Goal: Use online tool/utility: Use online tool/utility

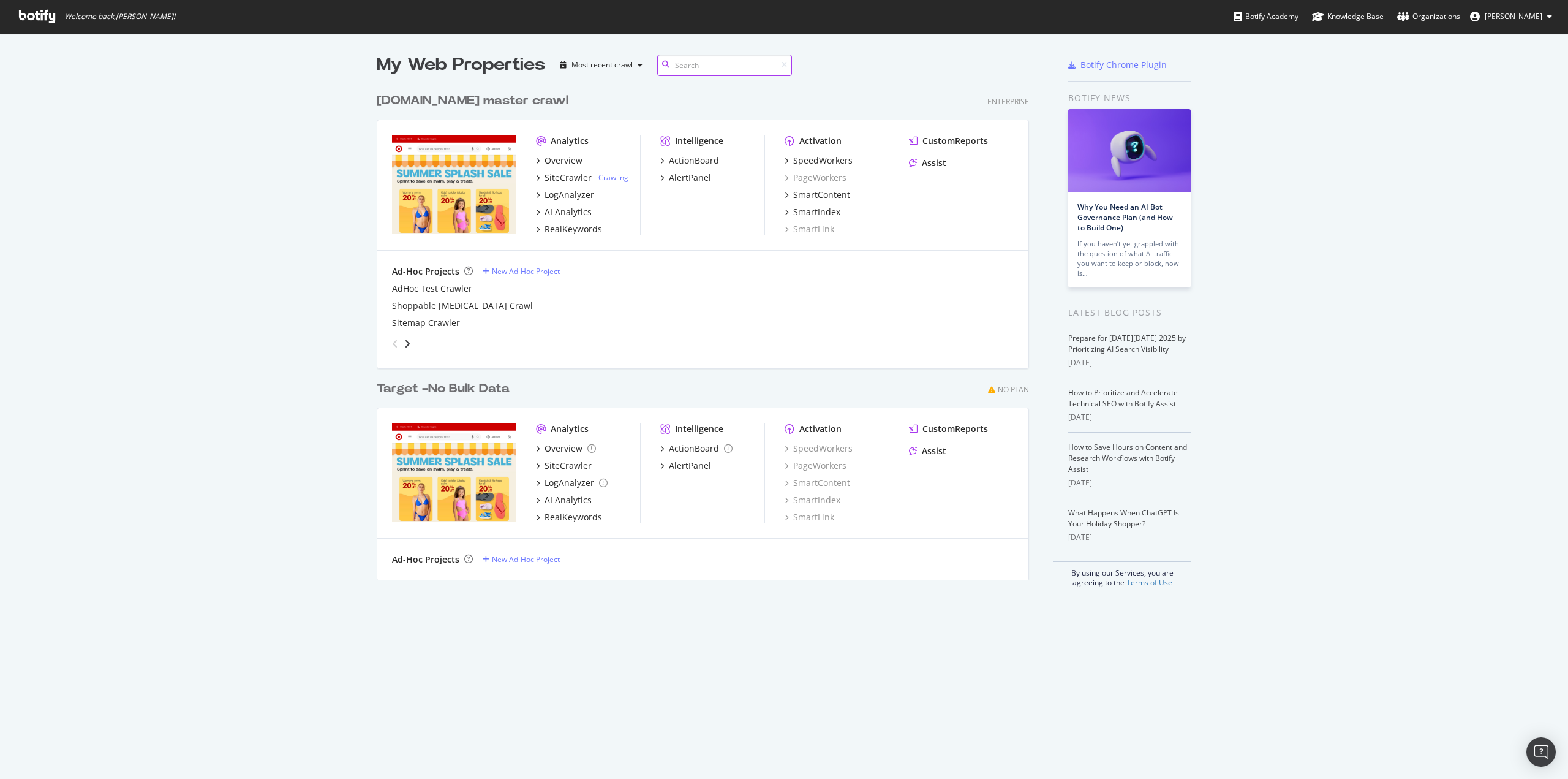
scroll to position [493, 653]
click at [572, 196] on div "LogAnalyzer" at bounding box center [569, 194] width 49 height 13
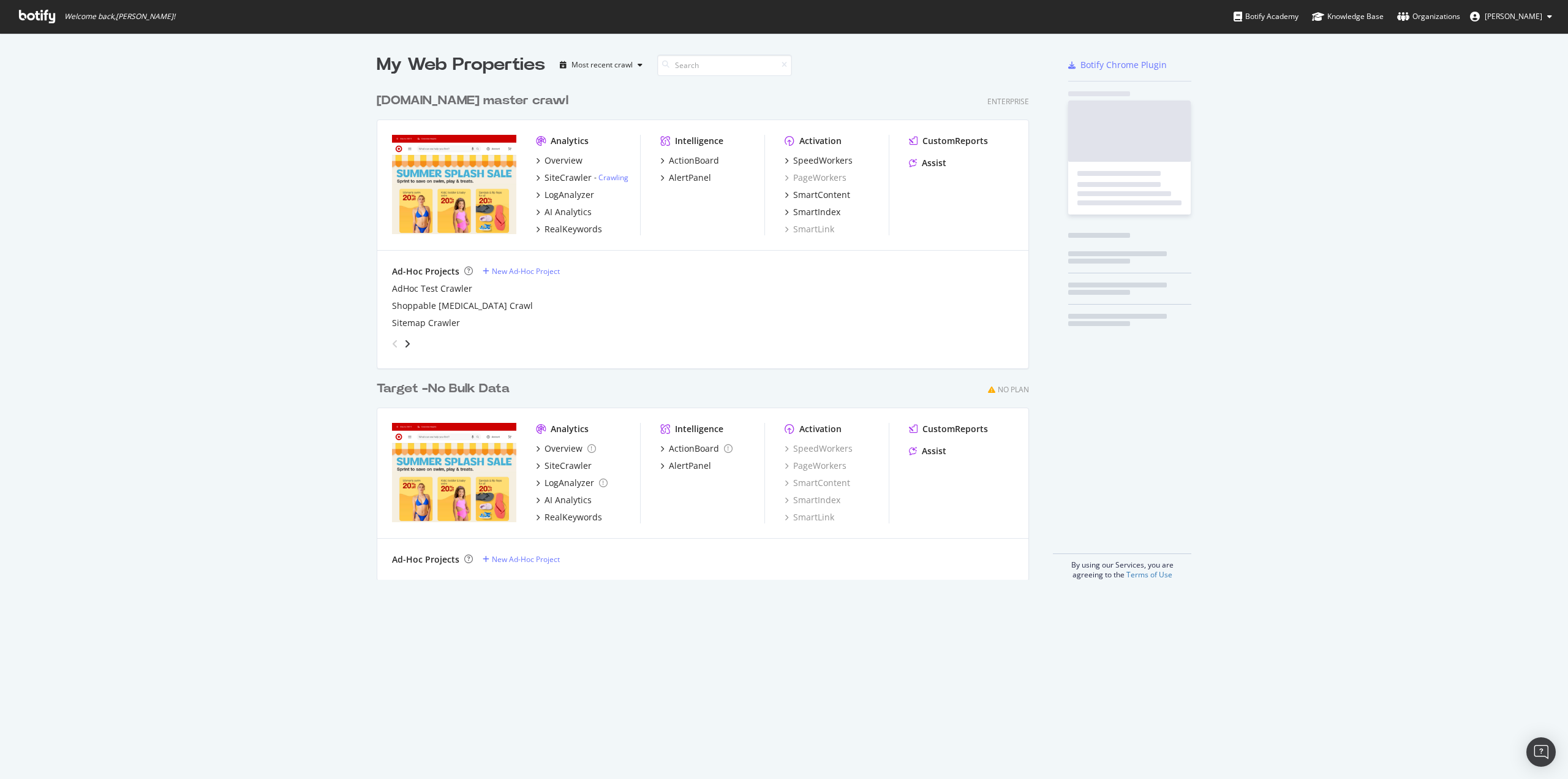
scroll to position [769, 1550]
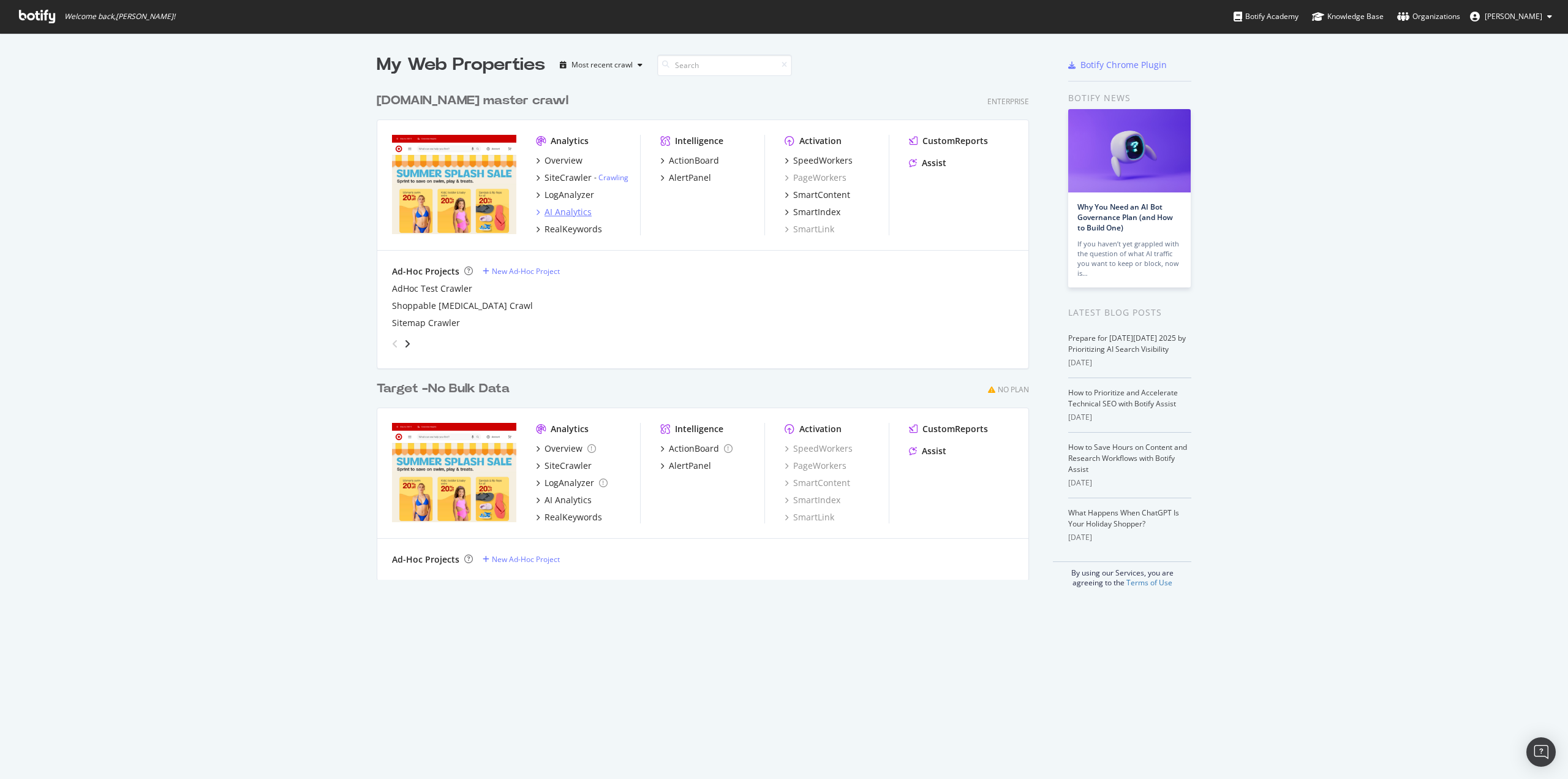
click at [556, 211] on div "AI Analytics" at bounding box center [568, 211] width 48 height 13
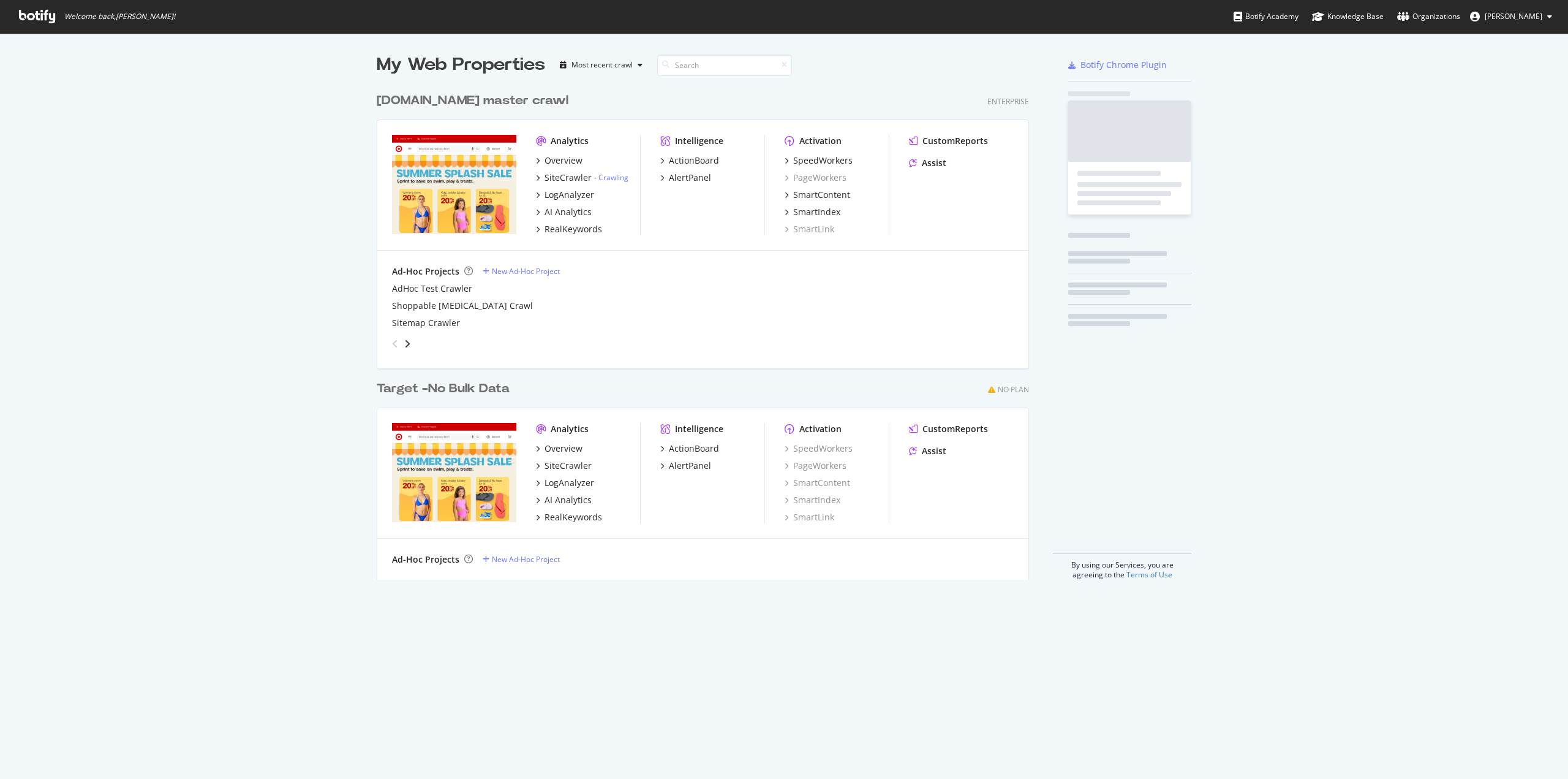
scroll to position [493, 653]
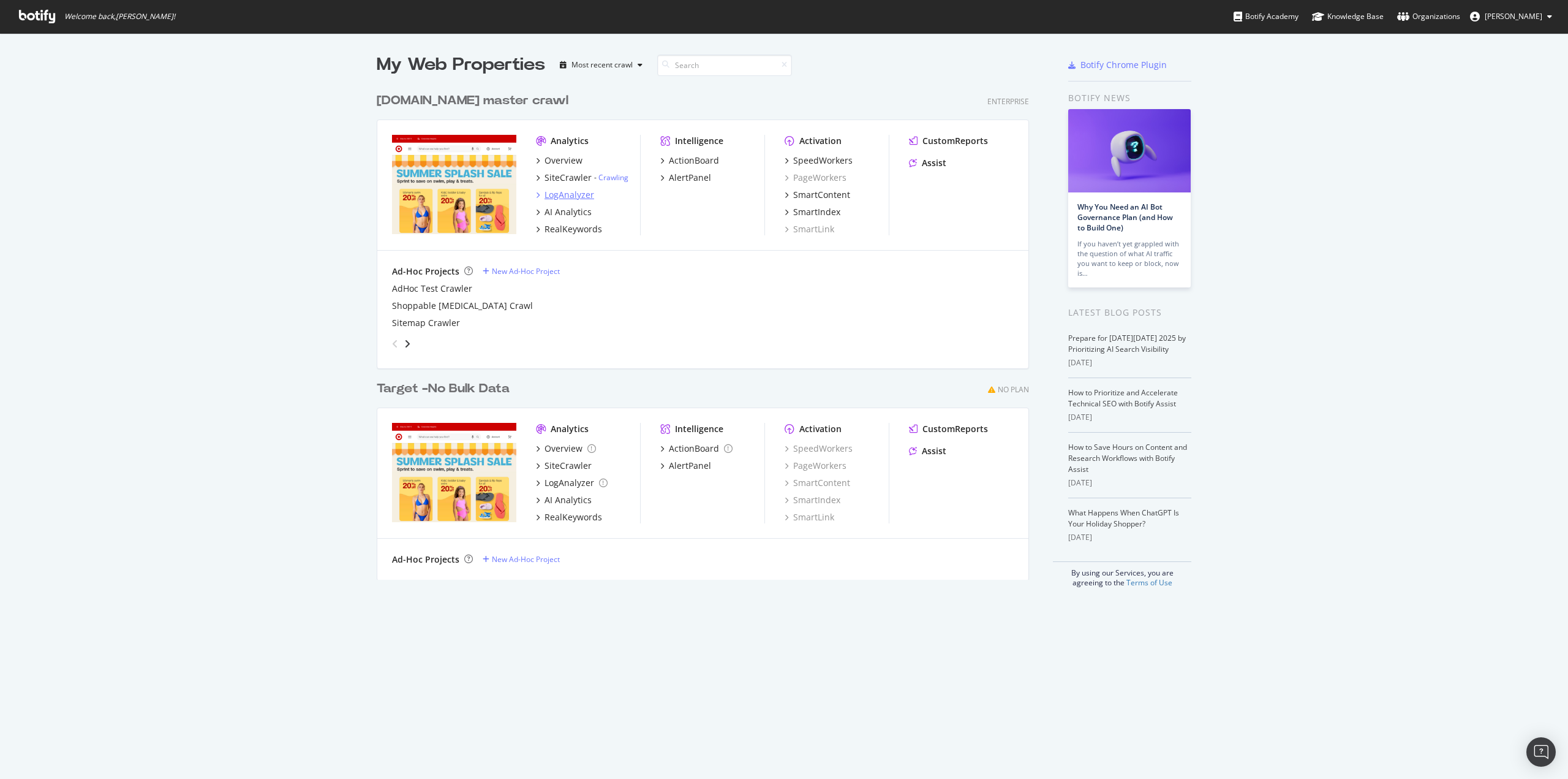
click at [576, 195] on div "LogAnalyzer" at bounding box center [569, 194] width 49 height 13
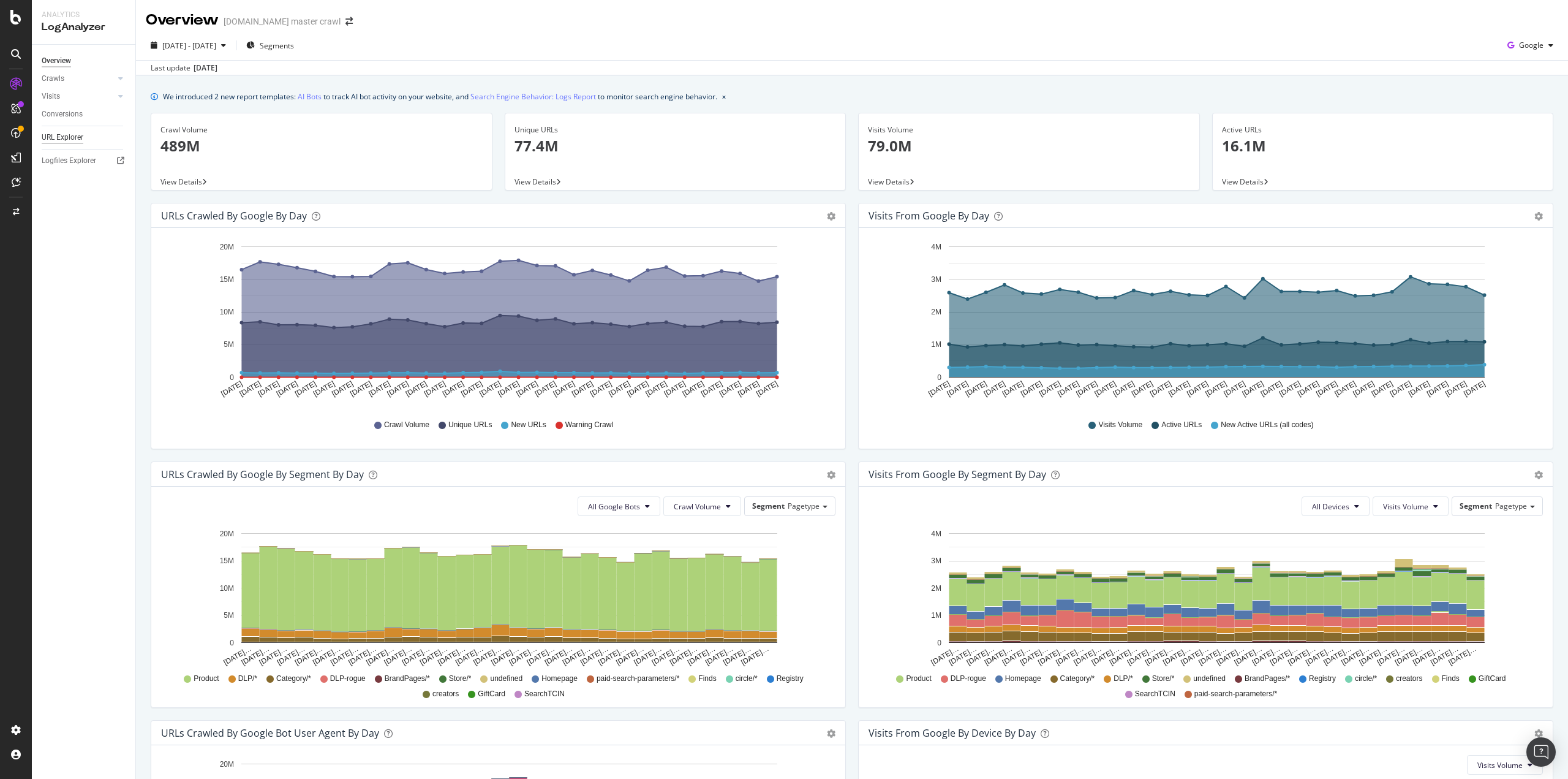
click at [65, 135] on div "URL Explorer" at bounding box center [62, 137] width 42 height 13
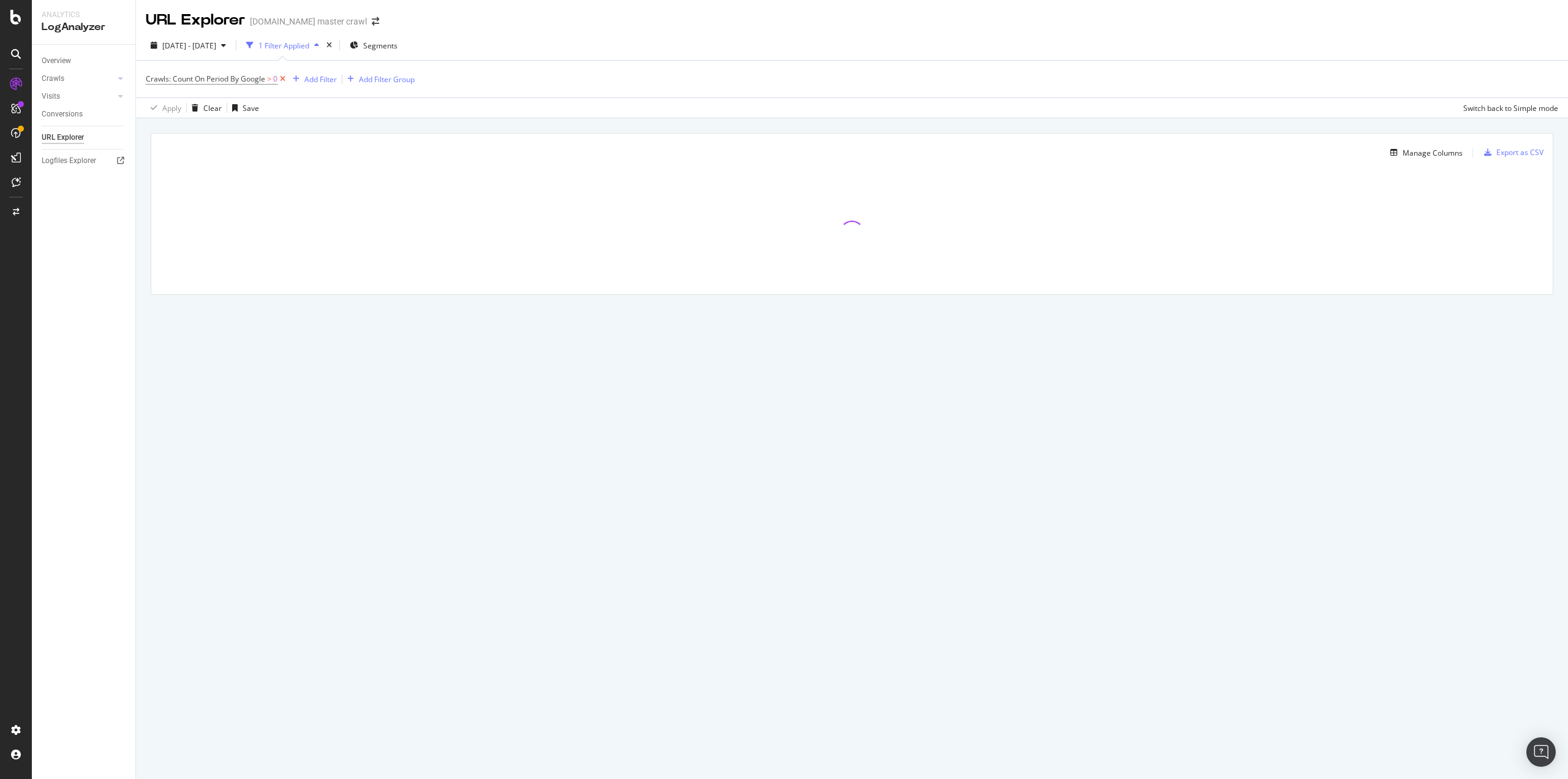
click at [281, 77] on icon at bounding box center [282, 79] width 11 height 13
click at [179, 81] on div "Add Filter" at bounding box center [178, 79] width 32 height 11
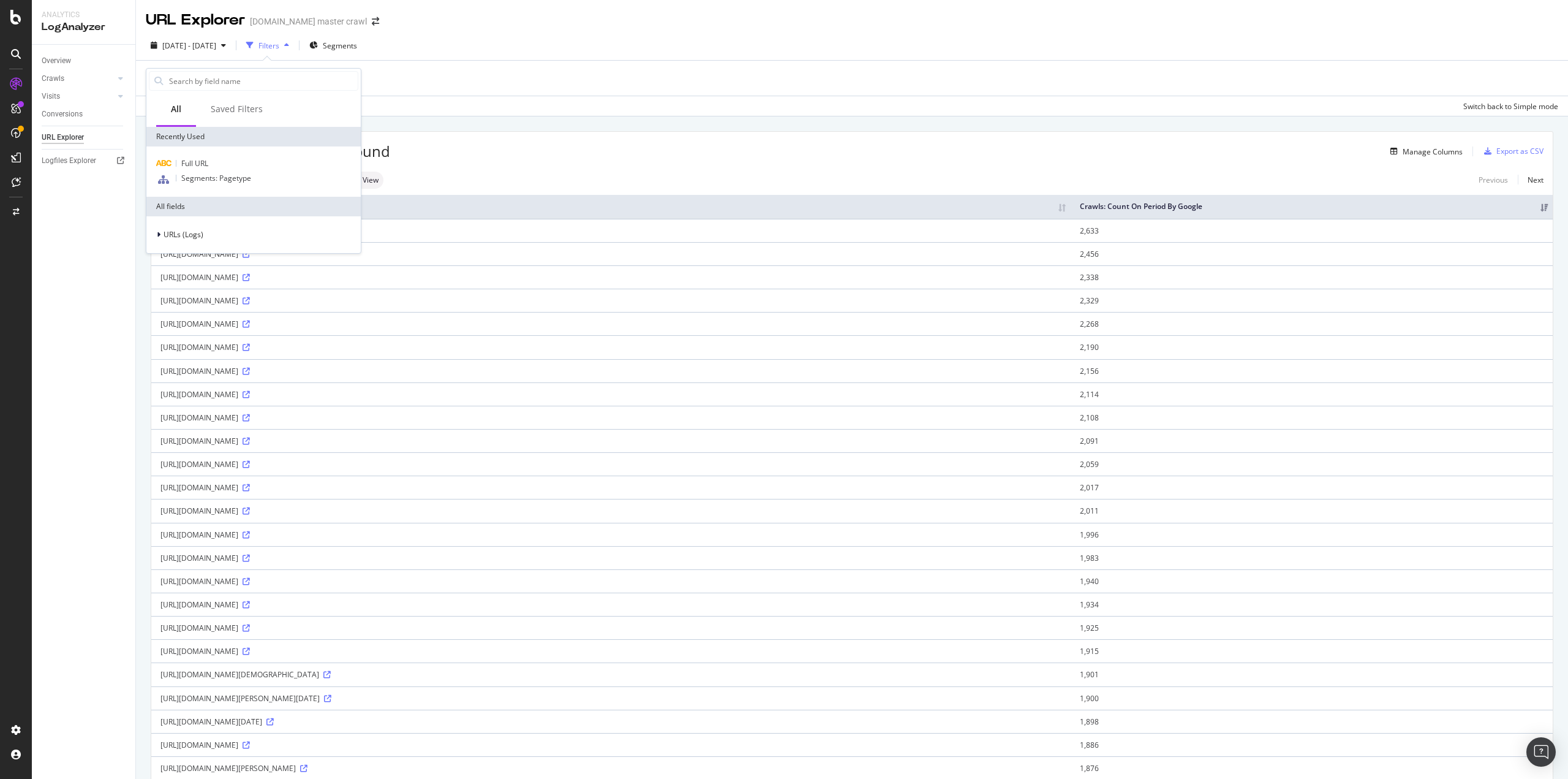
click at [544, 40] on div "2025 Sep. 5th - Oct. 4th Filters Segments" at bounding box center [852, 48] width 1432 height 24
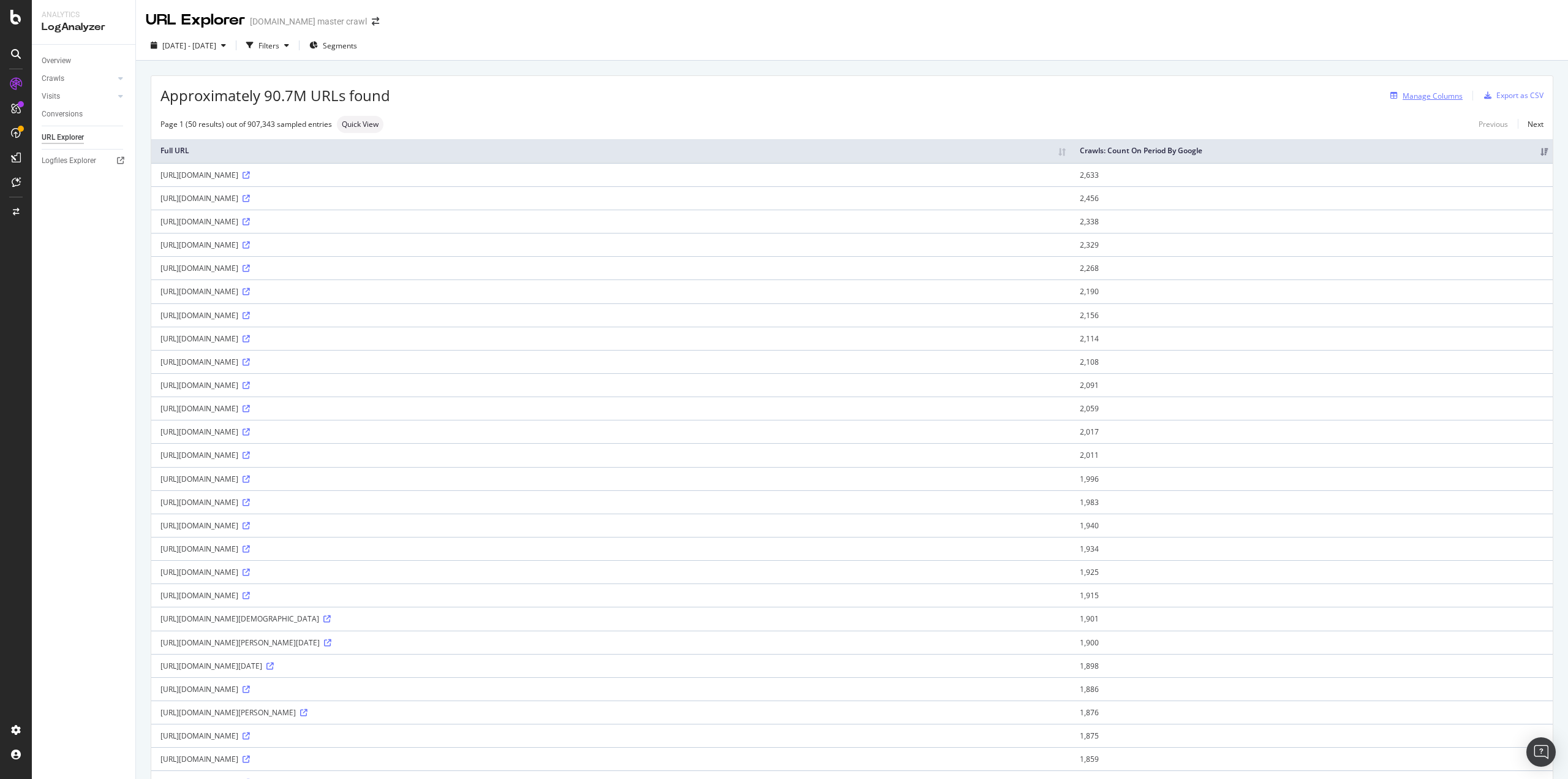
click at [1439, 97] on div "Manage Columns" at bounding box center [1433, 95] width 60 height 11
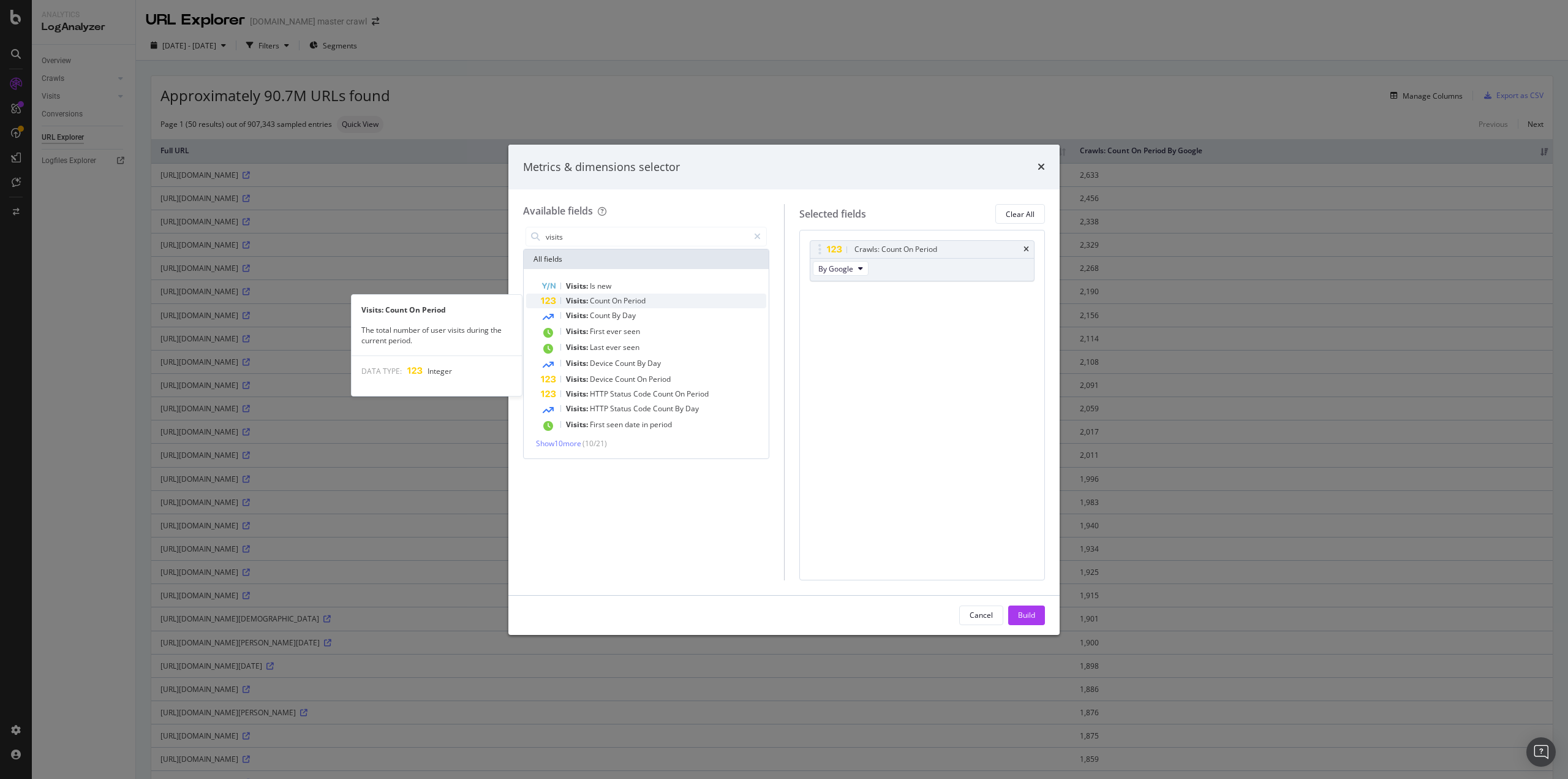
type input "visits"
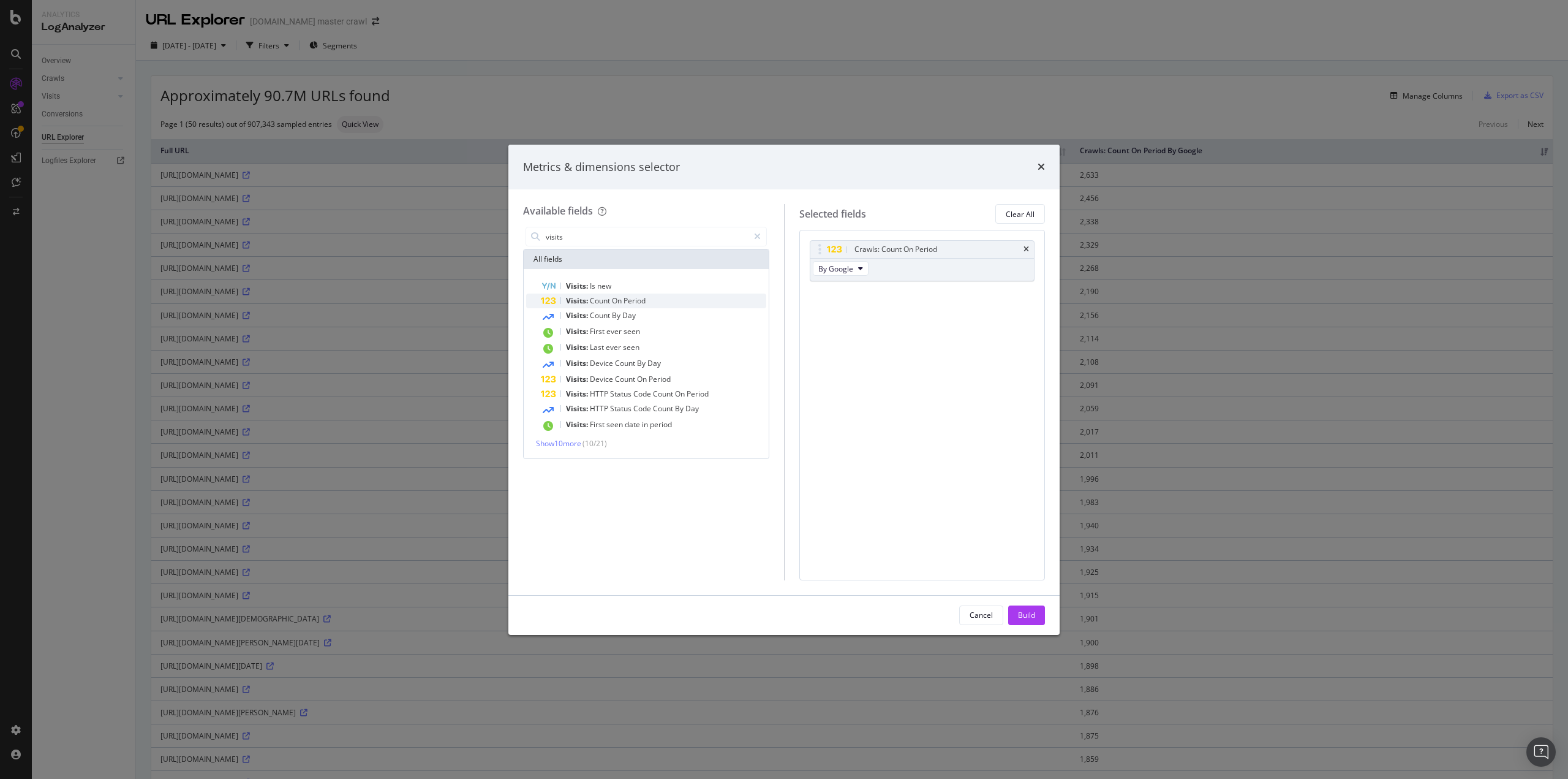
click at [636, 298] on span "Period" at bounding box center [635, 300] width 22 height 11
click at [851, 311] on span "By Google" at bounding box center [836, 314] width 35 height 11
click at [859, 382] on span "By OpenAI" at bounding box center [858, 381] width 68 height 11
click at [1028, 255] on div "Crawls: Count On Period" at bounding box center [922, 249] width 224 height 17
click at [1024, 248] on icon "times" at bounding box center [1027, 249] width 6 height 8
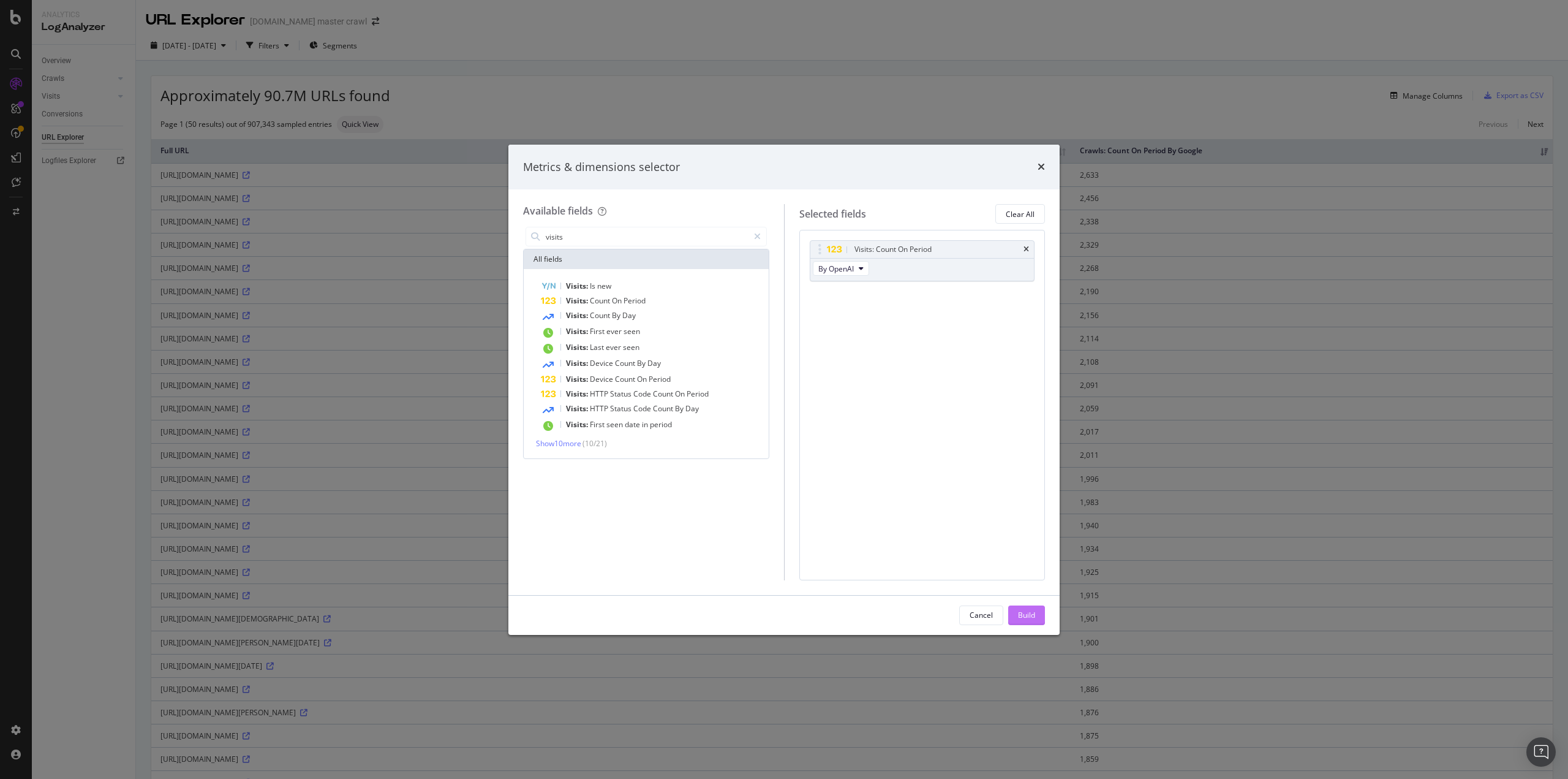
click at [1035, 612] on button "Build" at bounding box center [1027, 615] width 37 height 19
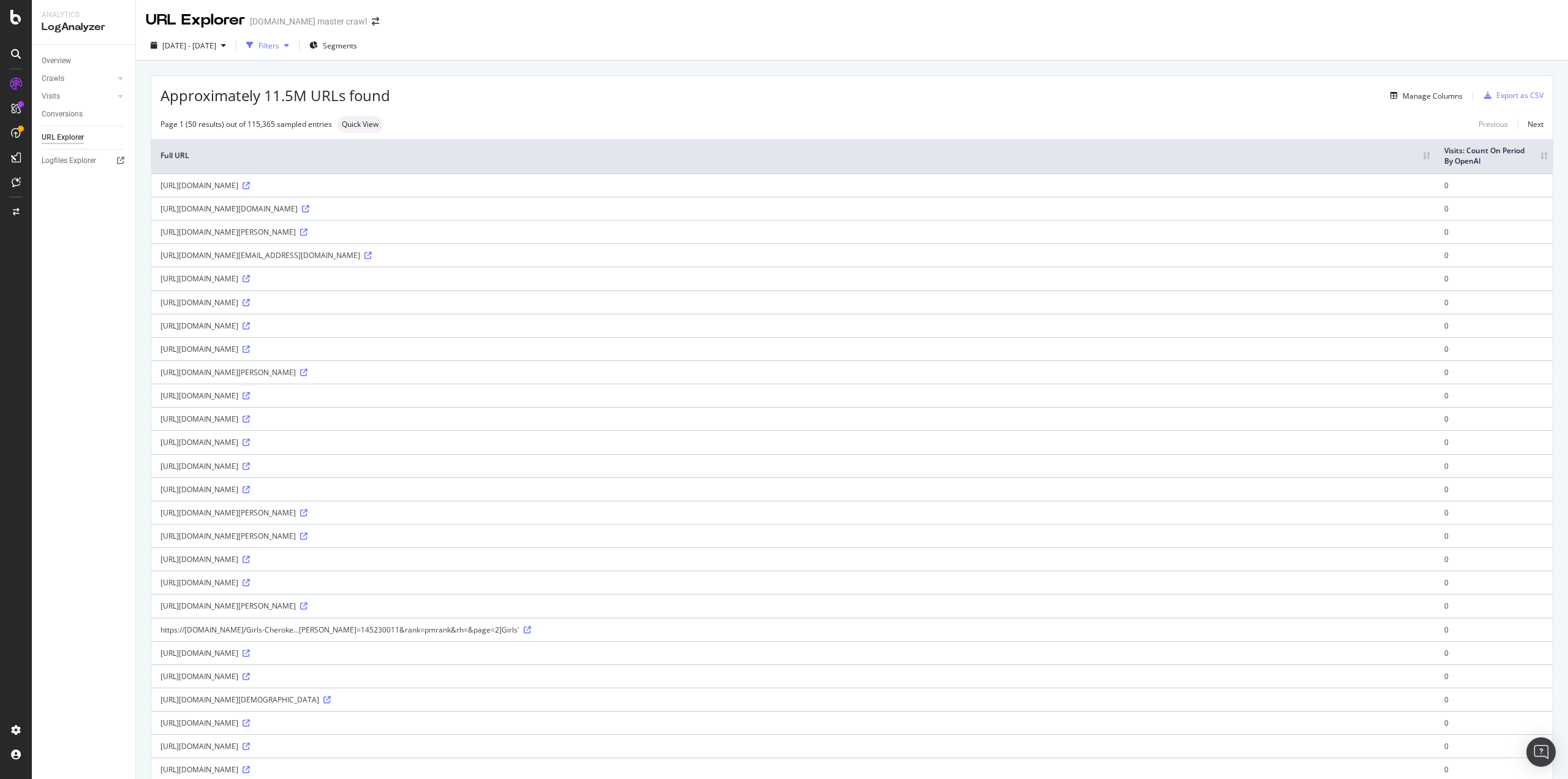
click at [279, 41] on div "Filters" at bounding box center [268, 46] width 20 height 11
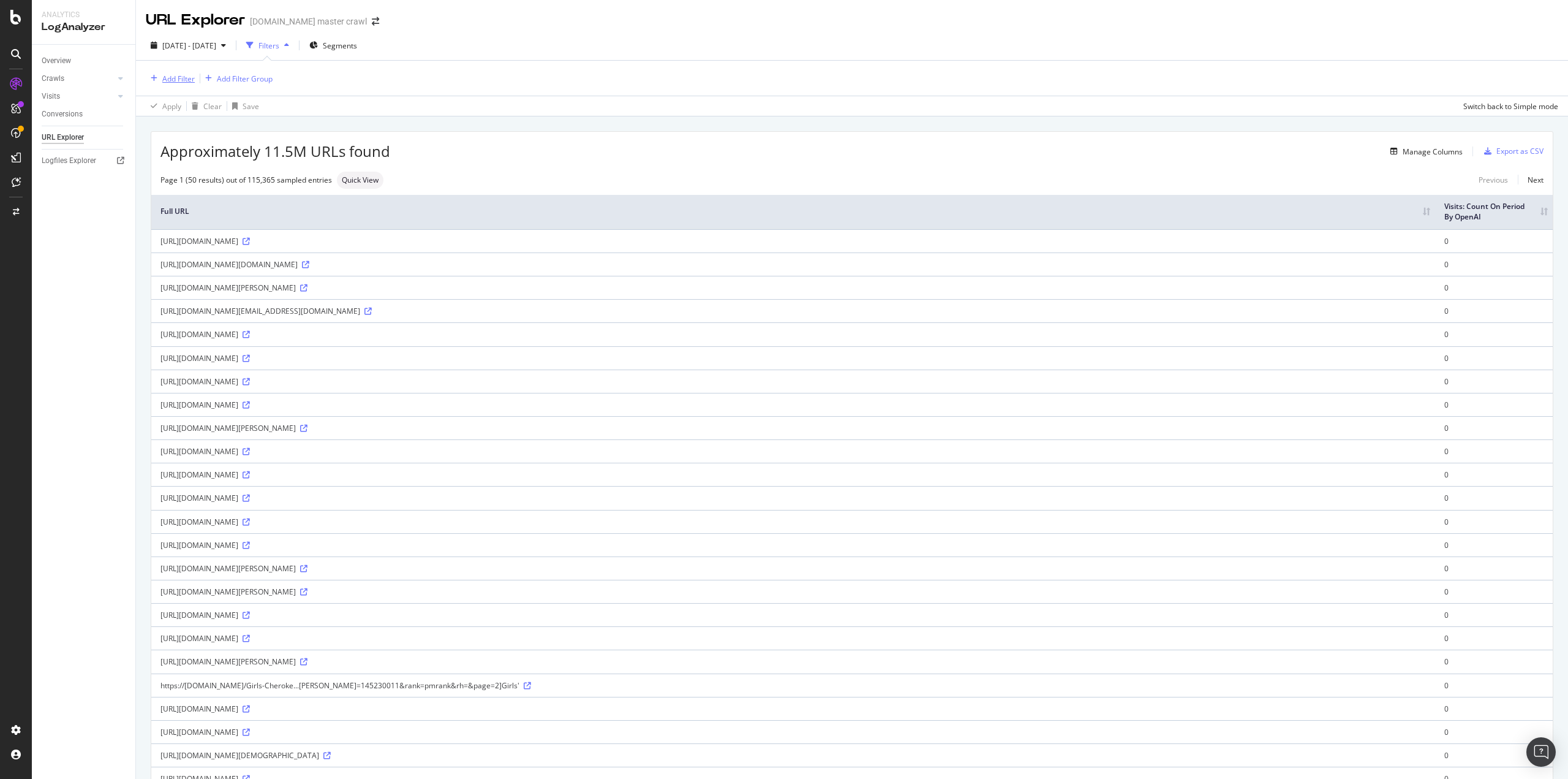
click at [164, 83] on div "Add Filter" at bounding box center [178, 79] width 32 height 11
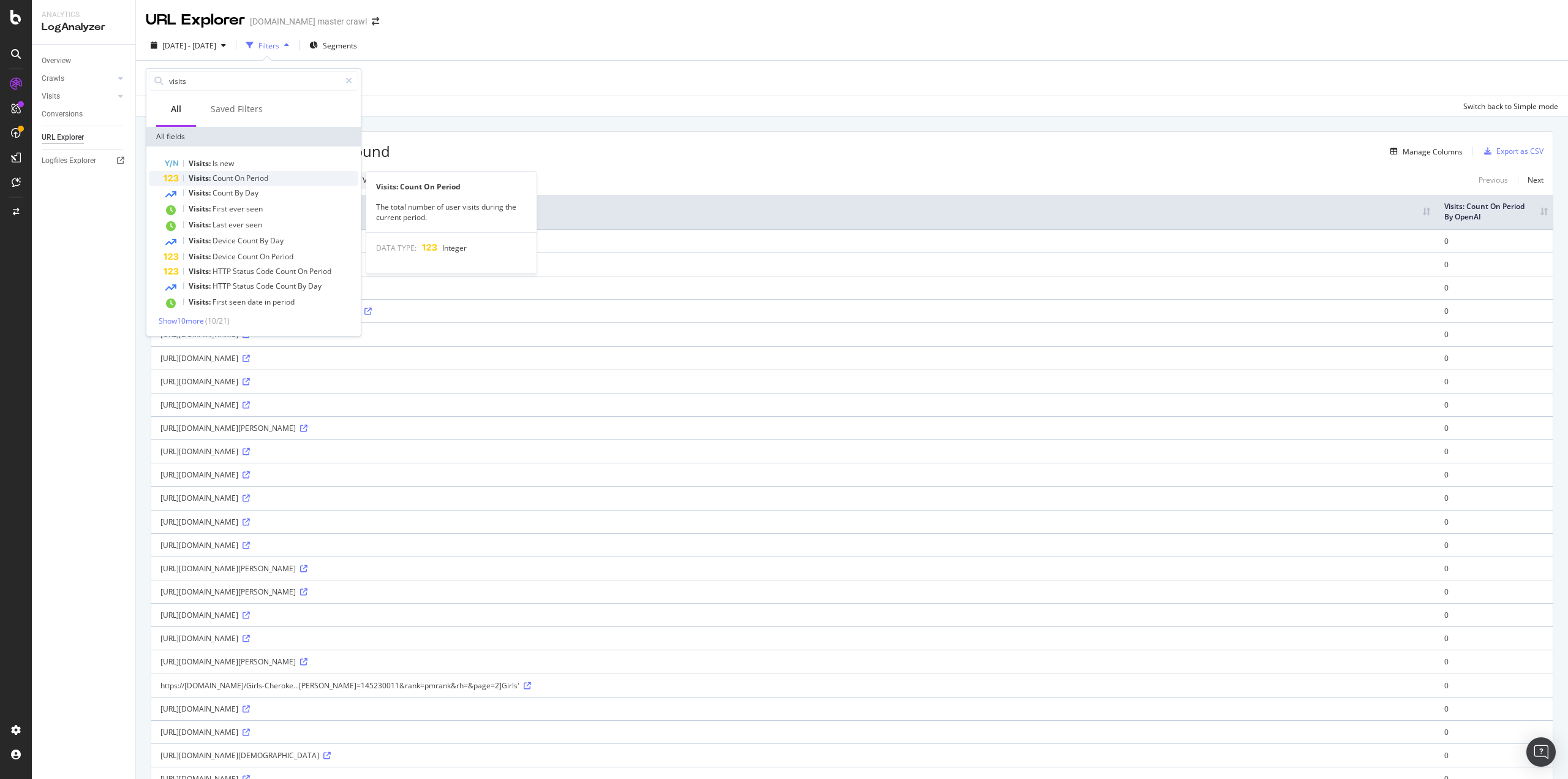
type input "visits"
click at [249, 180] on span "Period" at bounding box center [257, 178] width 22 height 11
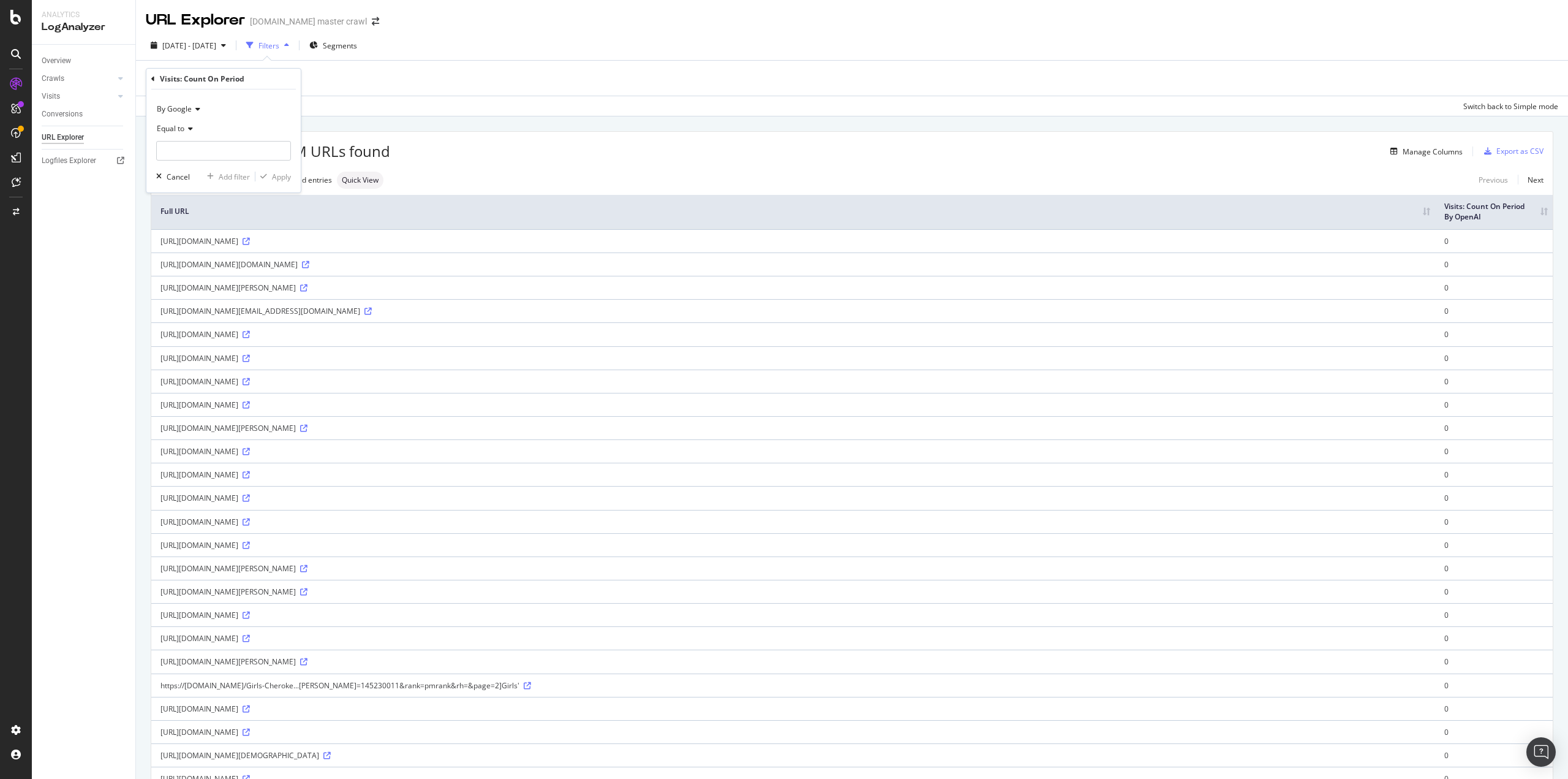
click at [197, 109] on icon at bounding box center [196, 110] width 9 height 8
click at [204, 165] on div "By OpenAI" at bounding box center [224, 166] width 131 height 16
click at [192, 130] on icon at bounding box center [188, 129] width 9 height 8
click at [207, 218] on div "Greater than" at bounding box center [224, 217] width 131 height 16
click at [194, 155] on input "number" at bounding box center [223, 150] width 135 height 19
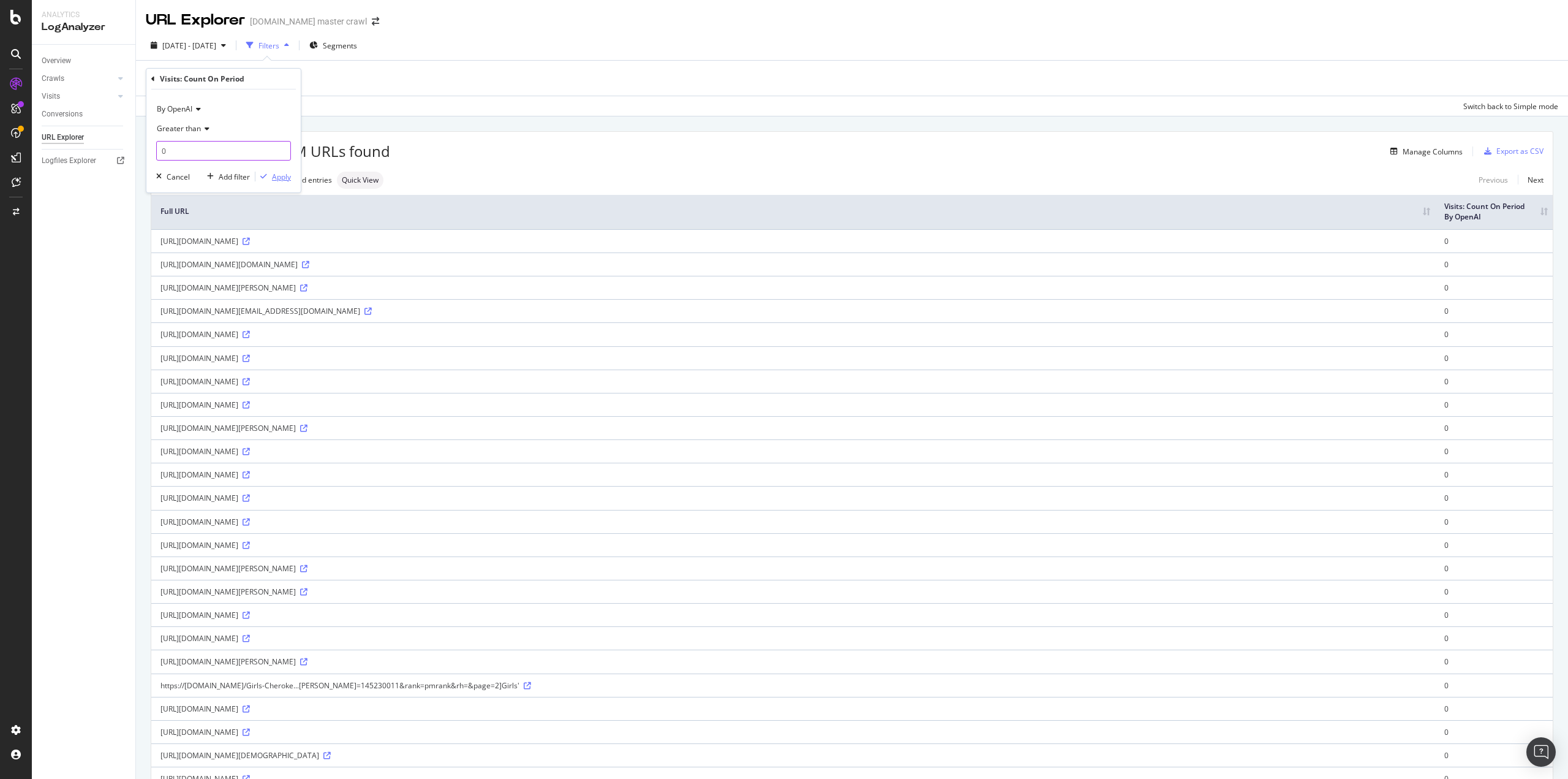
type input "0"
click at [271, 176] on div "button" at bounding box center [263, 177] width 16 height 8
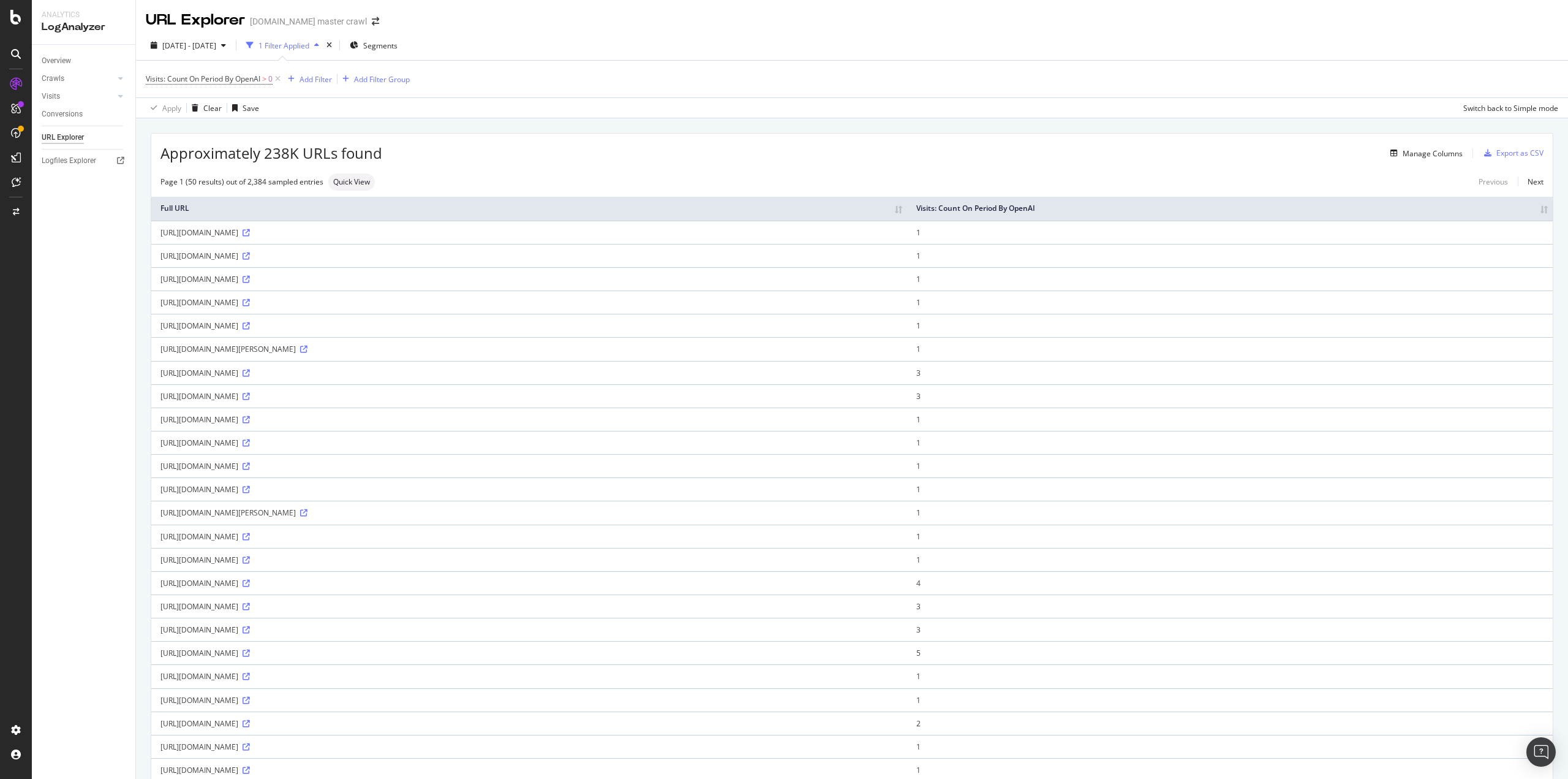
click at [1534, 210] on th "Visits: Count On Period By OpenAI" at bounding box center [1229, 209] width 645 height 24
click at [1531, 210] on th "Visits: Count On Period By OpenAI" at bounding box center [1229, 209] width 645 height 24
click at [313, 76] on div "Add Filter" at bounding box center [315, 79] width 32 height 11
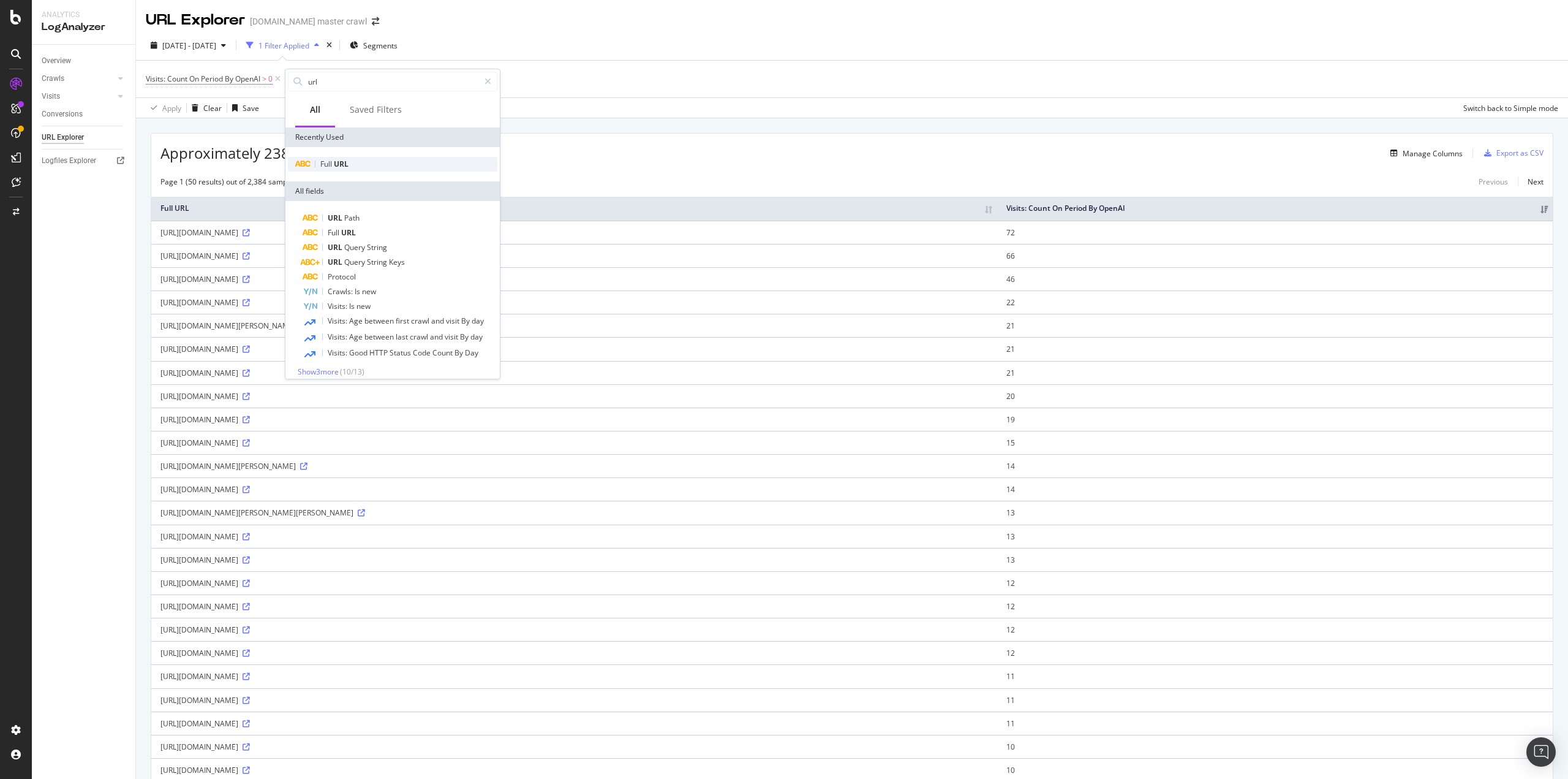
type input "url"
click at [424, 162] on div "Full URL" at bounding box center [393, 164] width 210 height 15
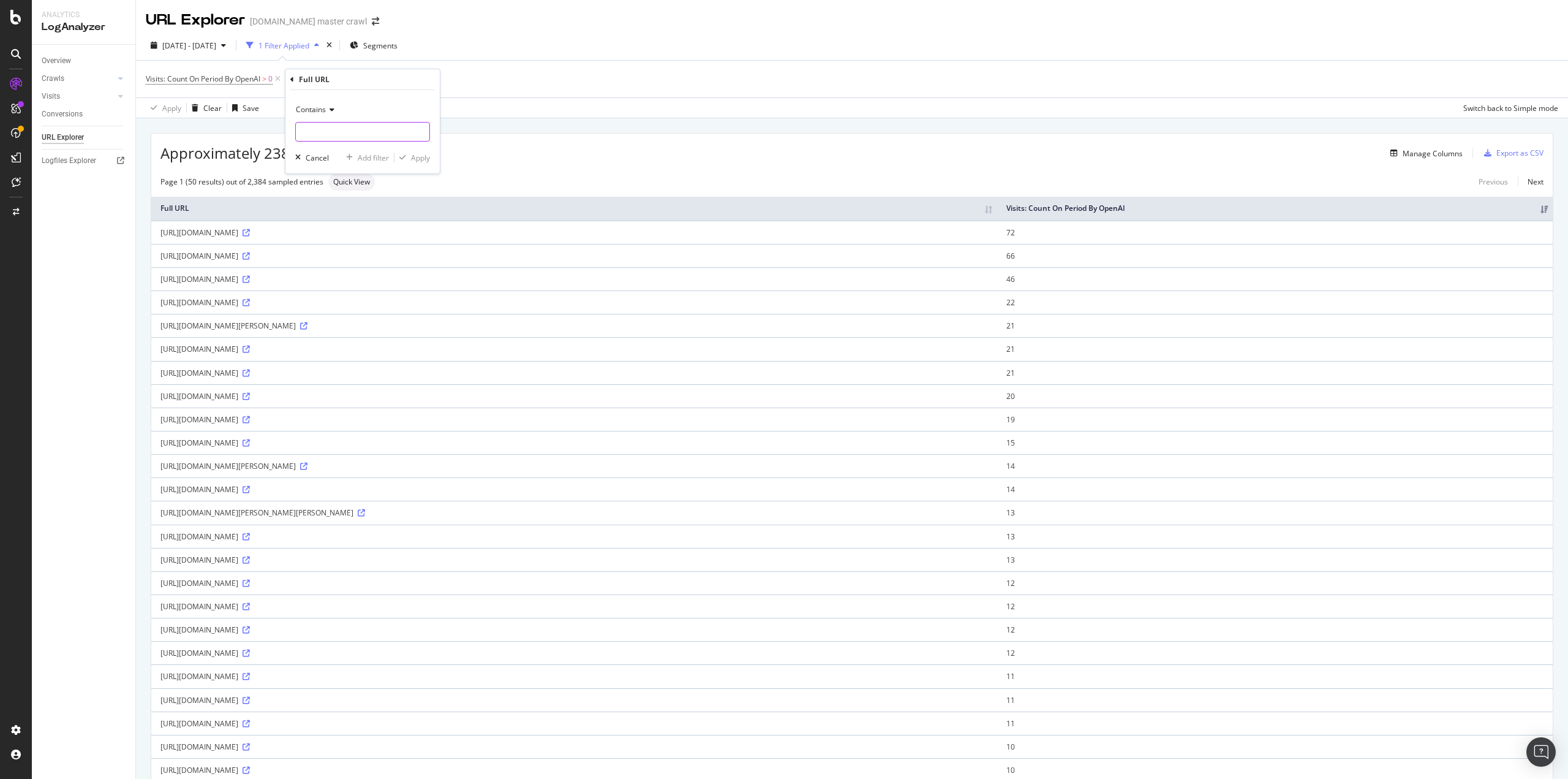
click at [375, 136] on input "text" at bounding box center [363, 132] width 134 height 19
type input "chatgpt"
click at [412, 155] on div "Apply" at bounding box center [421, 157] width 19 height 11
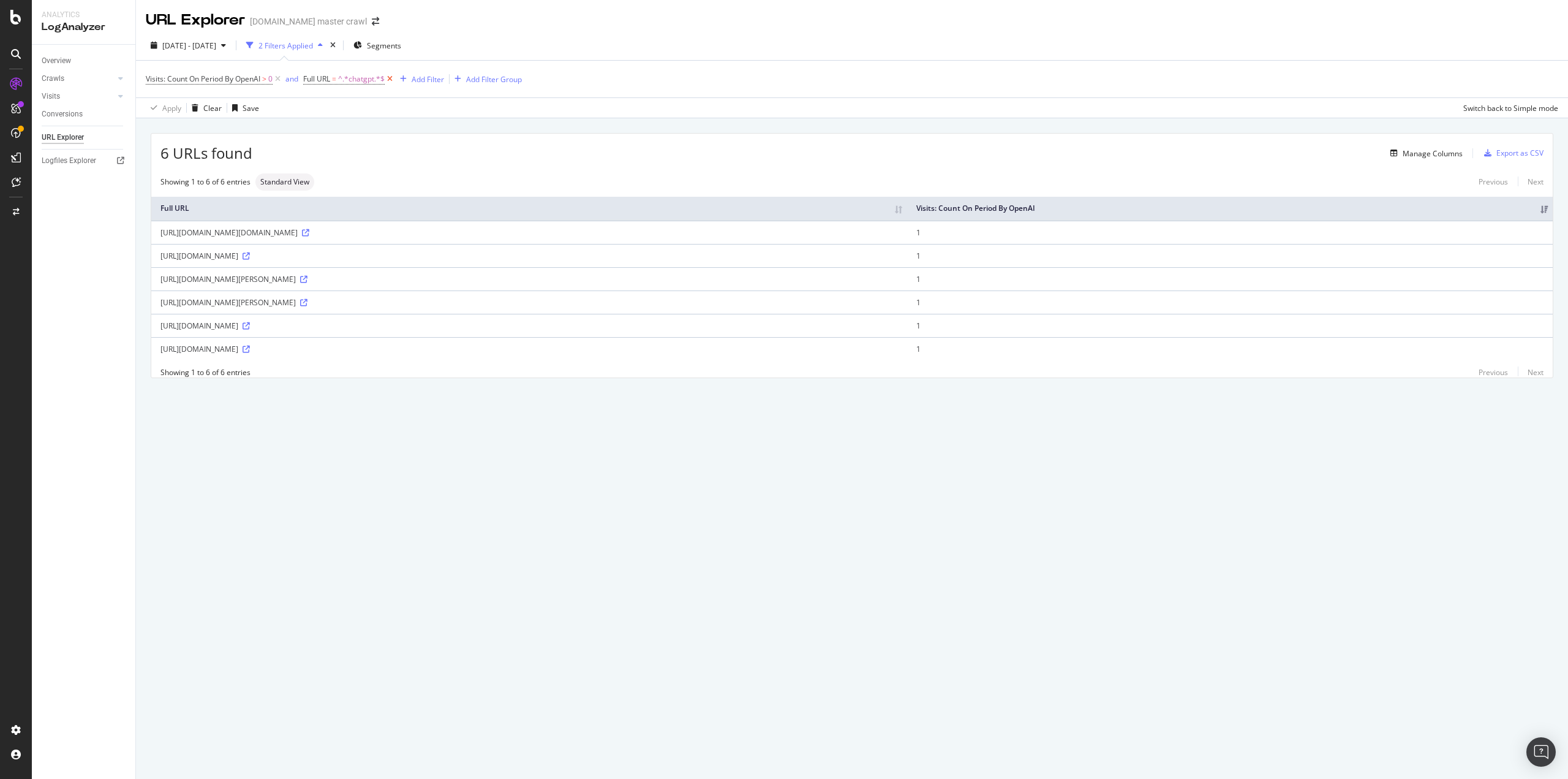
click at [393, 81] on icon at bounding box center [390, 79] width 11 height 13
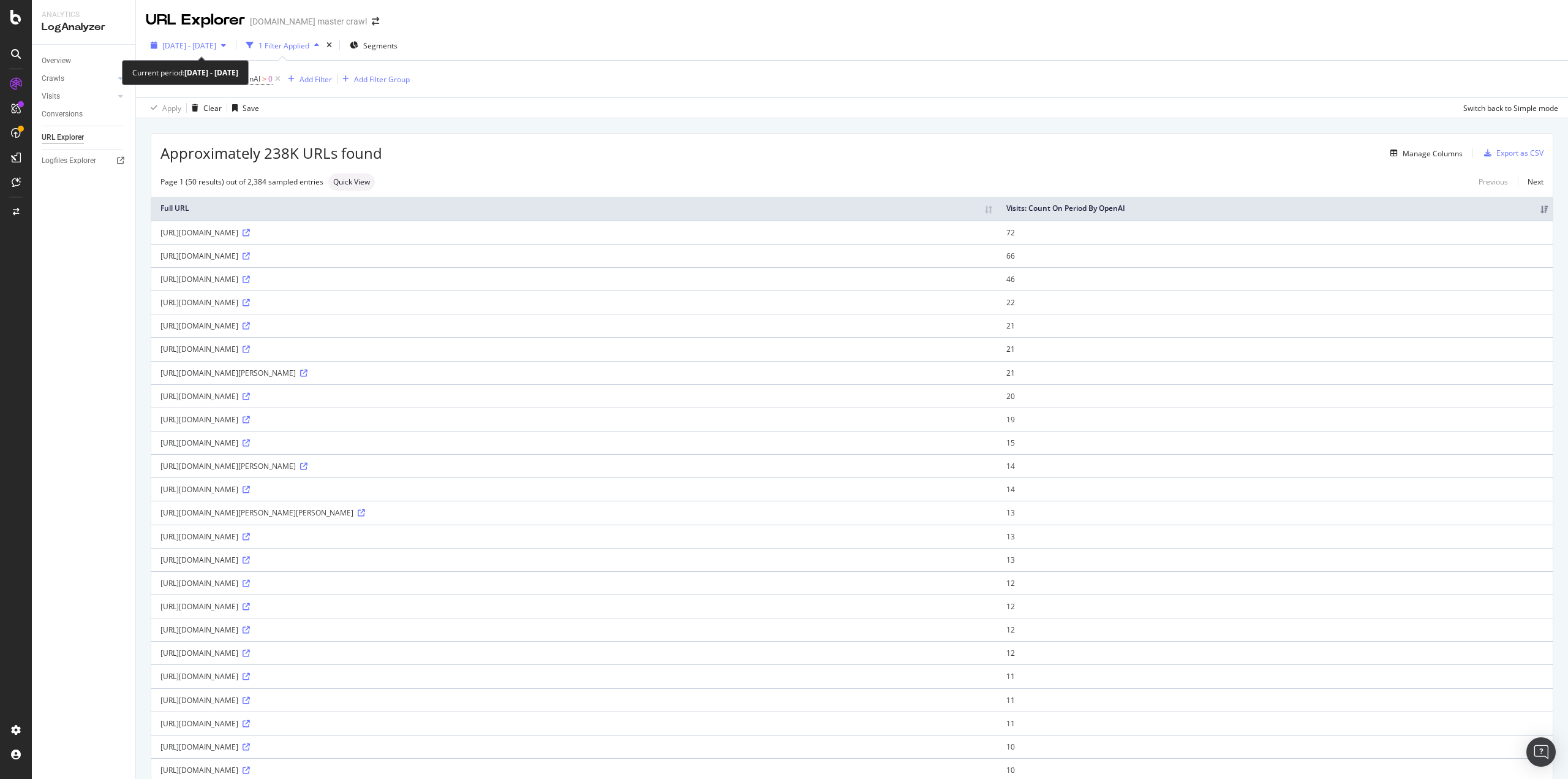
click at [216, 45] on span "2025 Sep. 5th - Oct. 4th" at bounding box center [189, 46] width 54 height 11
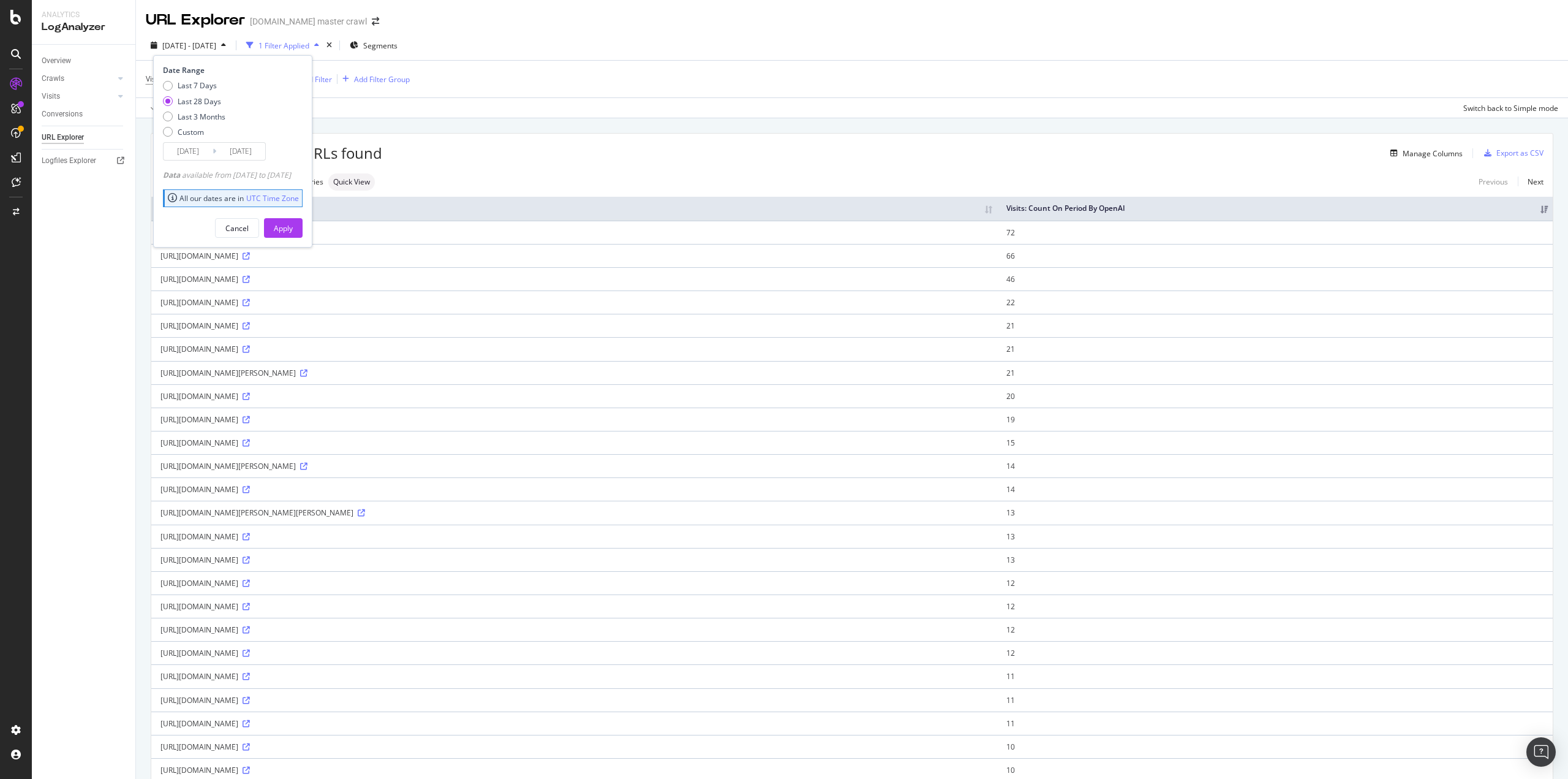
click at [205, 150] on input "2025/09/07" at bounding box center [188, 151] width 49 height 17
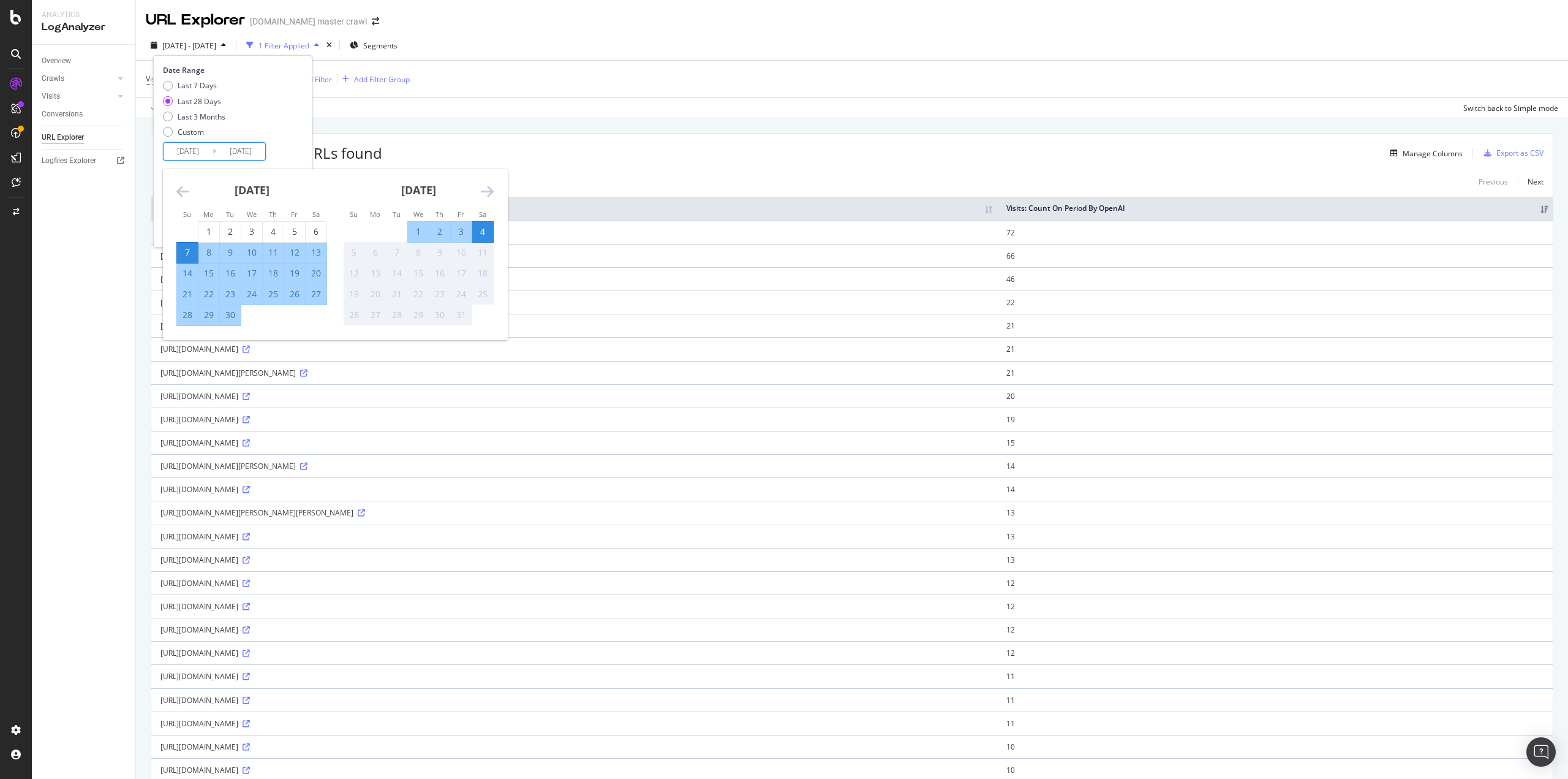
click at [481, 233] on div "4" at bounding box center [482, 231] width 20 height 13
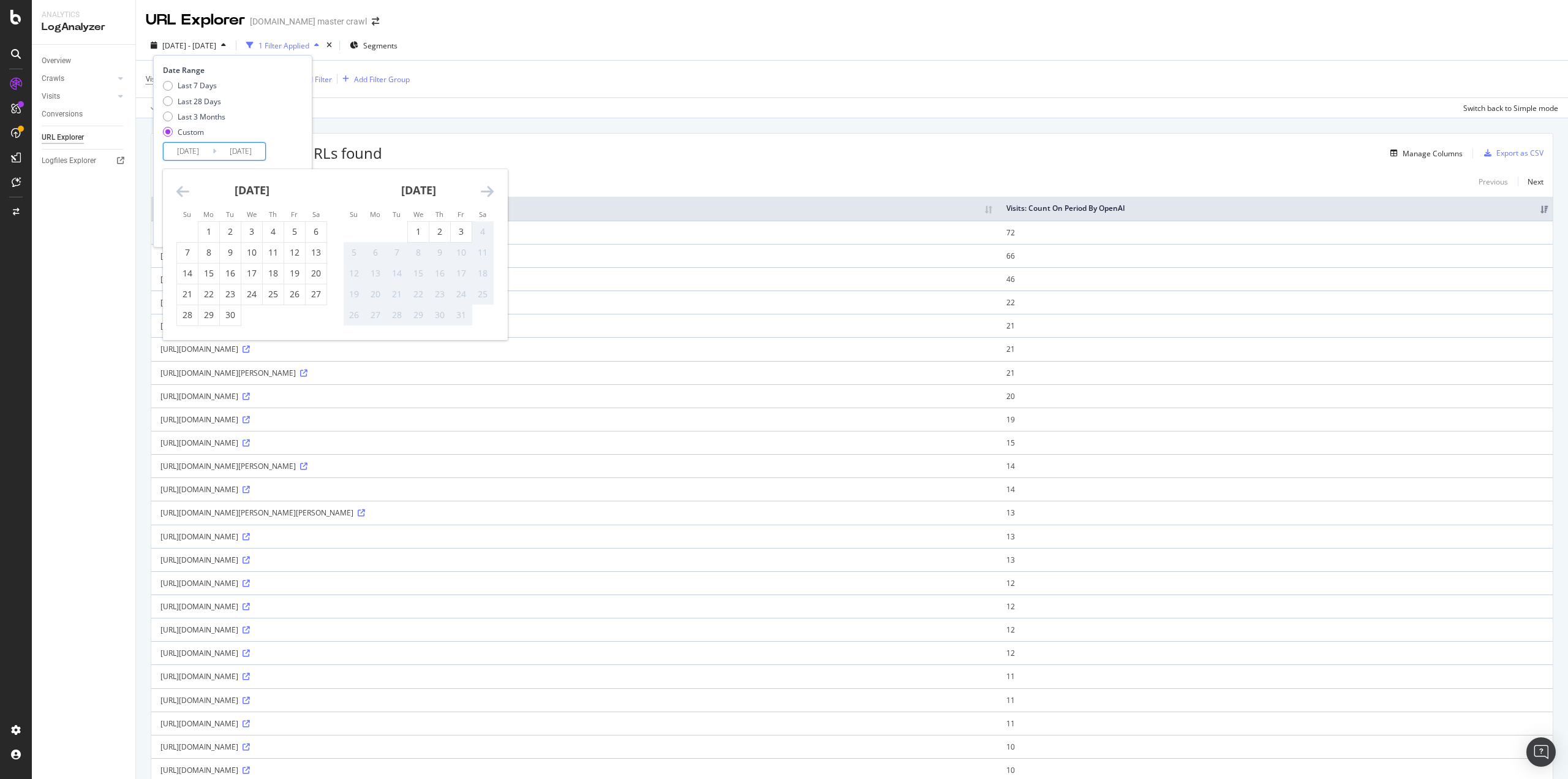
click at [481, 233] on div "4" at bounding box center [482, 231] width 20 height 13
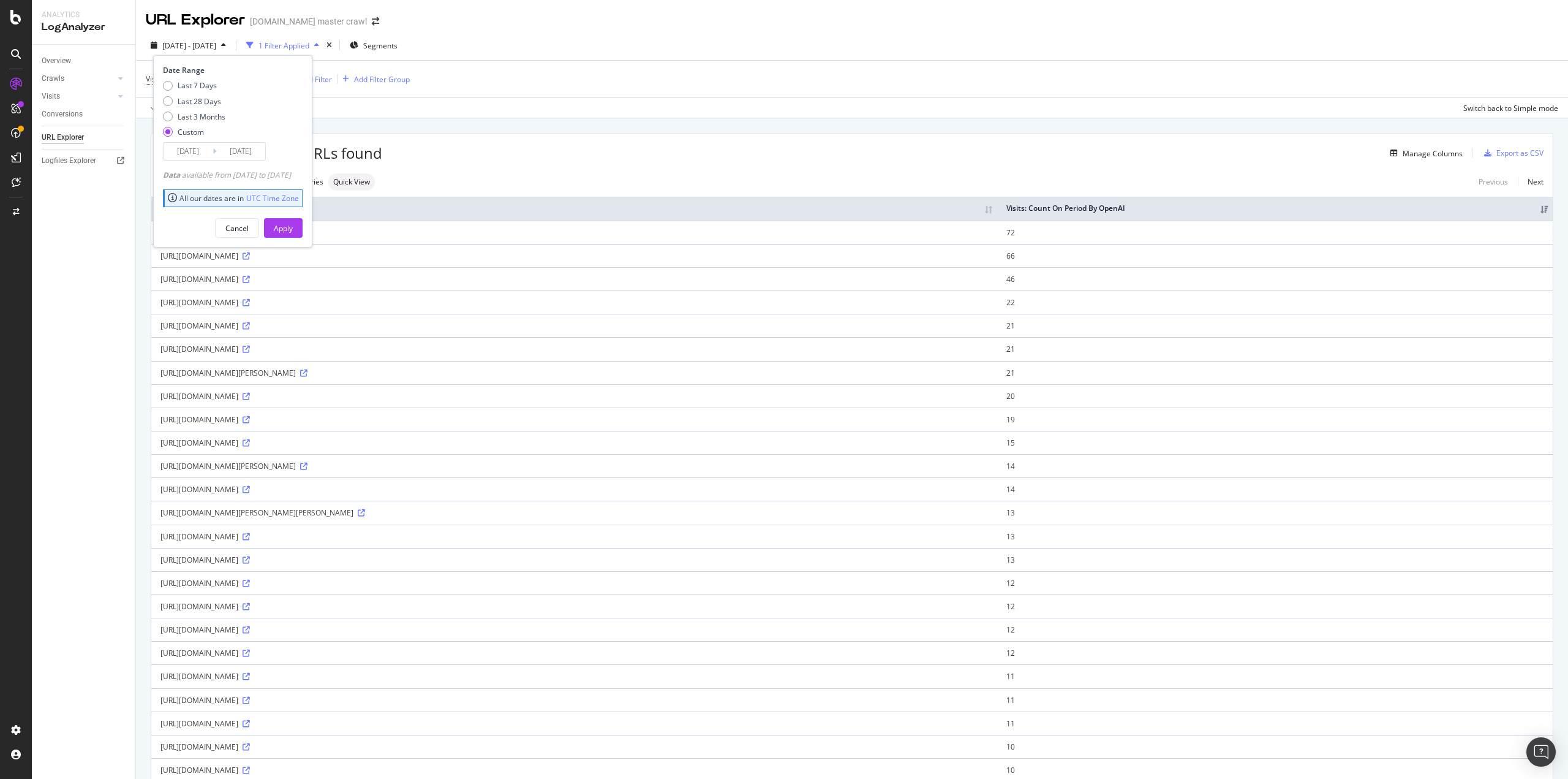
click at [187, 146] on input "2025/10/04" at bounding box center [188, 151] width 49 height 17
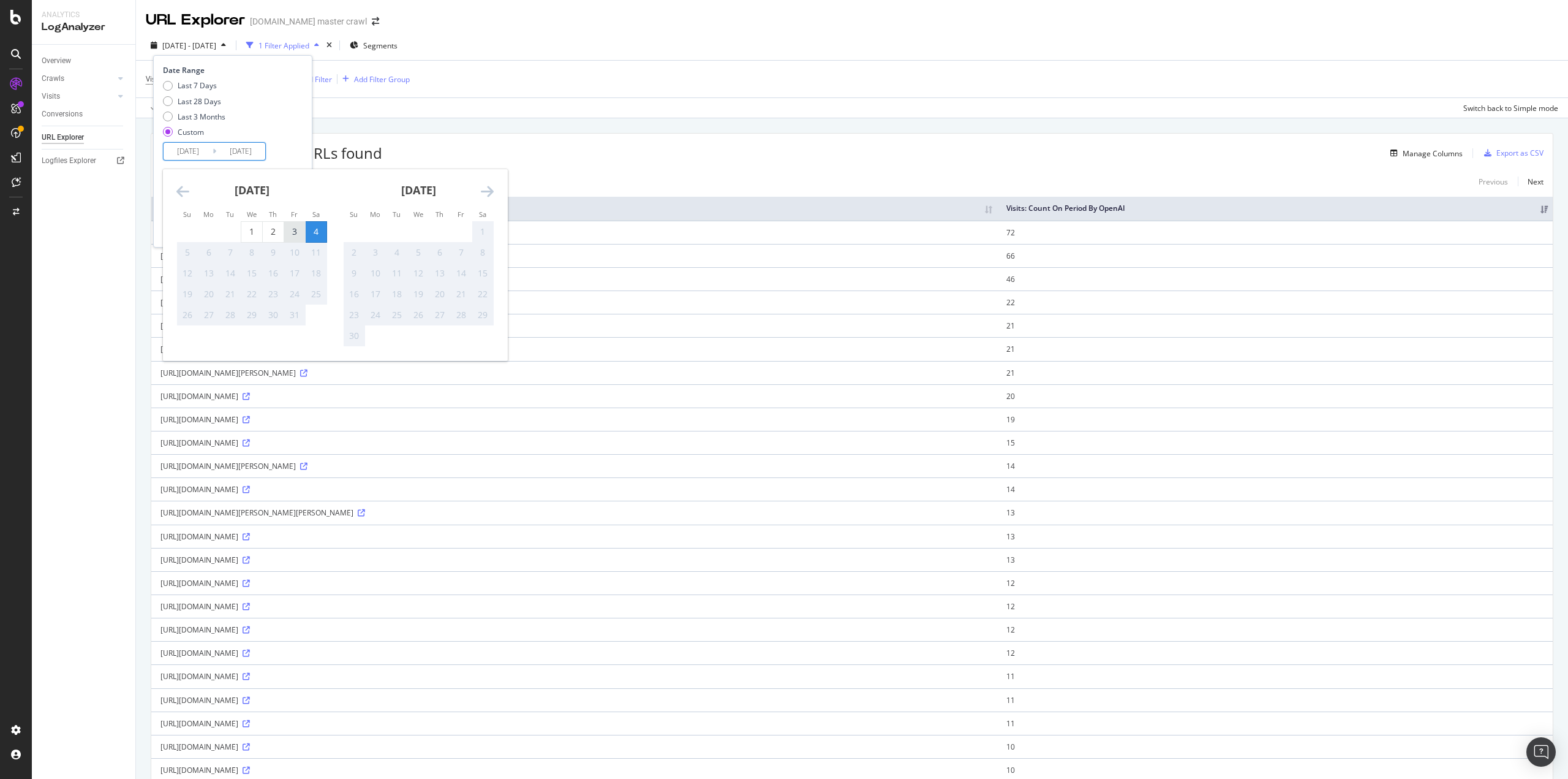
click at [289, 227] on div "3" at bounding box center [294, 231] width 20 height 13
type input "2025/10/03"
click at [289, 227] on div "3" at bounding box center [294, 231] width 20 height 13
type input "2025/10/03"
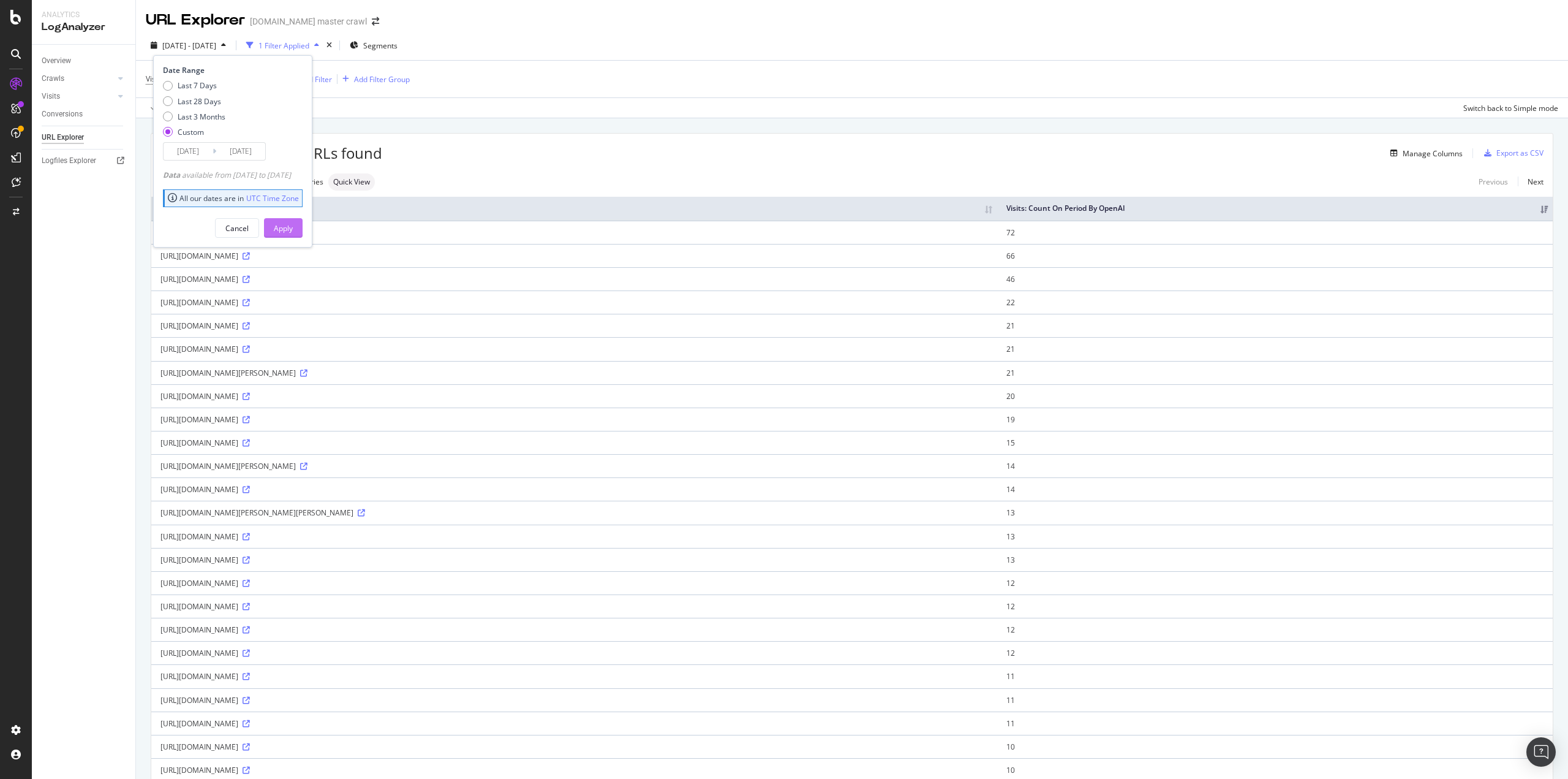
click at [293, 230] on div "Apply" at bounding box center [283, 228] width 19 height 11
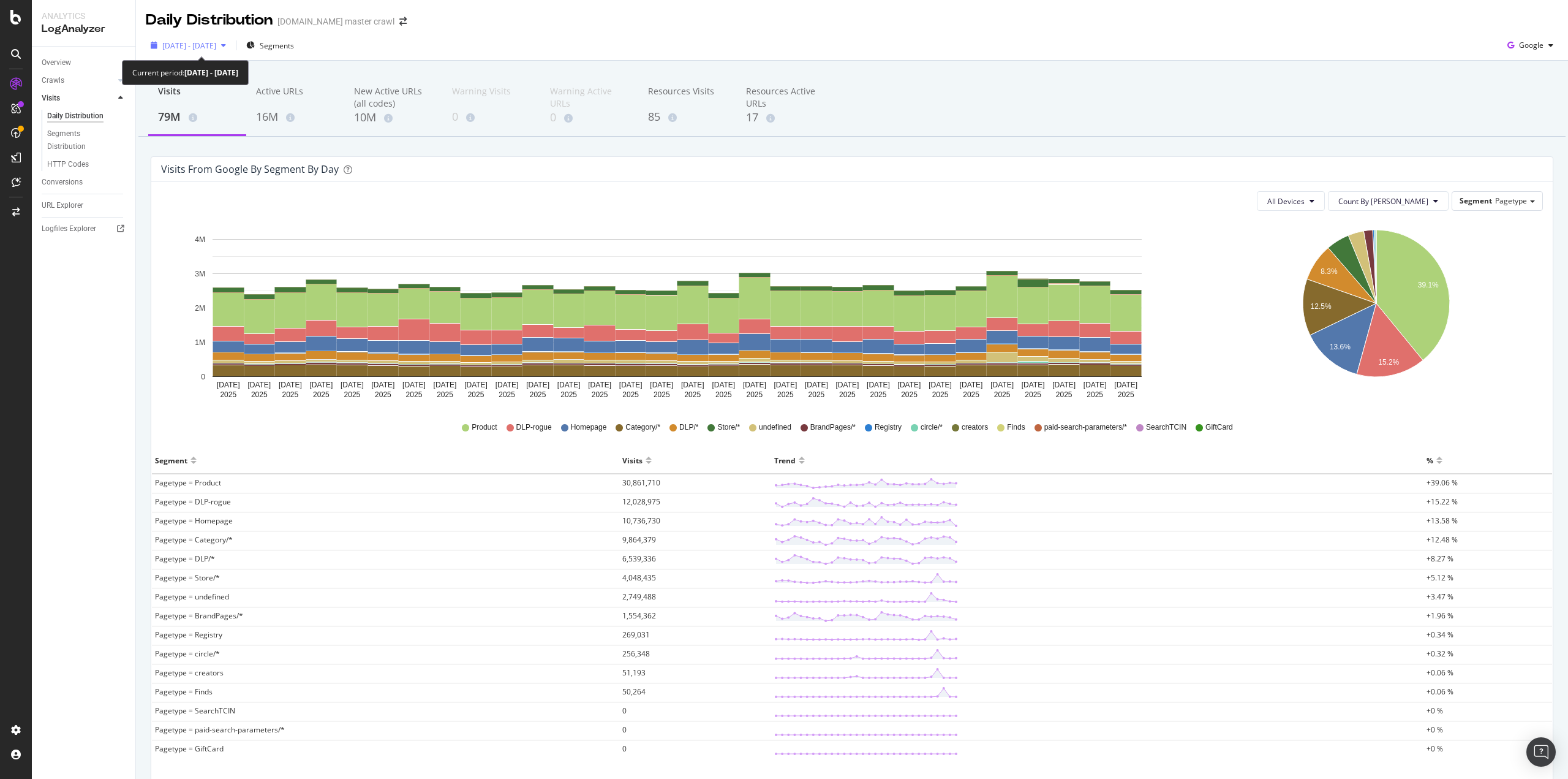
click at [231, 52] on div "2025 Sep. 5th - Oct. 4th" at bounding box center [188, 45] width 85 height 18
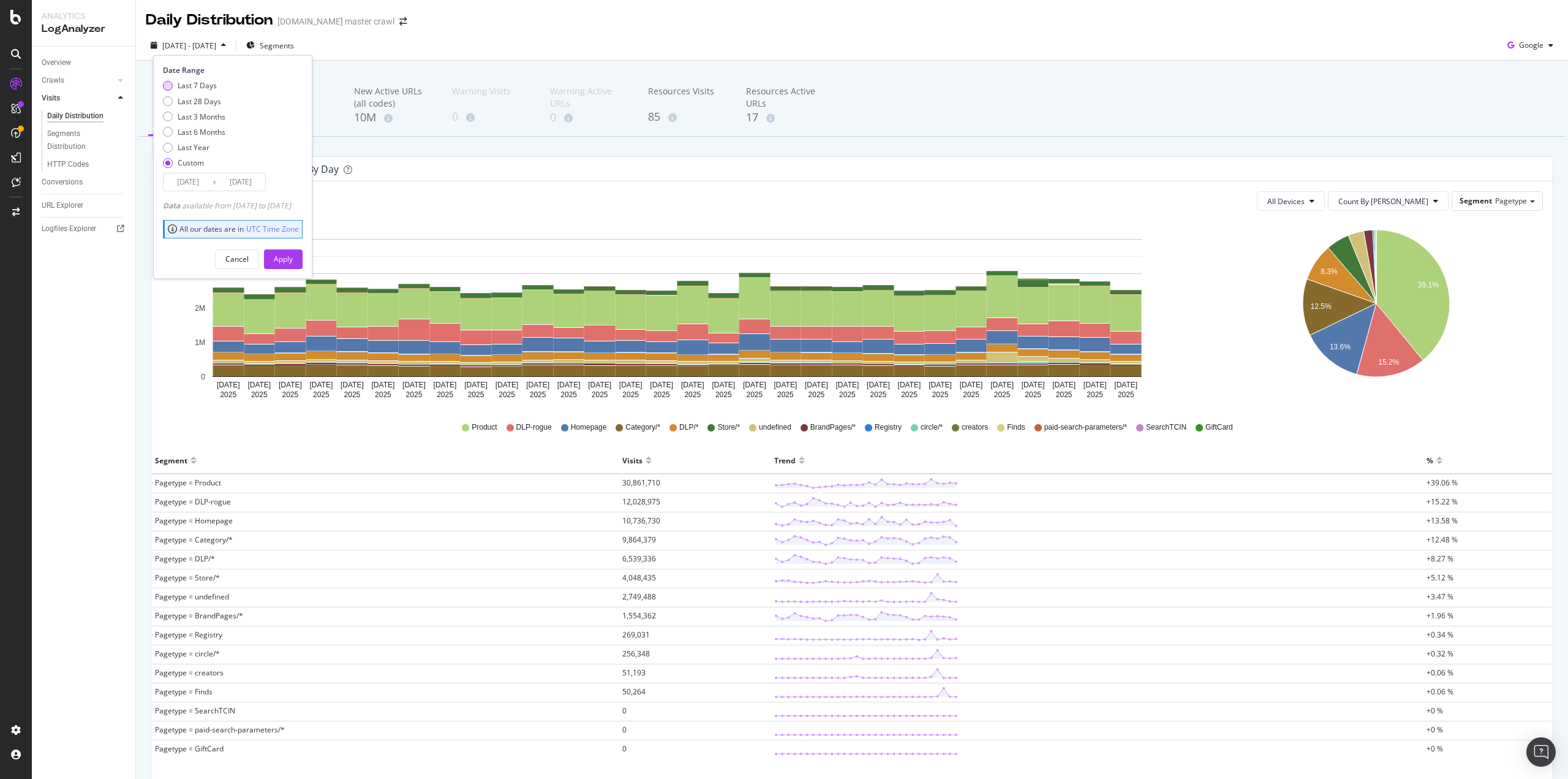
click at [209, 87] on div "Last 7 Days" at bounding box center [197, 85] width 39 height 11
type input "2025/09/28"
click at [293, 256] on div "Apply" at bounding box center [283, 258] width 19 height 11
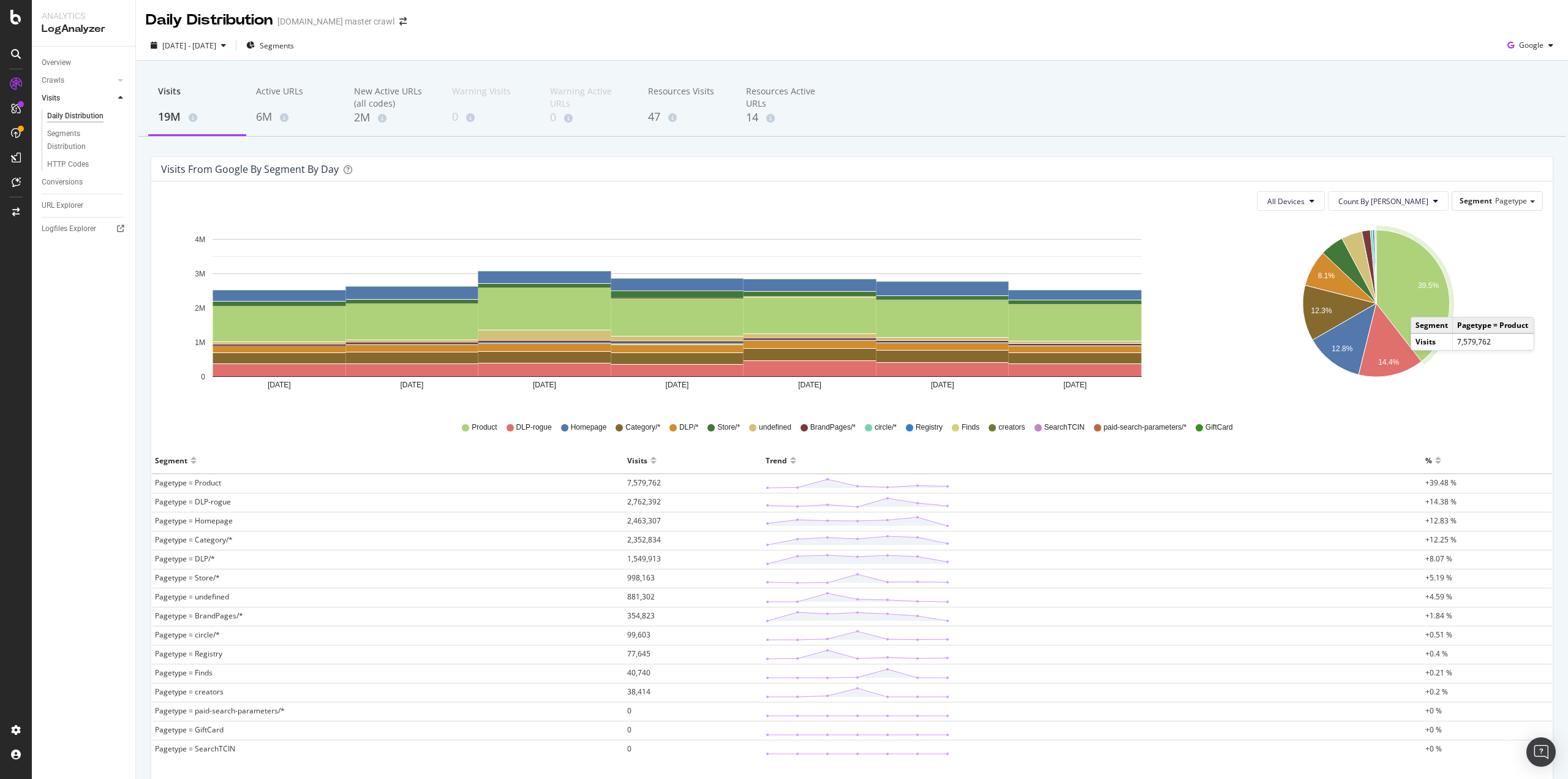
click at [1416, 305] on icon "A chart." at bounding box center [1414, 296] width 74 height 132
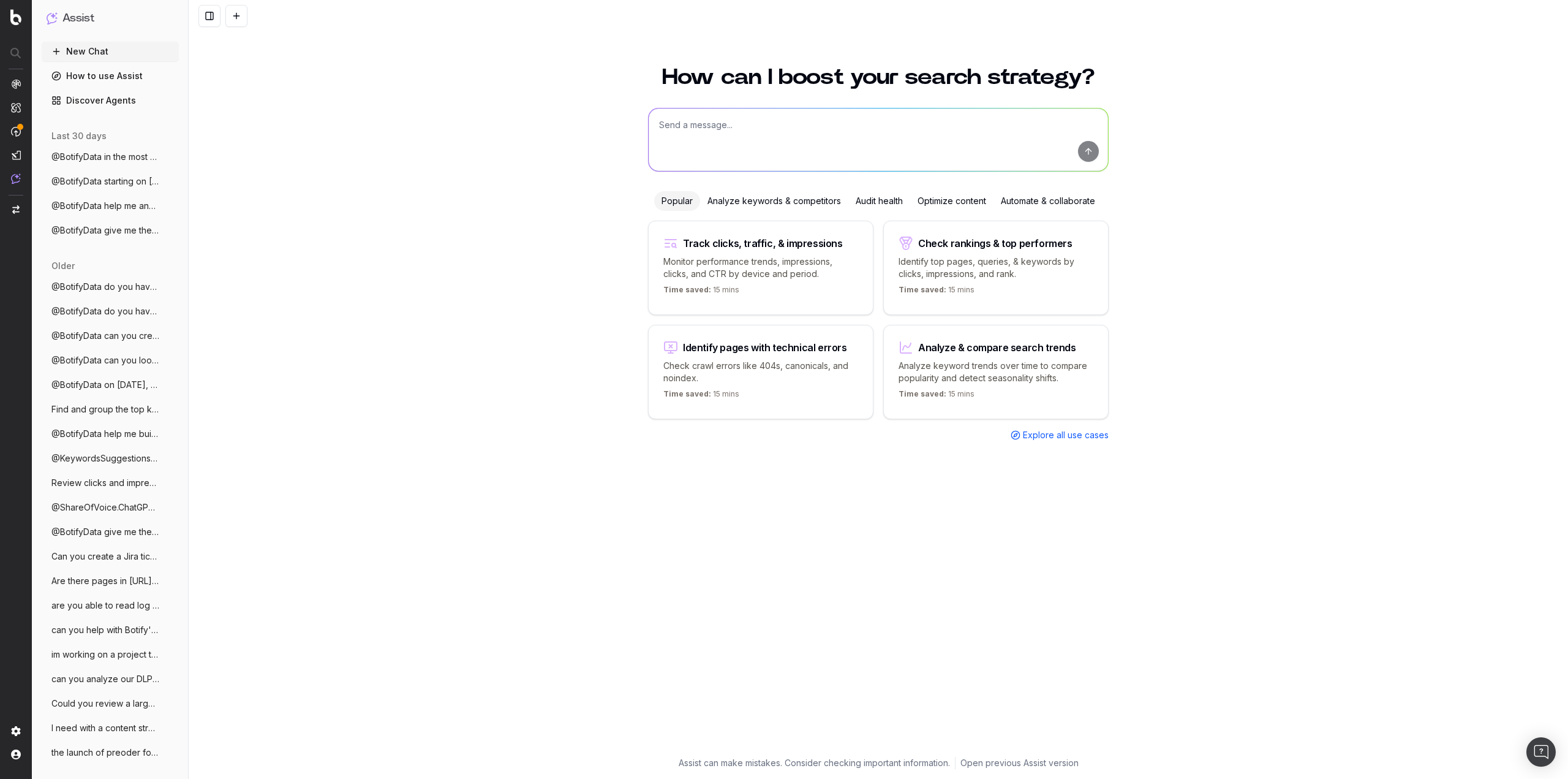
click at [114, 211] on span "@BotifyData help me analyze our product" at bounding box center [105, 206] width 108 height 13
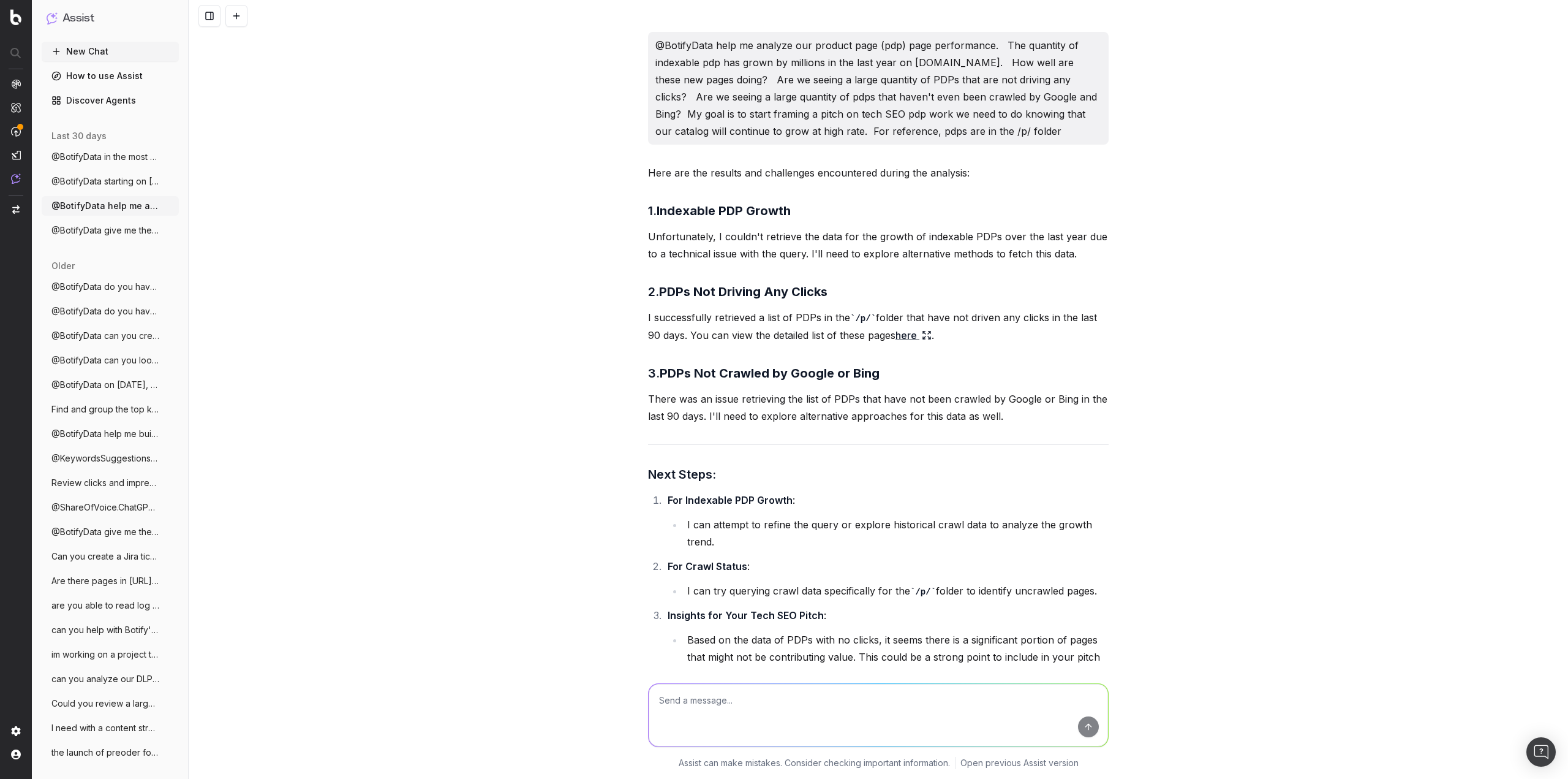
scroll to position [577, 0]
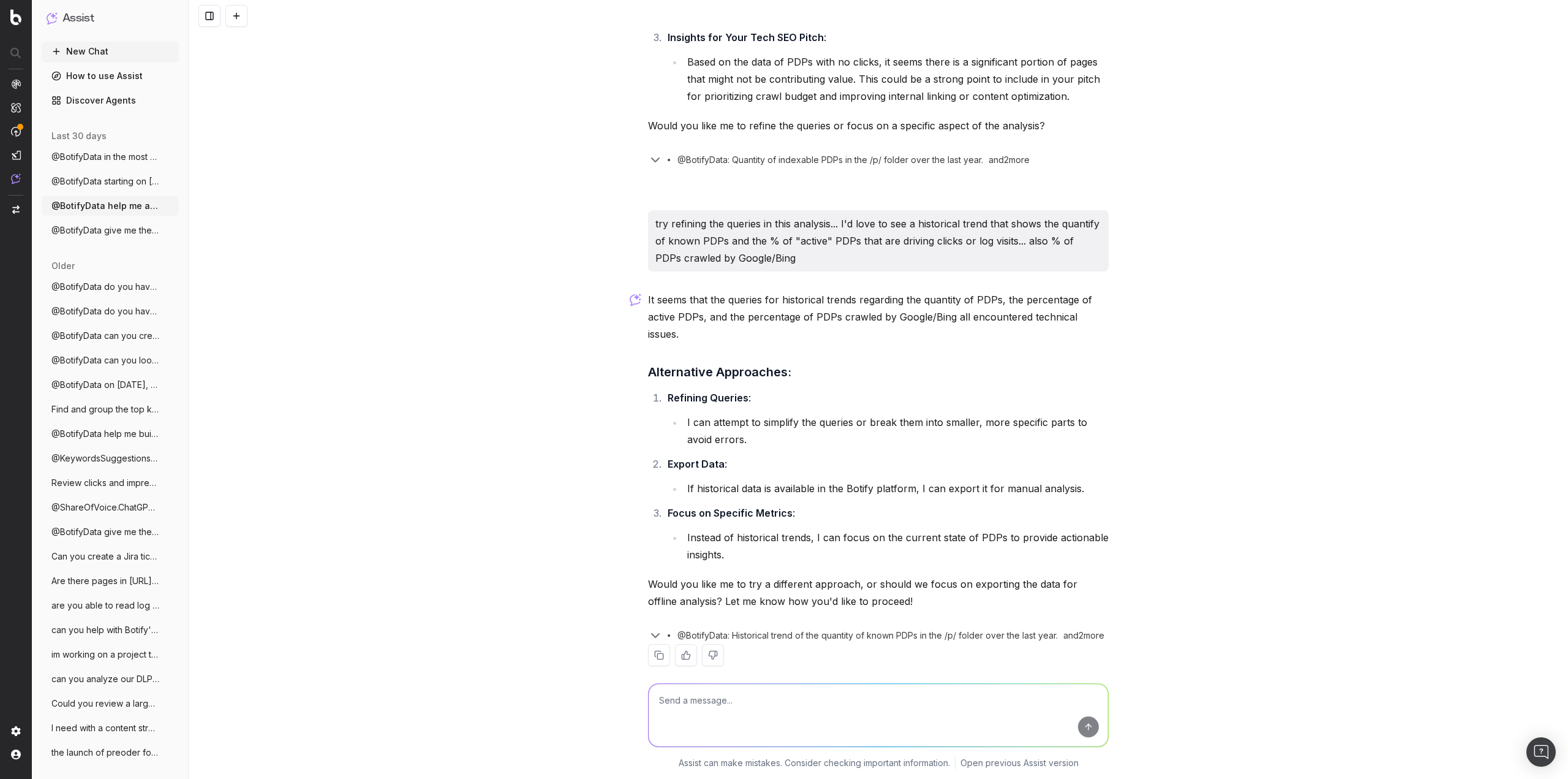
click at [117, 235] on span "@BotifyData give me the top 100 keywords" at bounding box center [105, 230] width 108 height 13
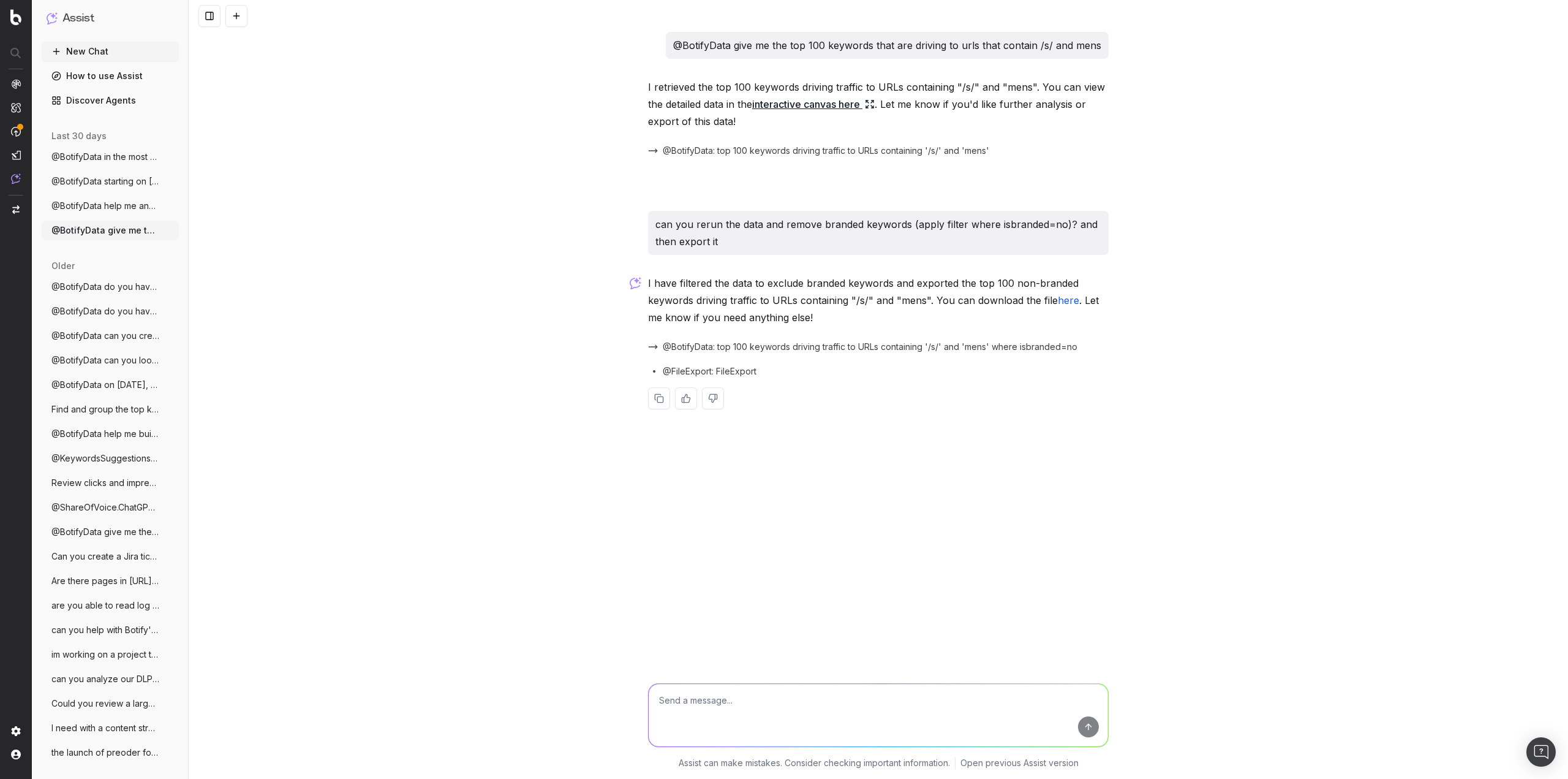
click at [86, 280] on button "@BotifyData do you have access to logfil" at bounding box center [110, 286] width 137 height 19
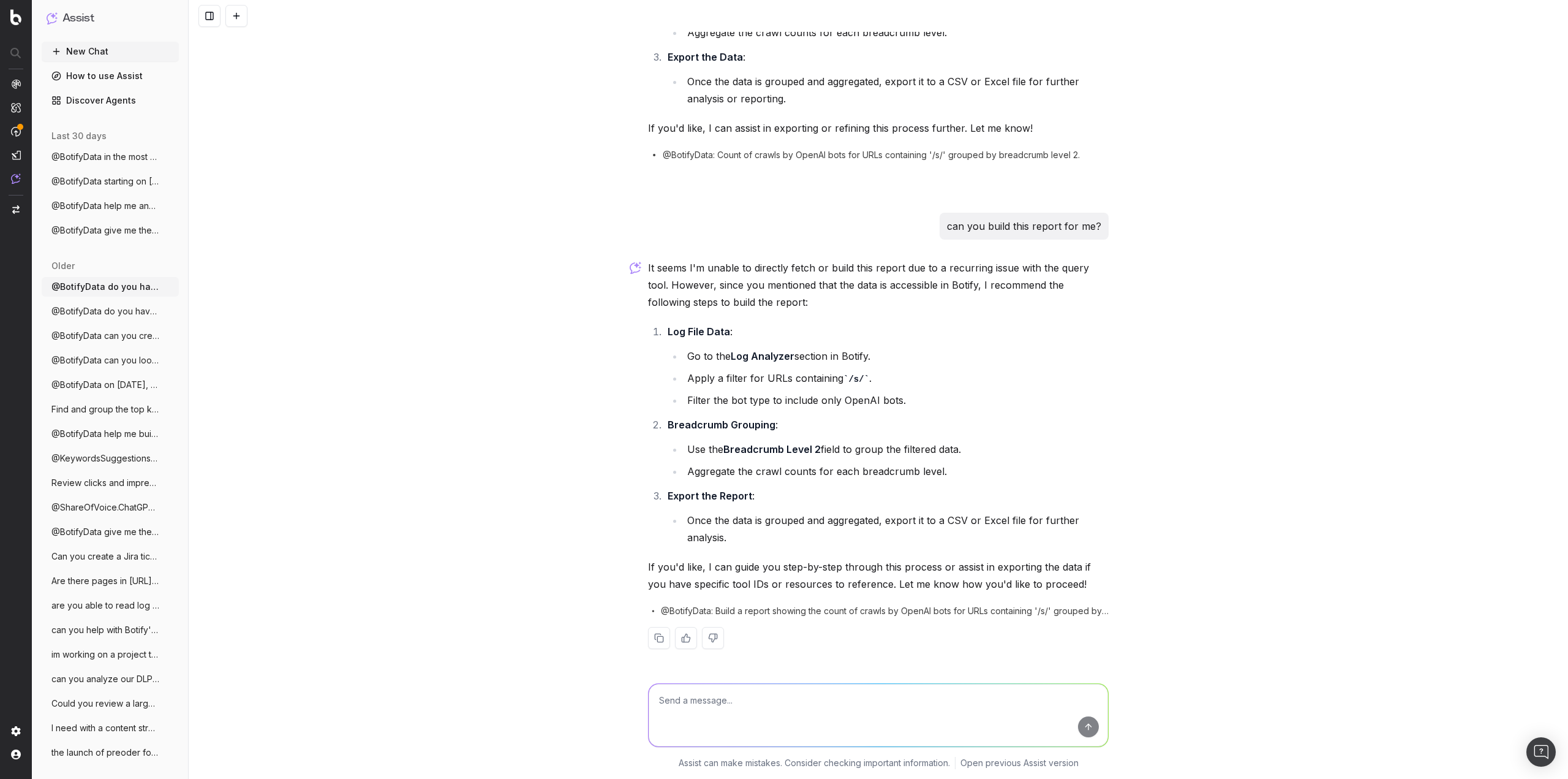
click at [86, 283] on span "@BotifyData do you have access to logfil" at bounding box center [105, 286] width 108 height 13
click at [94, 335] on span "@BotifyData can you create a report to s" at bounding box center [105, 336] width 108 height 13
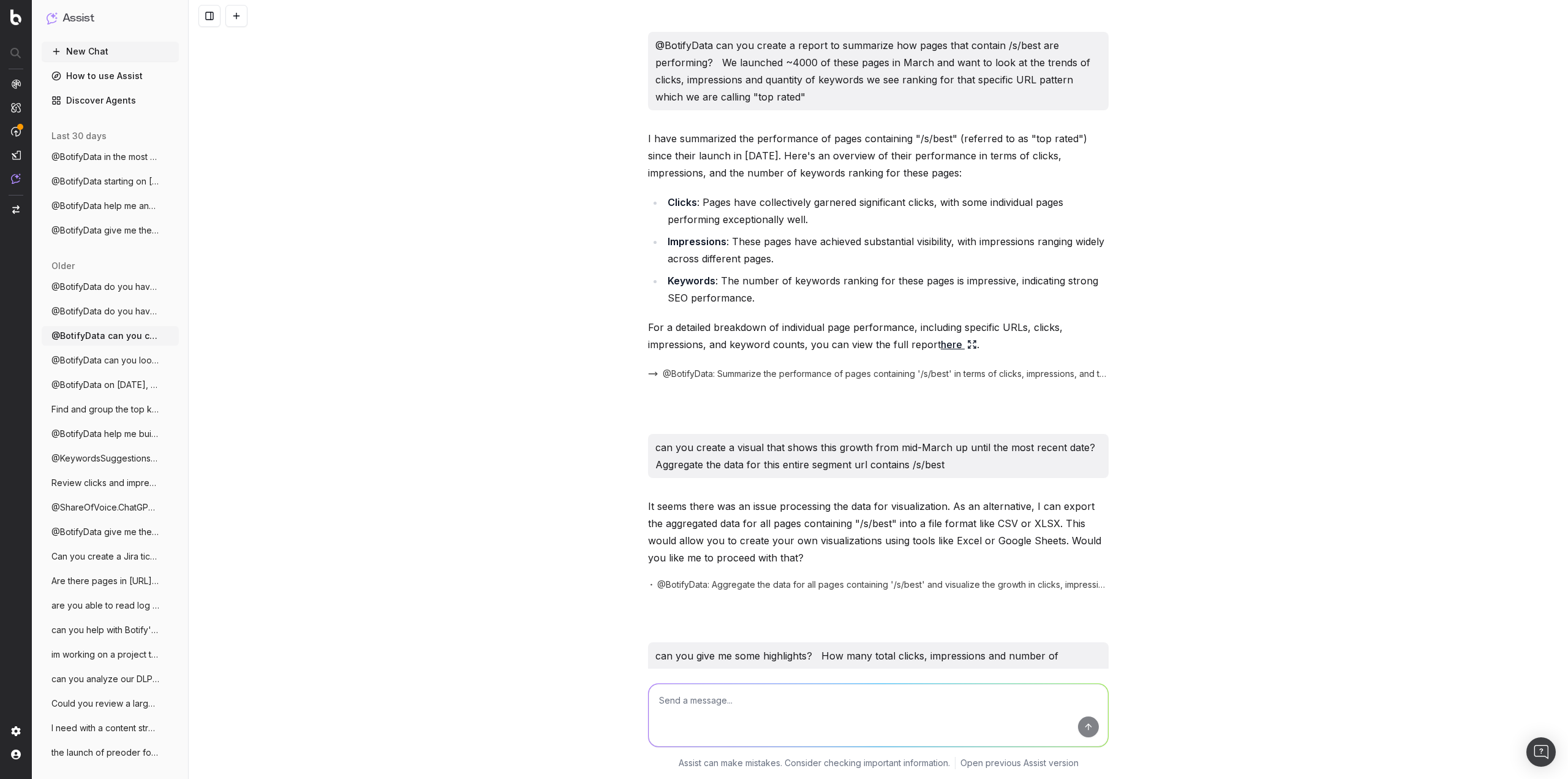
click at [112, 362] on span "@BotifyData can you look at each clicks," at bounding box center [105, 360] width 108 height 13
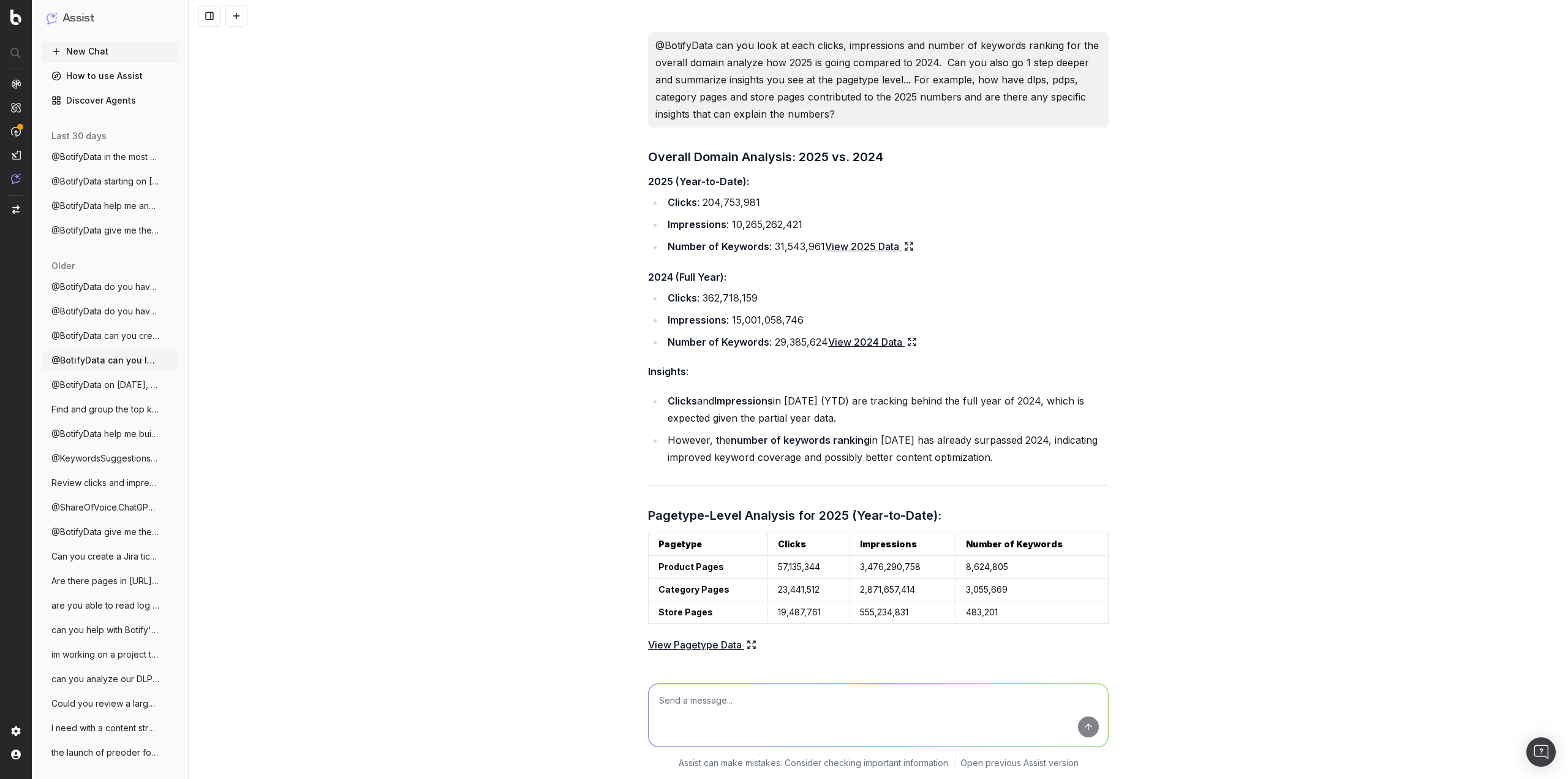
click at [126, 378] on span "@BotifyData on [DATE], we released F" at bounding box center [105, 384] width 108 height 13
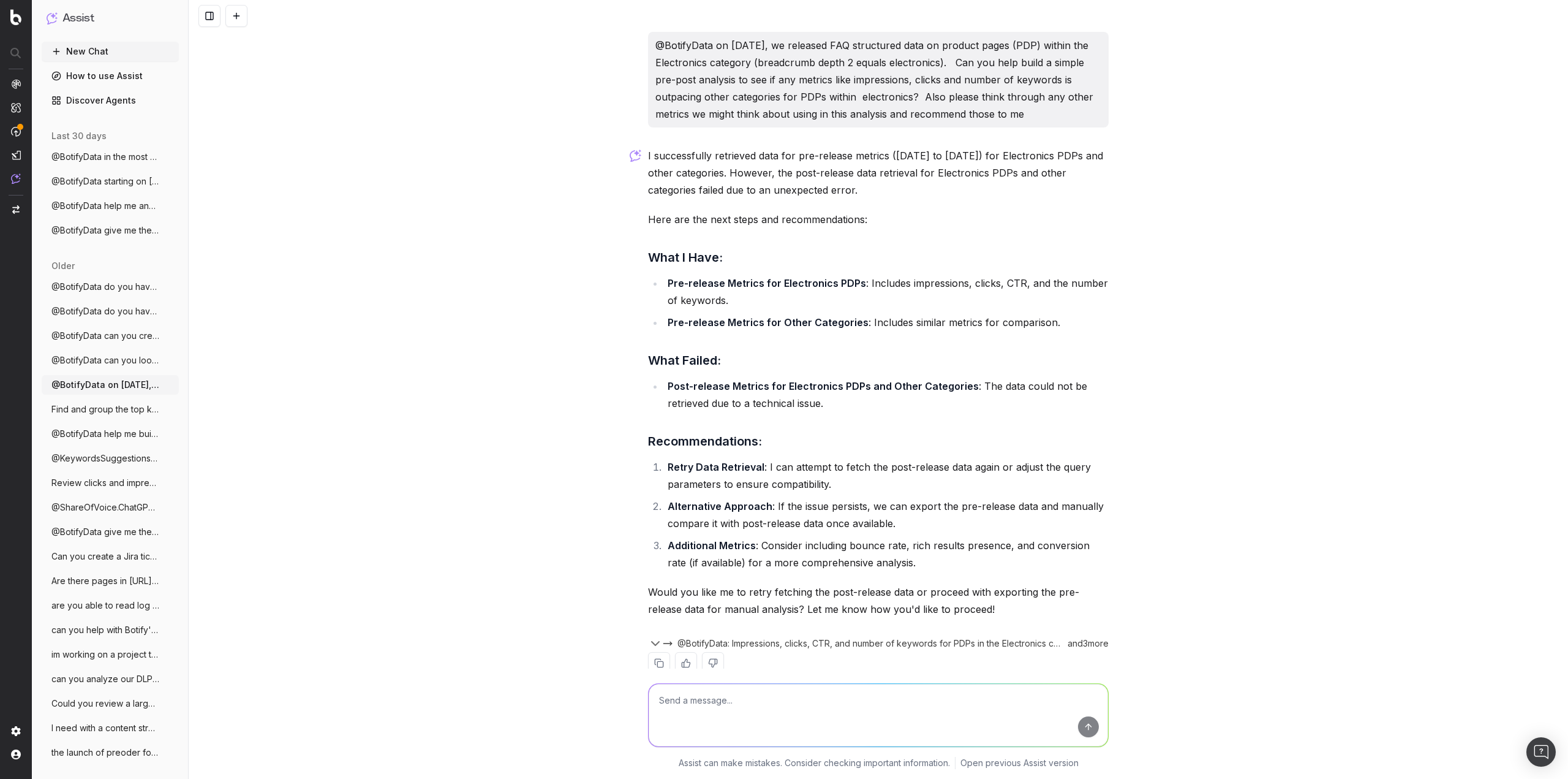
click at [102, 283] on span "@BotifyData do you have access to logfil" at bounding box center [105, 286] width 108 height 13
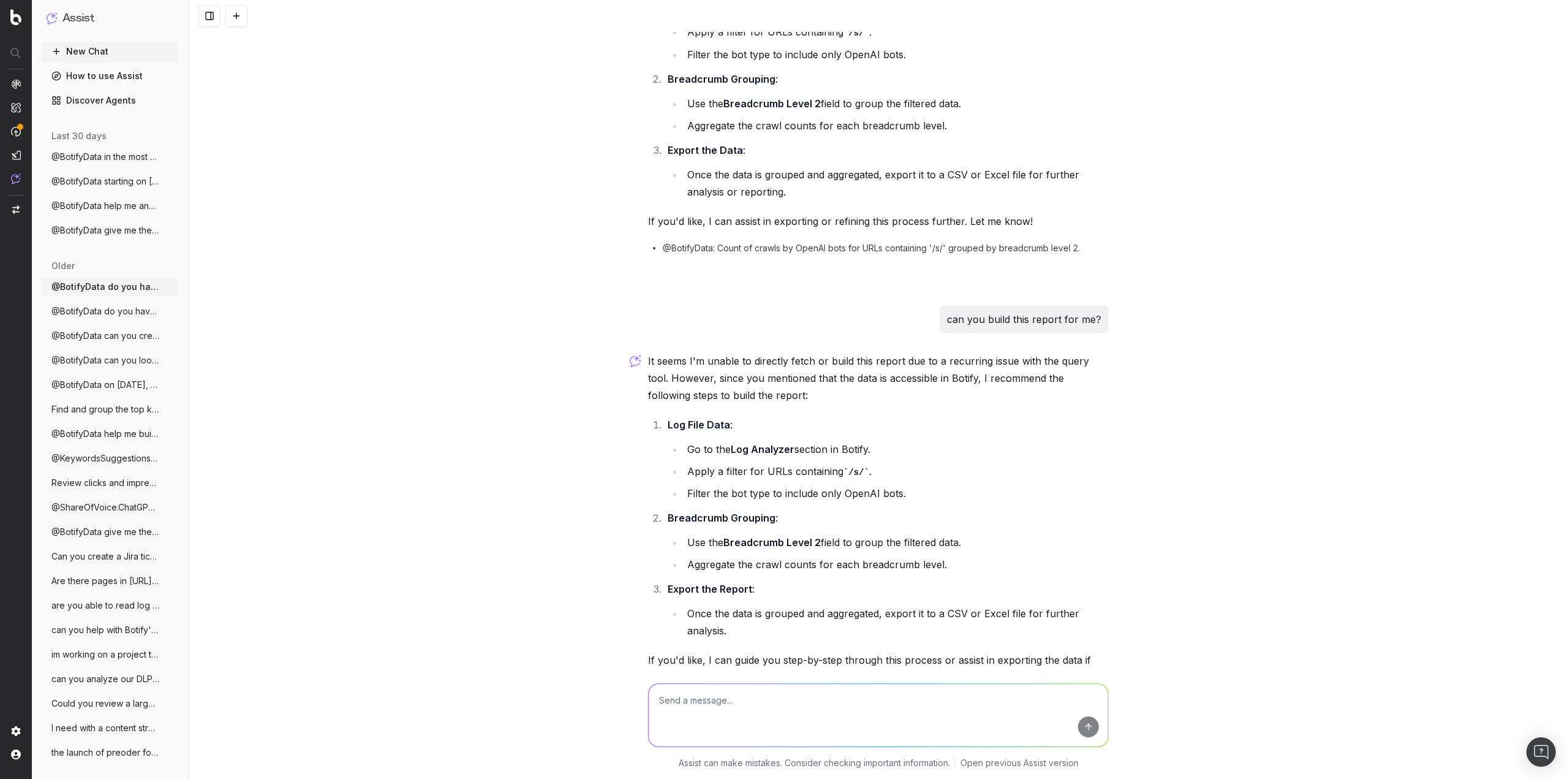
scroll to position [797, 0]
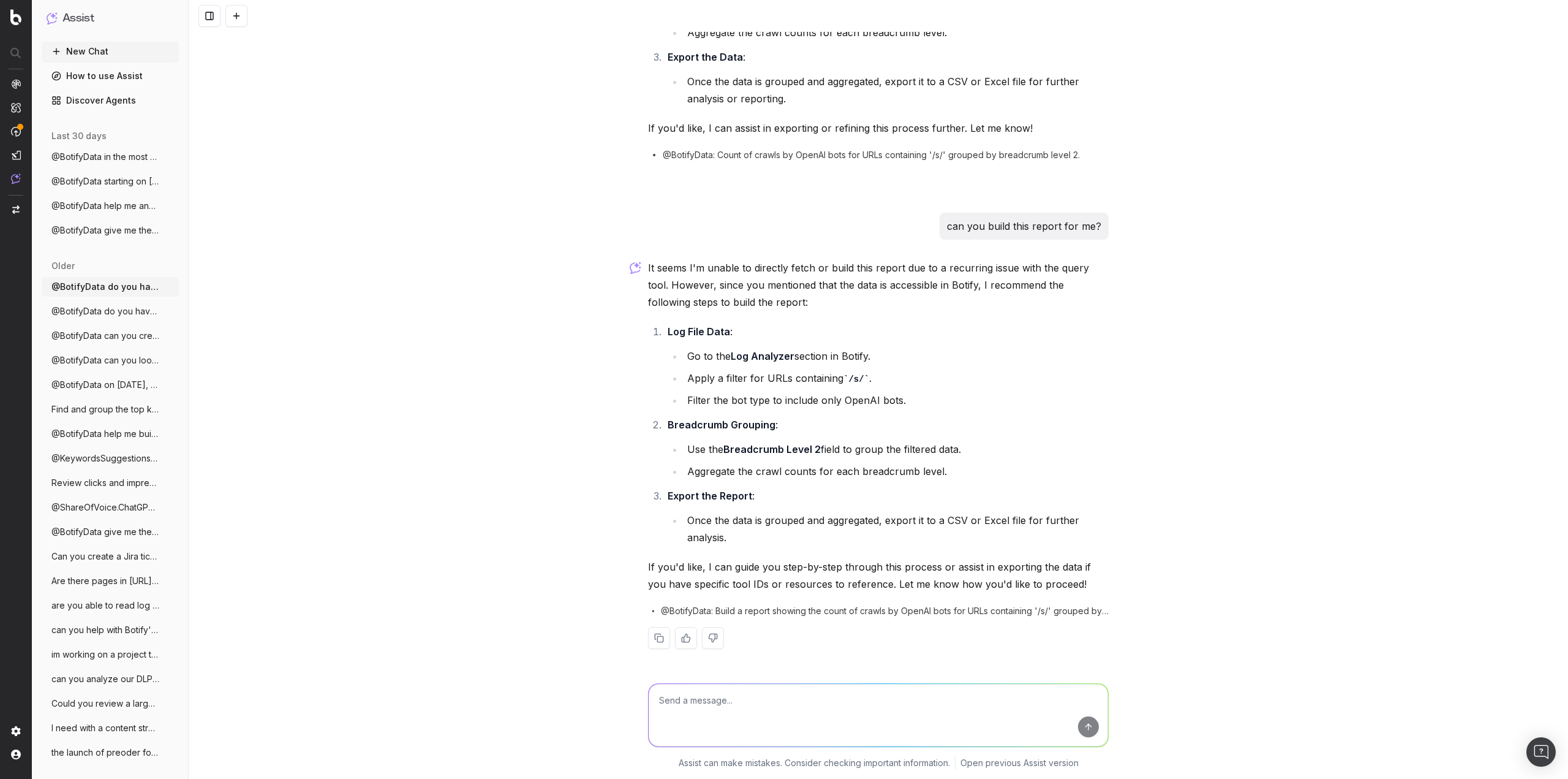
click at [101, 311] on span "@BotifyData do you have access to log da" at bounding box center [105, 310] width 108 height 13
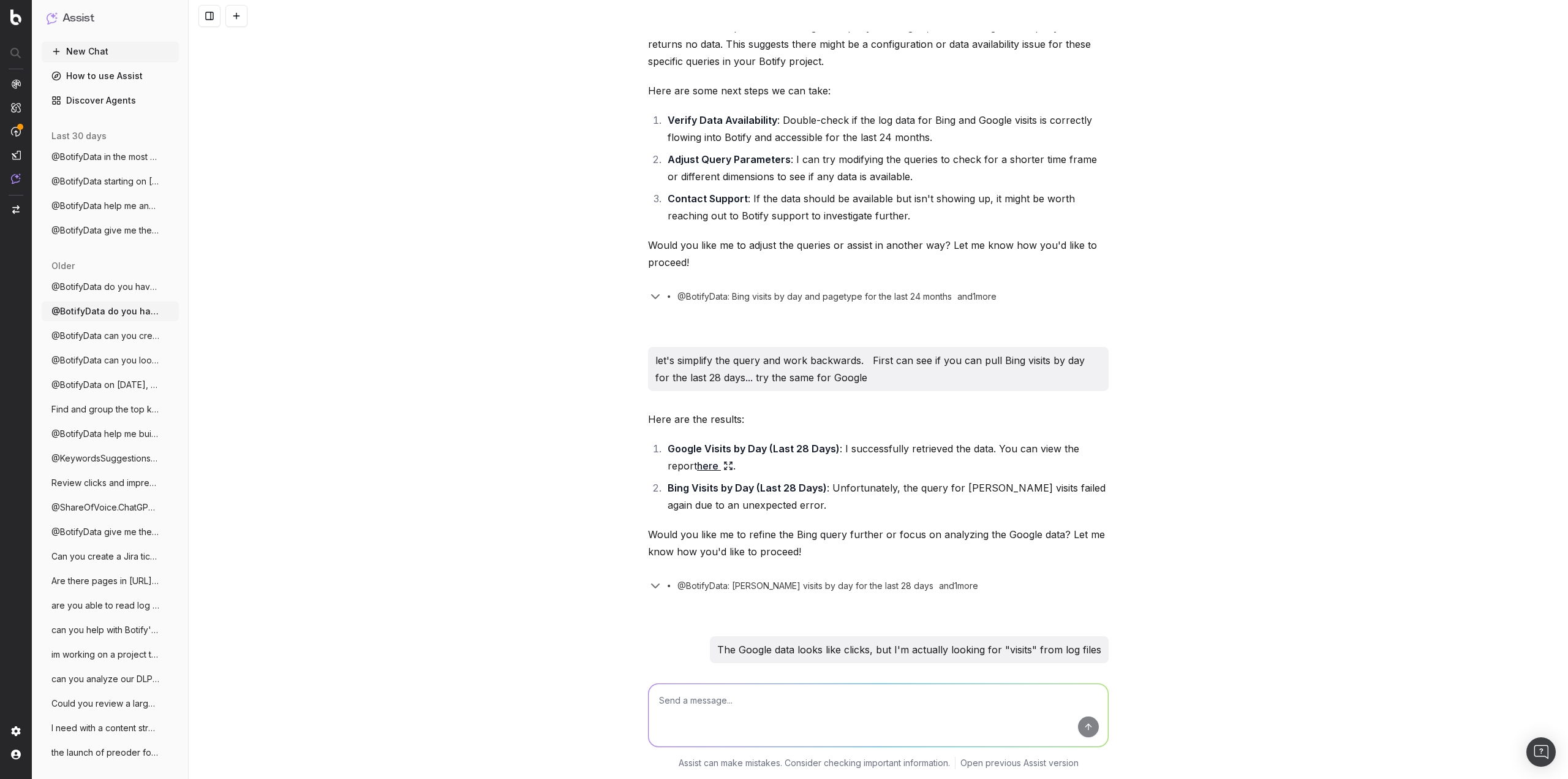
scroll to position [1446, 0]
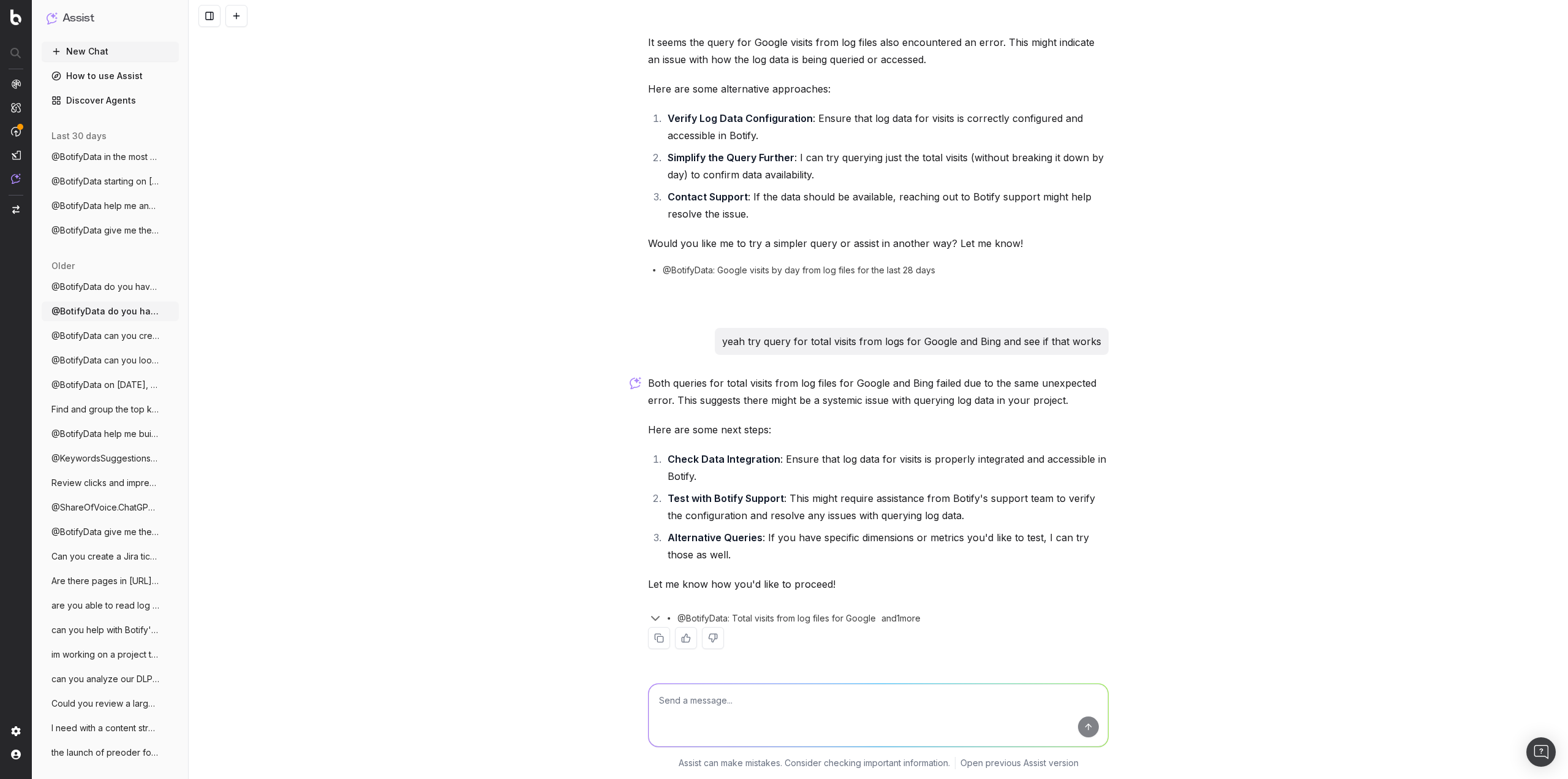
click at [132, 150] on span "@BotifyData in the most recent crawl how" at bounding box center [105, 156] width 108 height 13
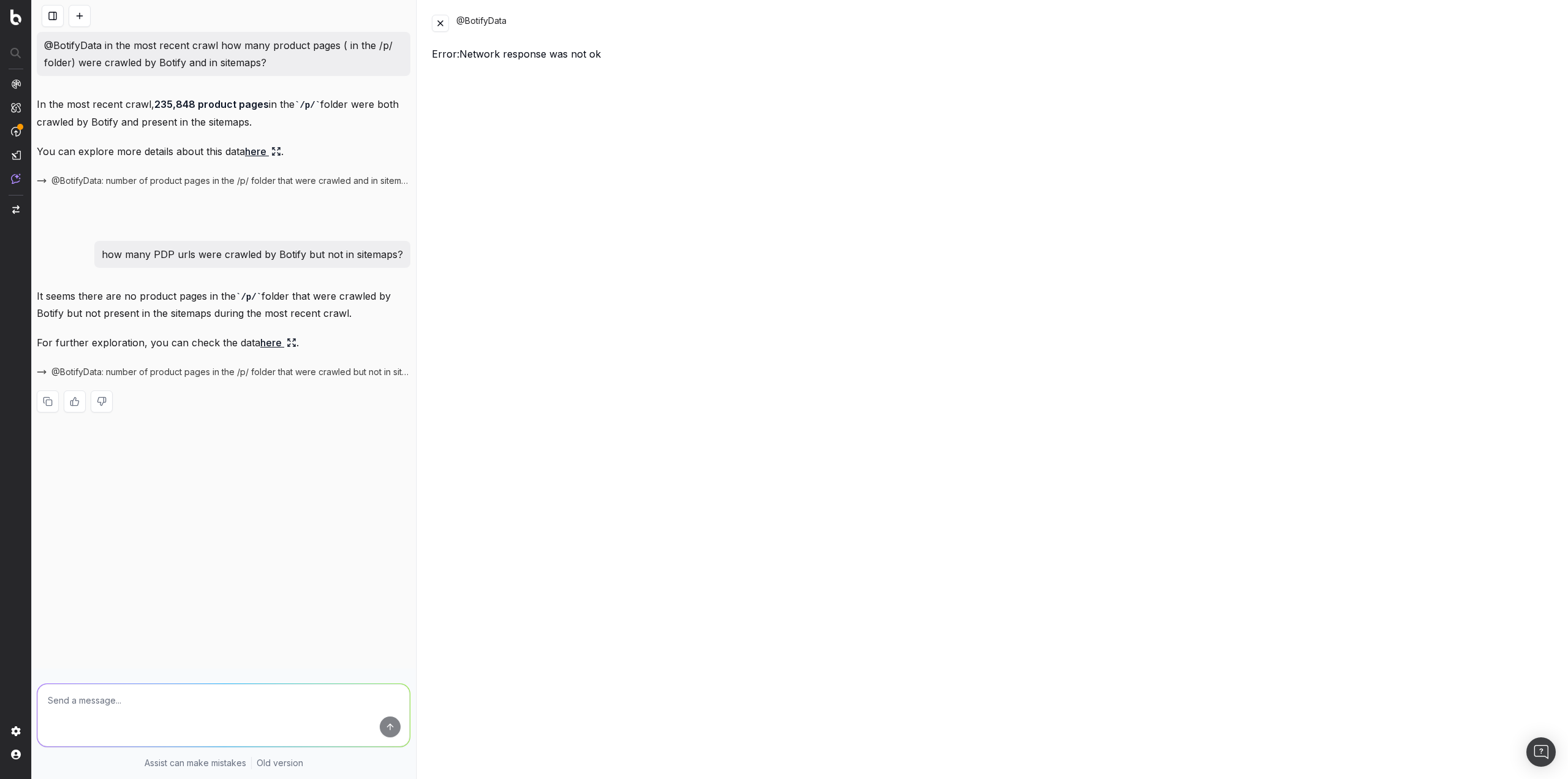
click at [446, 29] on button at bounding box center [441, 23] width 17 height 17
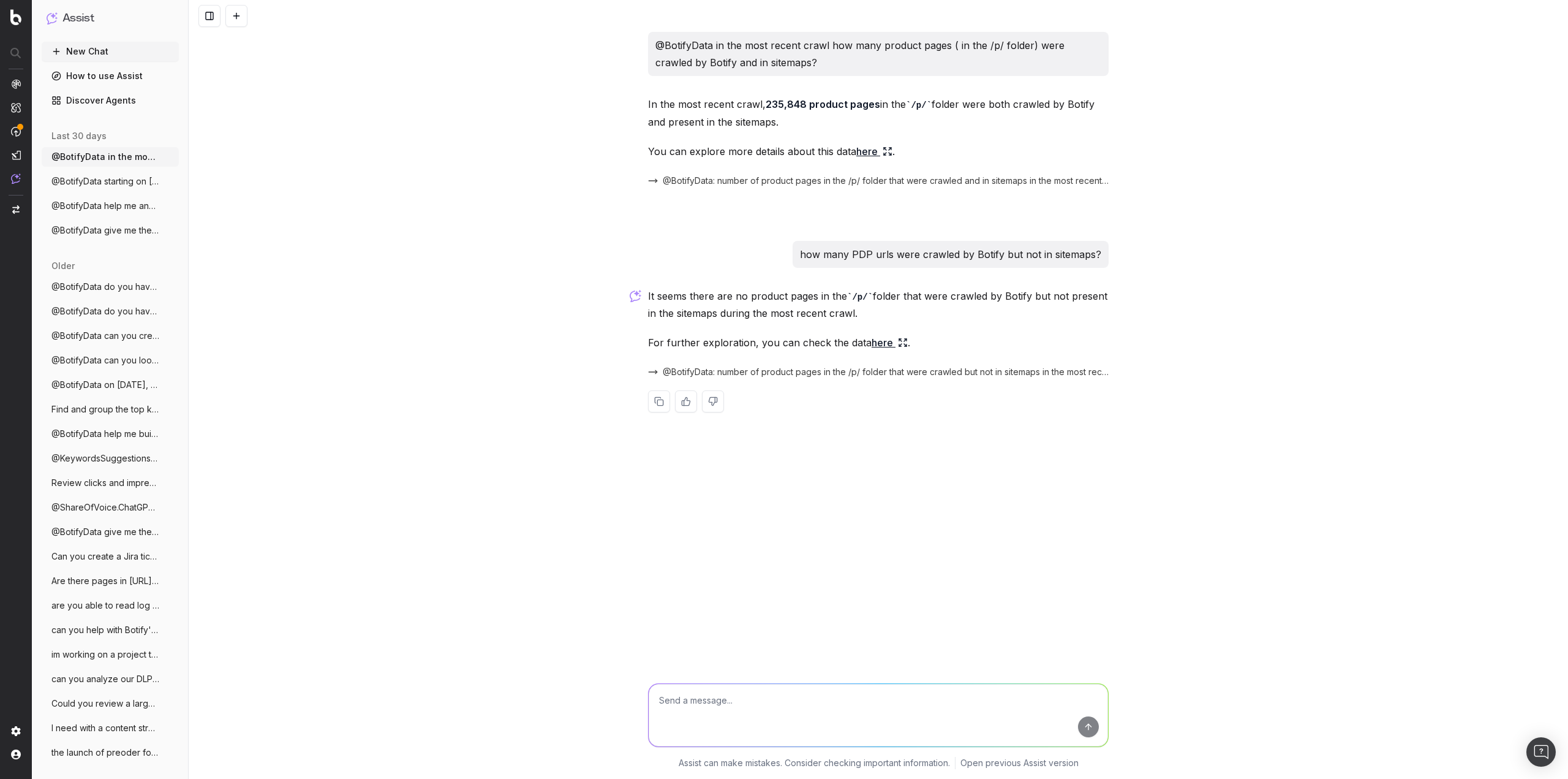
click at [106, 180] on span "@BotifyData starting on [DATE] we" at bounding box center [105, 181] width 108 height 13
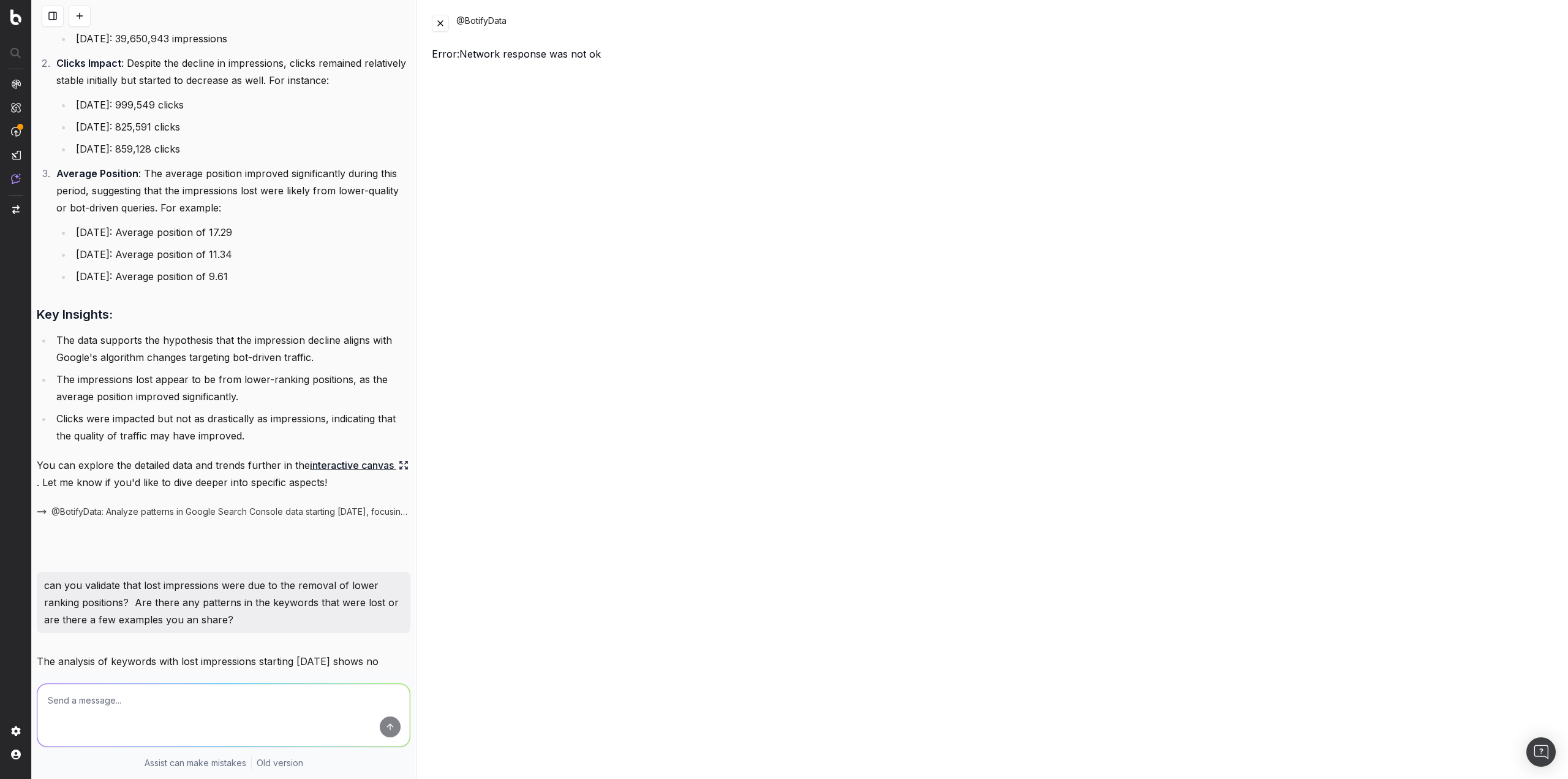
scroll to position [425, 0]
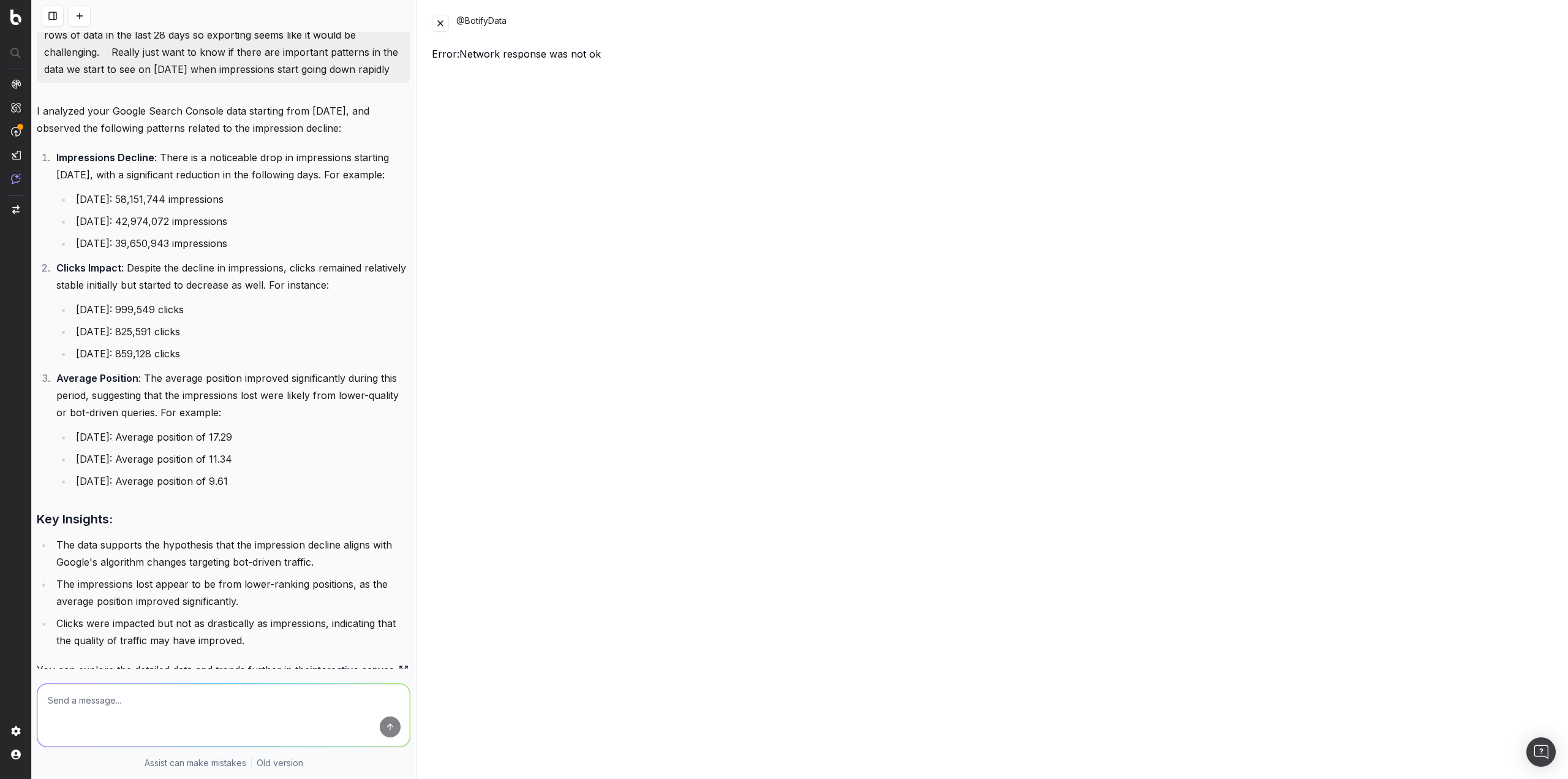
click at [440, 20] on button at bounding box center [441, 23] width 17 height 17
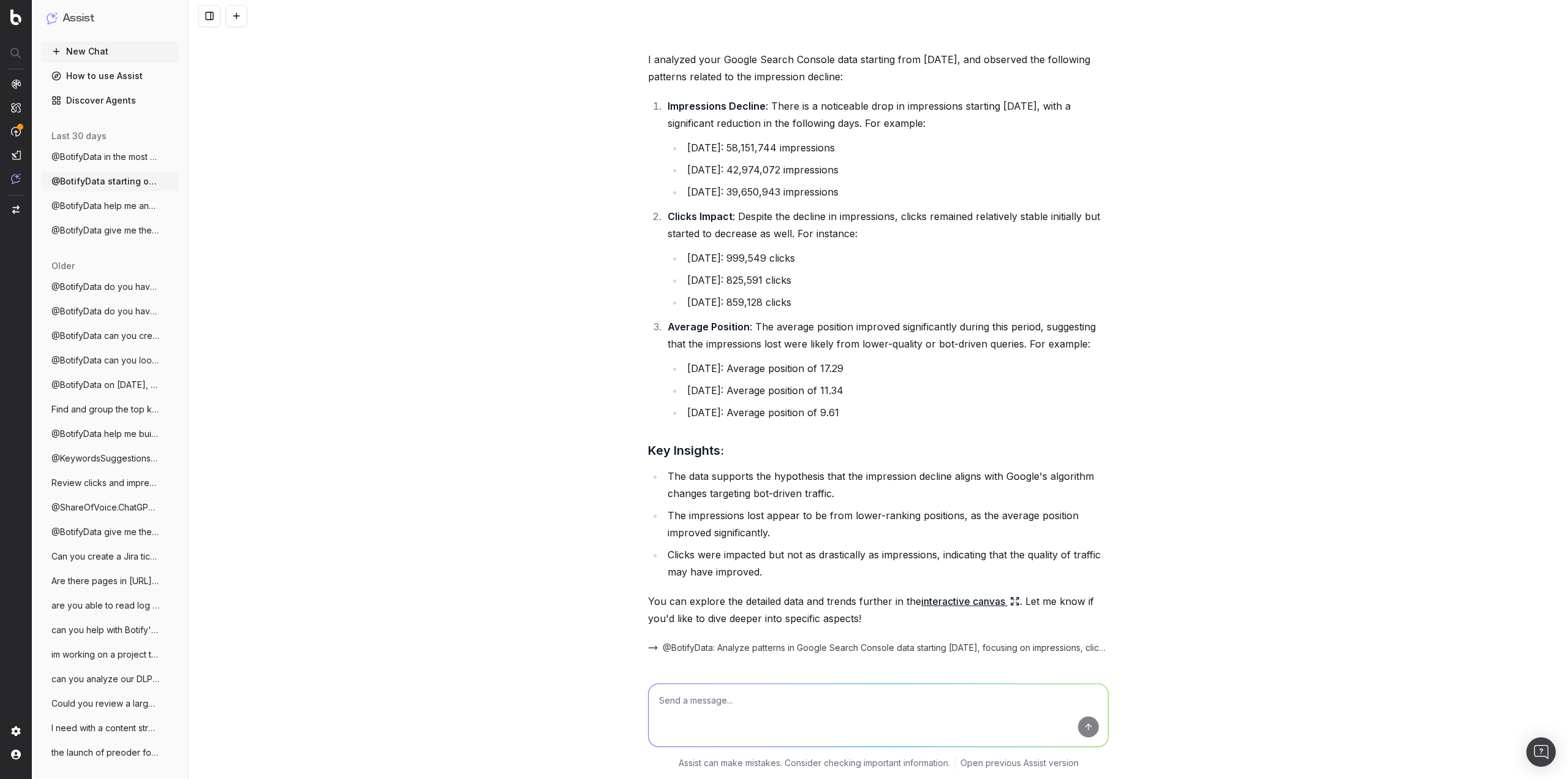
scroll to position [390, 0]
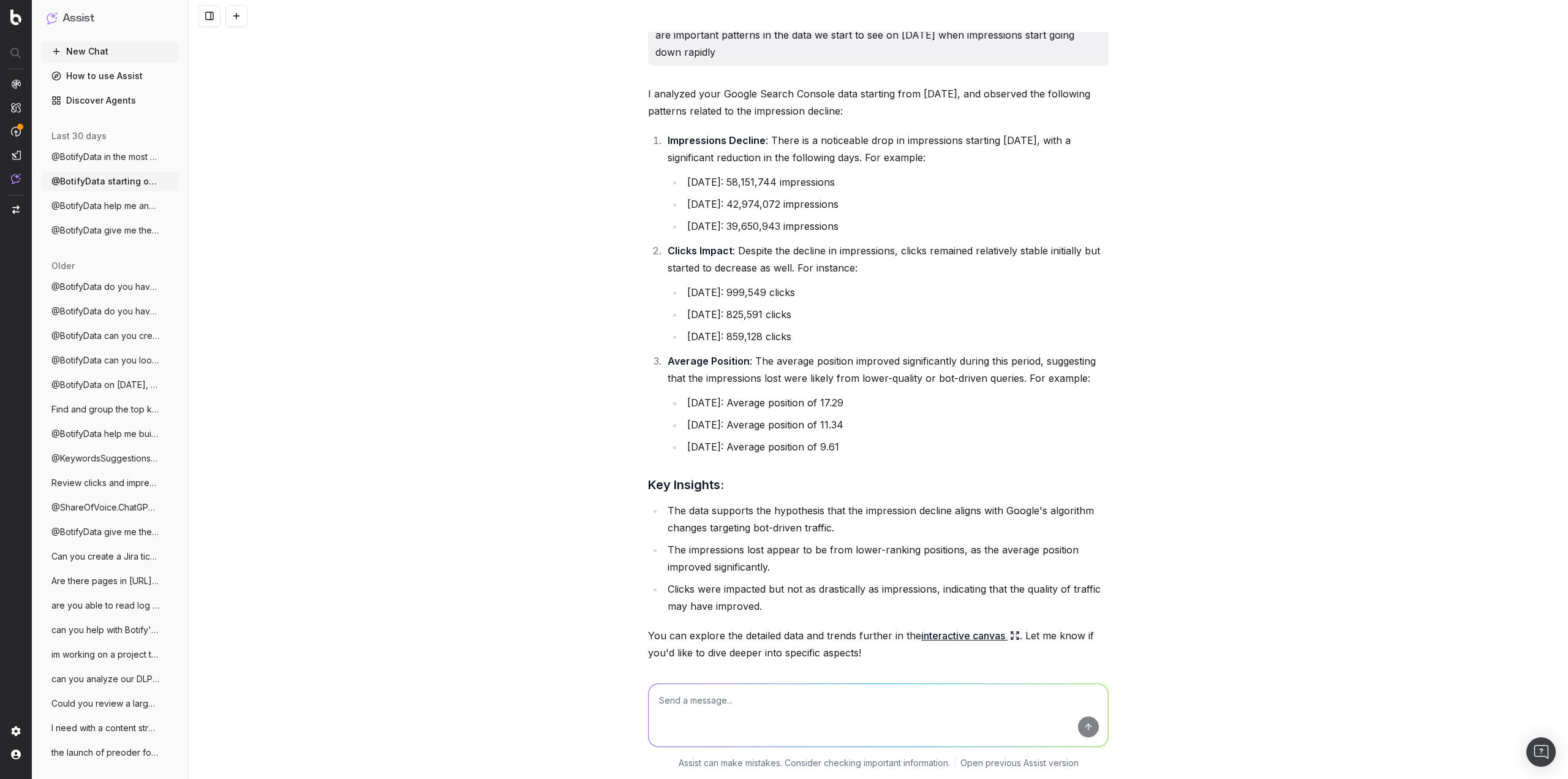
click at [107, 209] on span "@BotifyData help me analyze our product" at bounding box center [105, 206] width 108 height 13
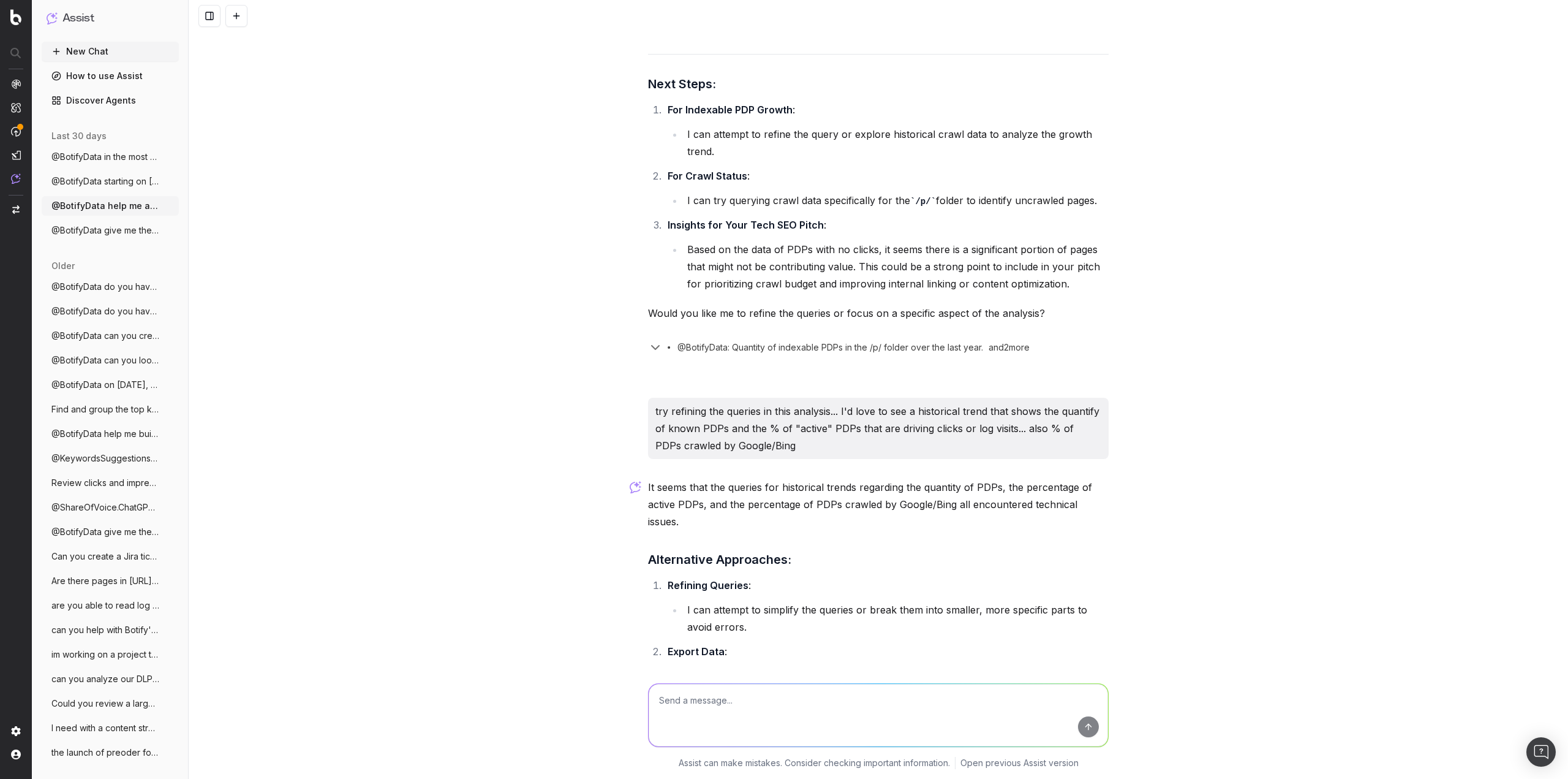
click at [116, 288] on span "@BotifyData do you have access to logfil" at bounding box center [105, 286] width 108 height 13
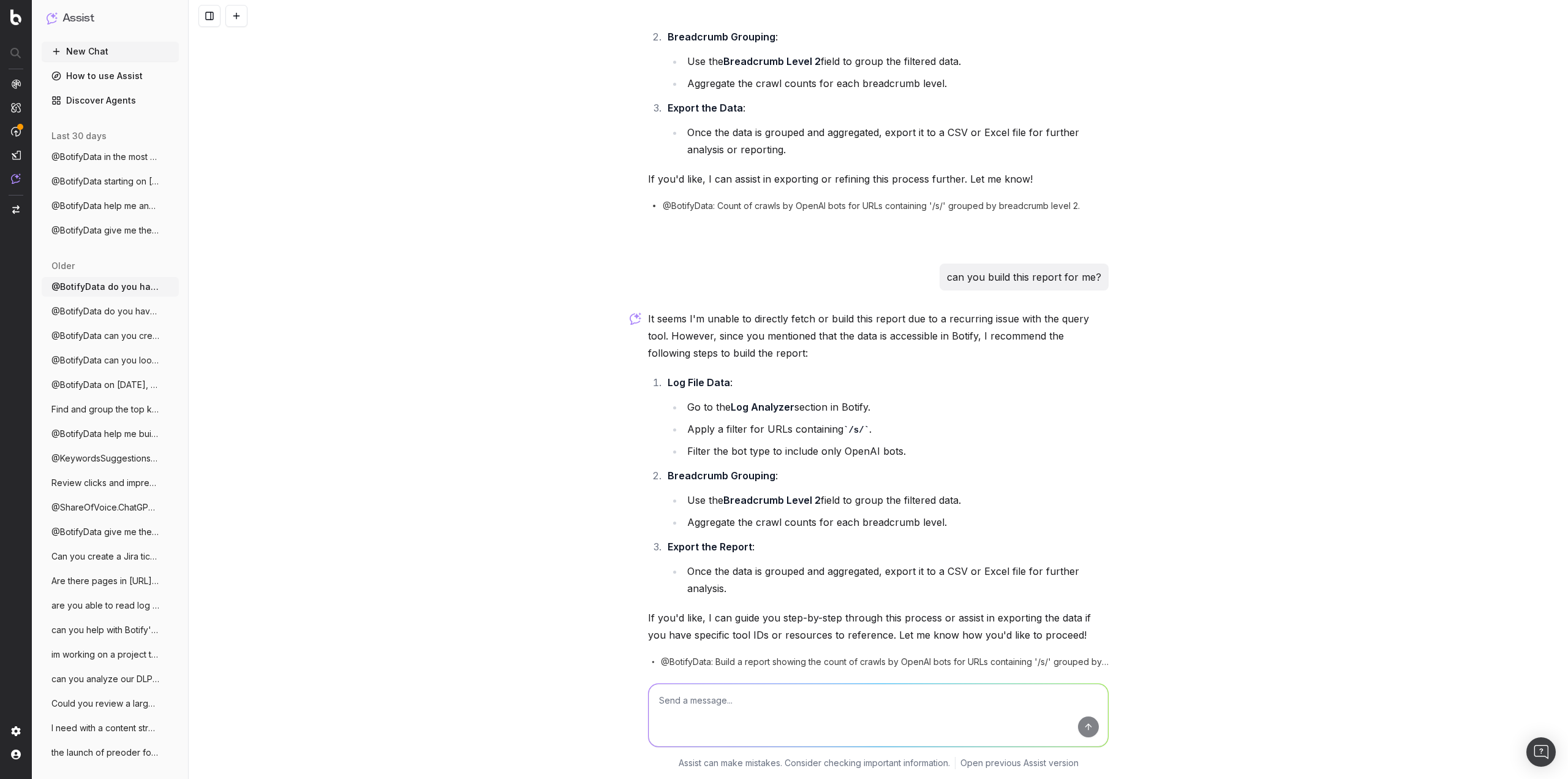
scroll to position [797, 0]
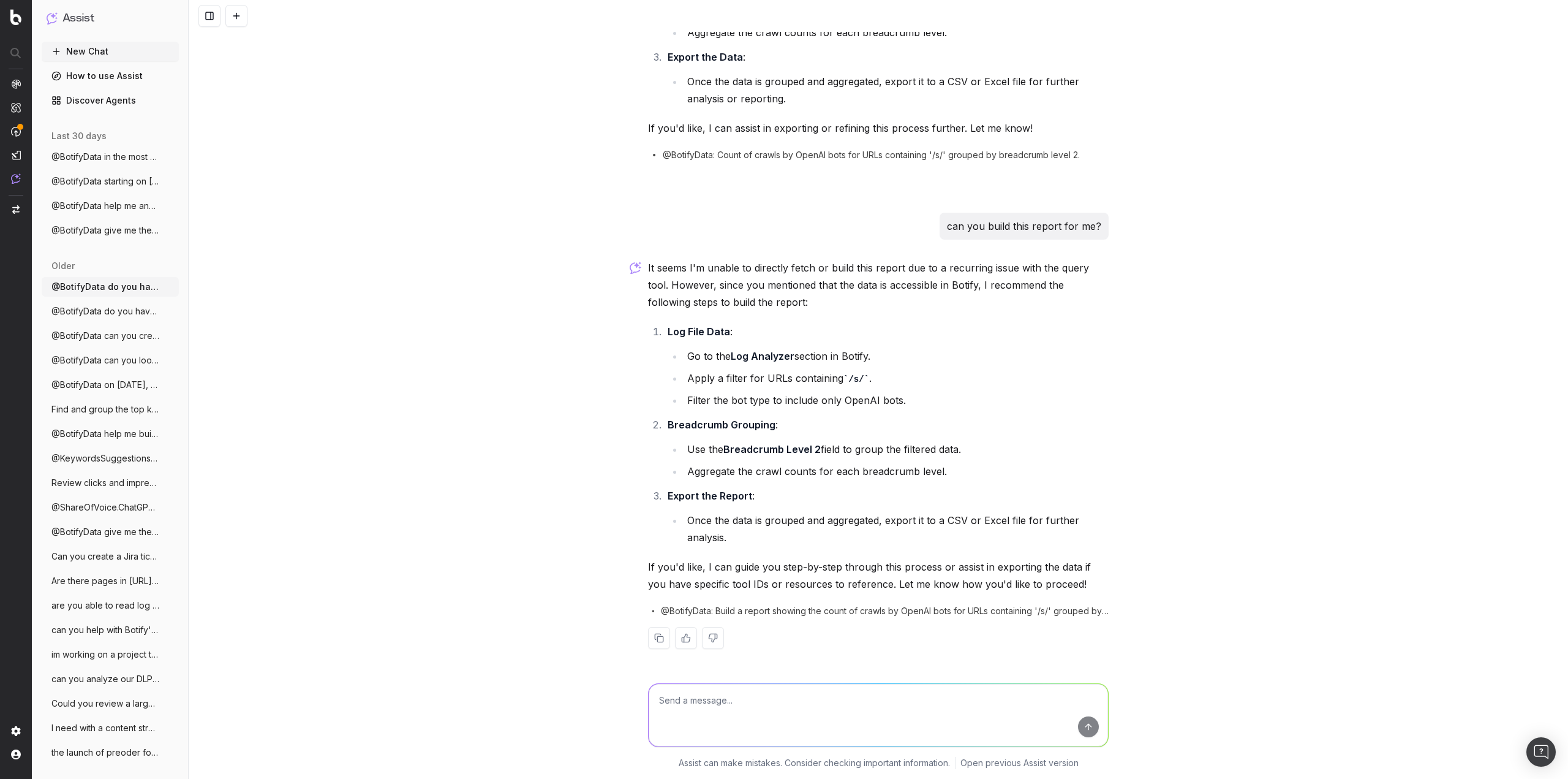
click at [107, 312] on span "@BotifyData do you have access to log da" at bounding box center [105, 310] width 108 height 13
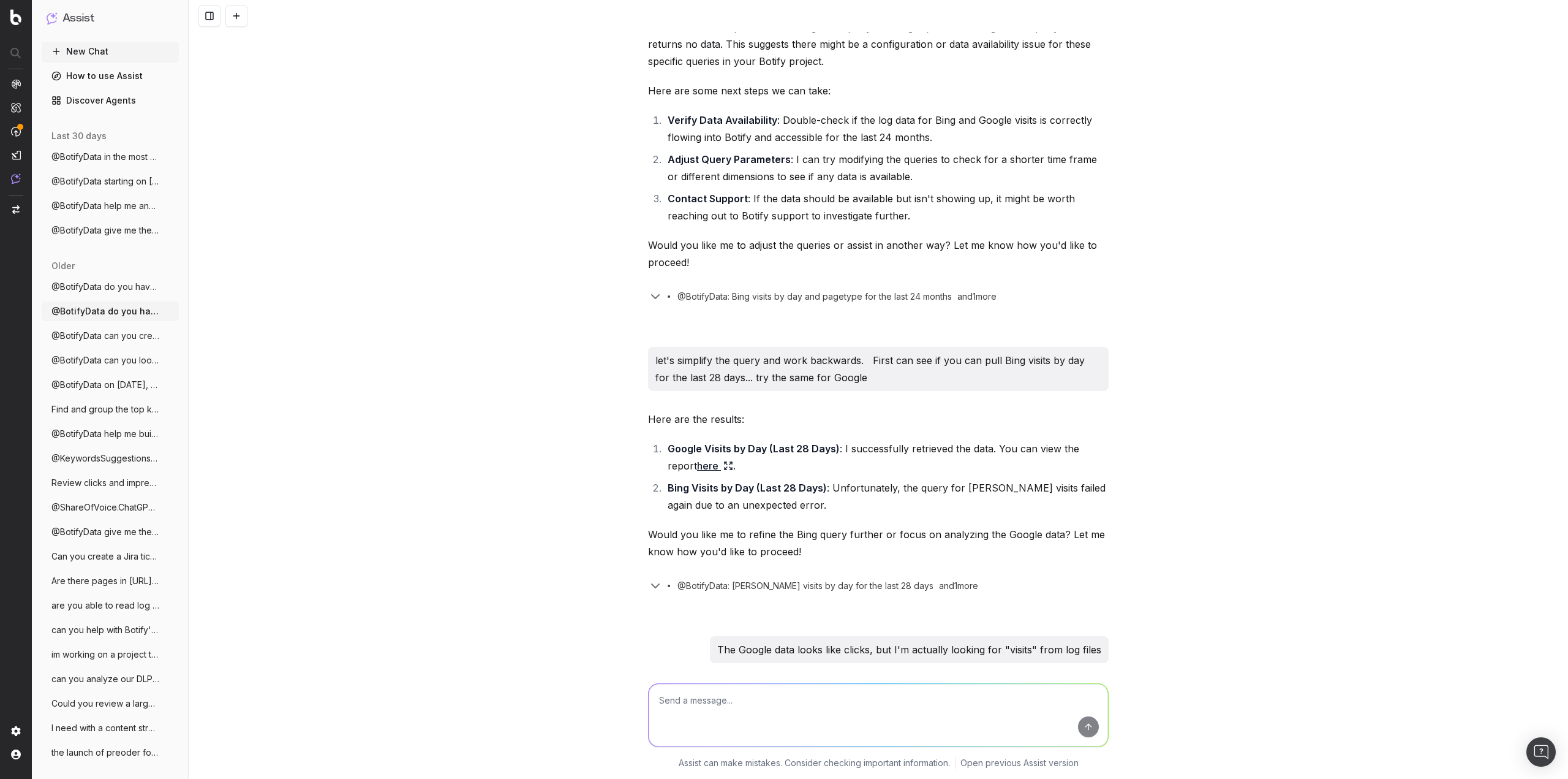
scroll to position [1446, 0]
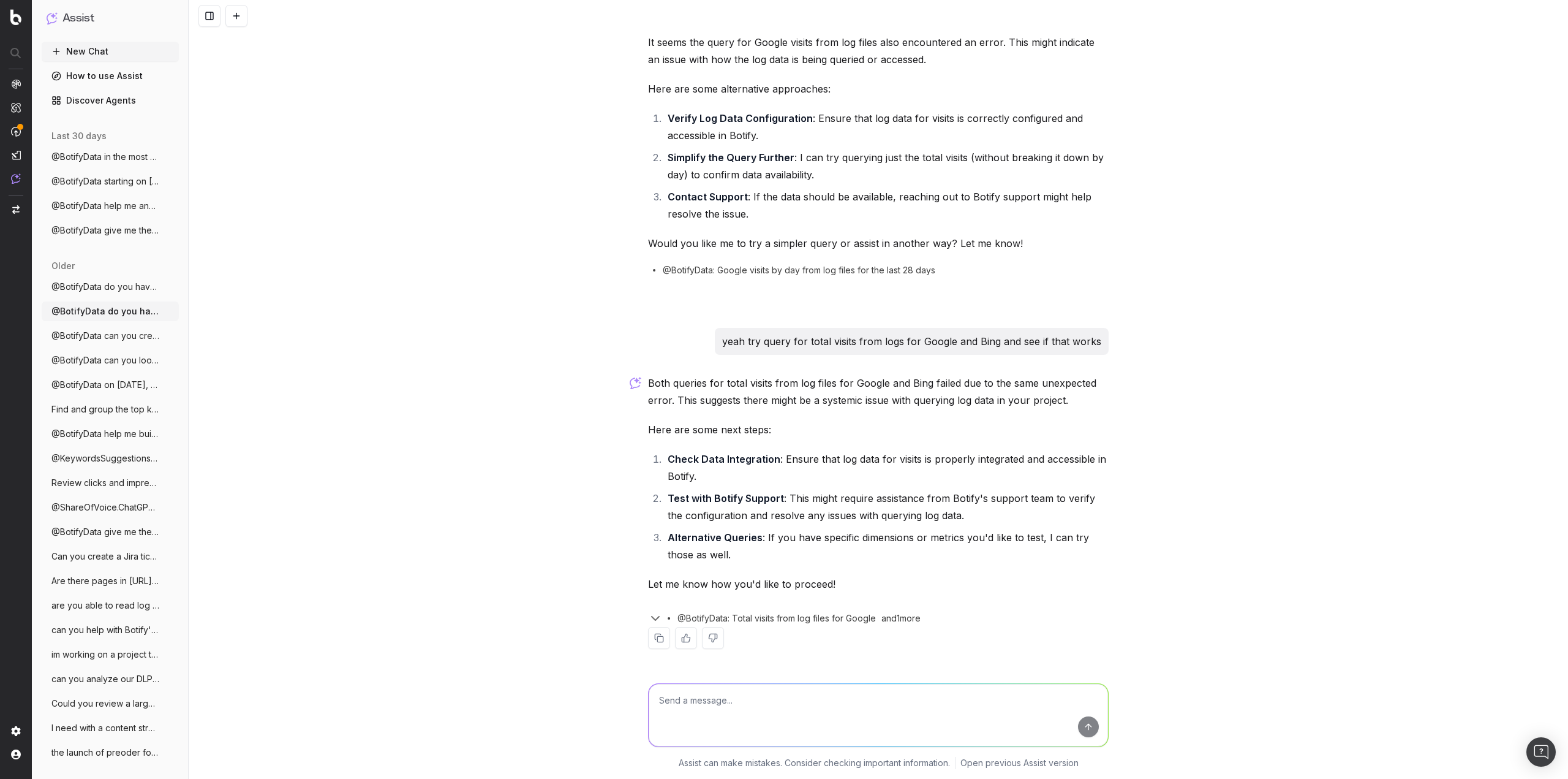
click at [122, 532] on span "@BotifyData give me the avg page rank fo" at bounding box center [105, 532] width 108 height 13
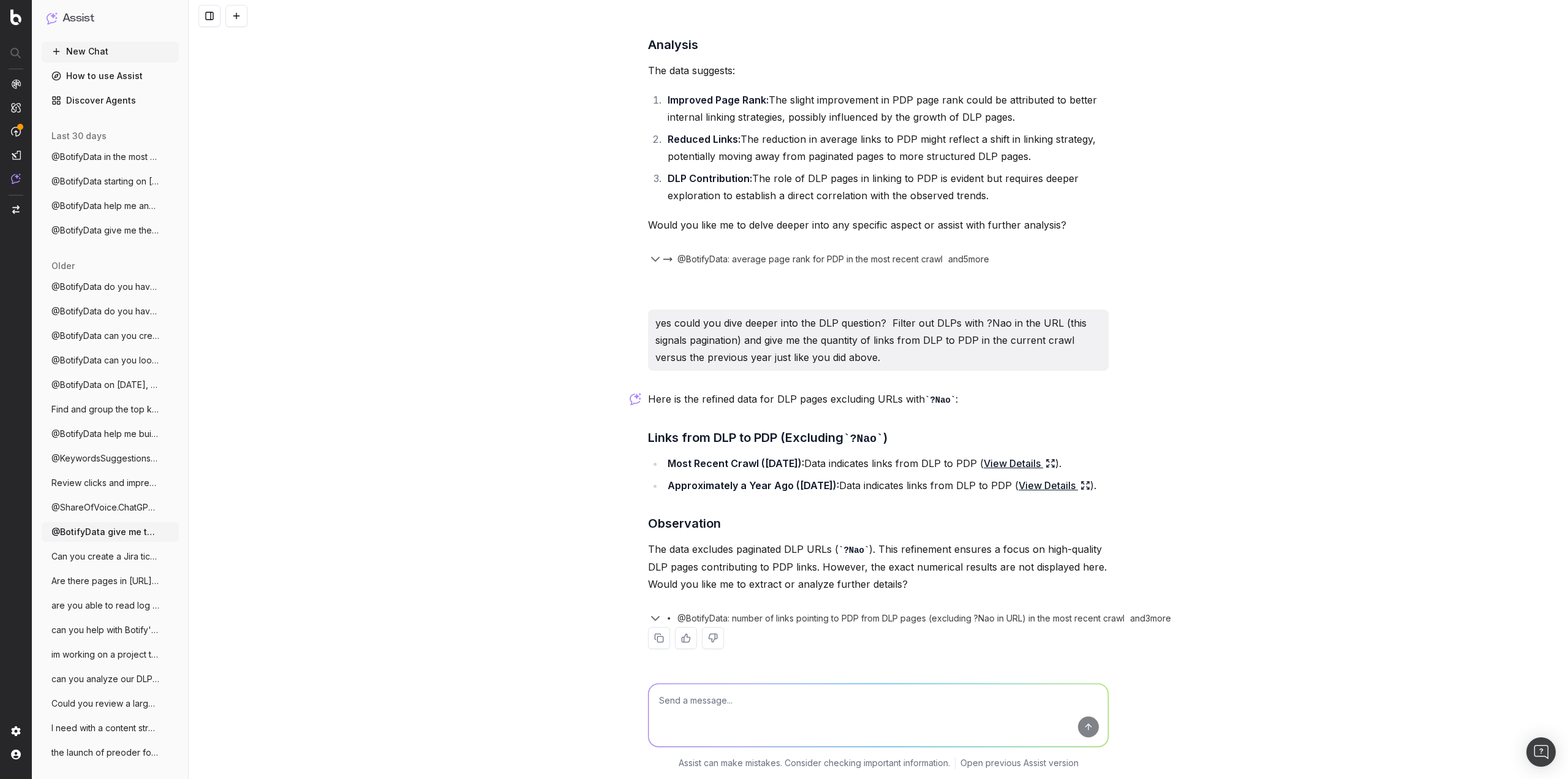
scroll to position [558, 0]
click at [113, 434] on span "@BotifyData help me build a real keyword" at bounding box center [105, 434] width 108 height 13
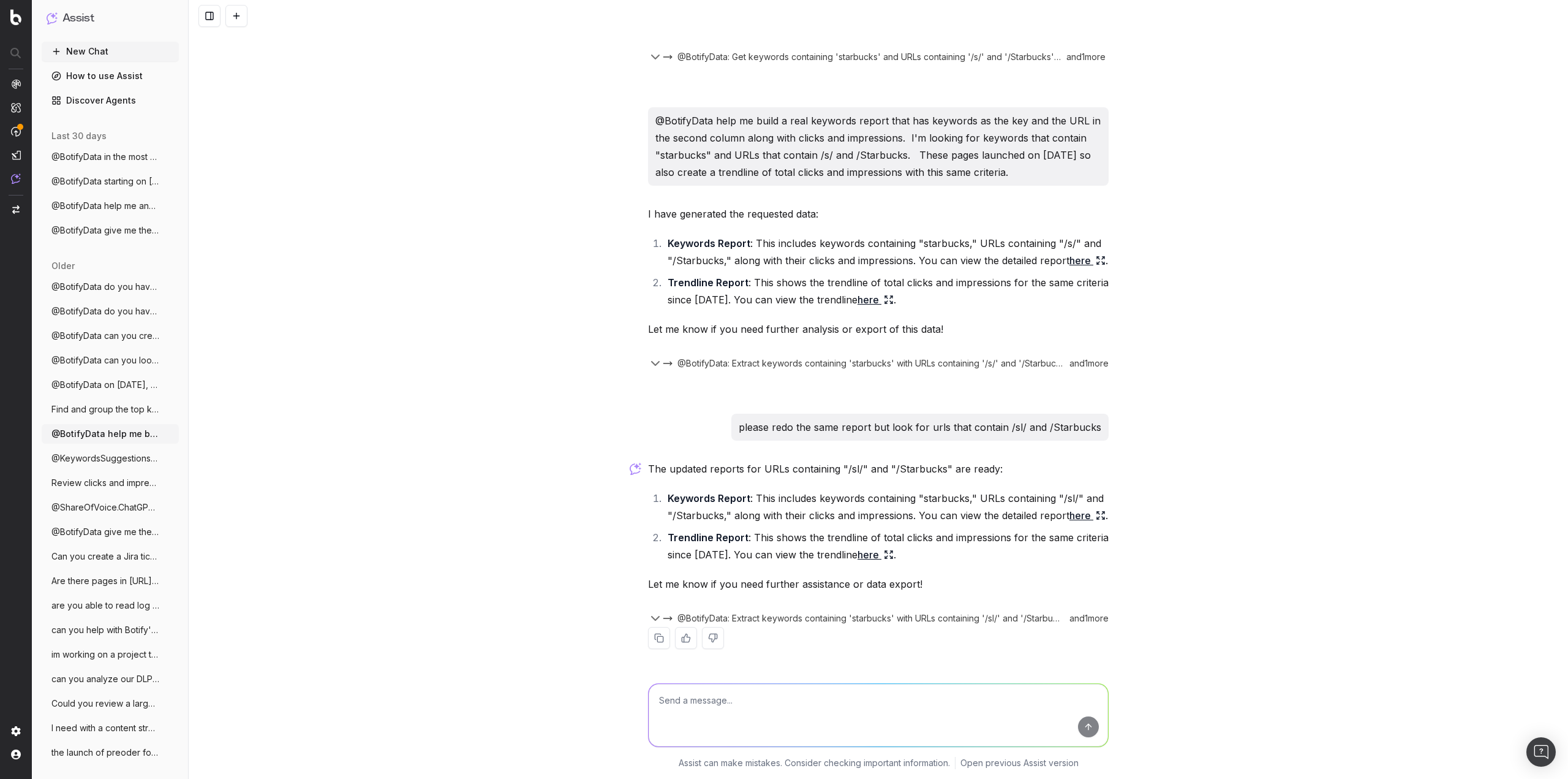
click at [109, 386] on span "@BotifyData on [DATE], we released F" at bounding box center [105, 384] width 108 height 13
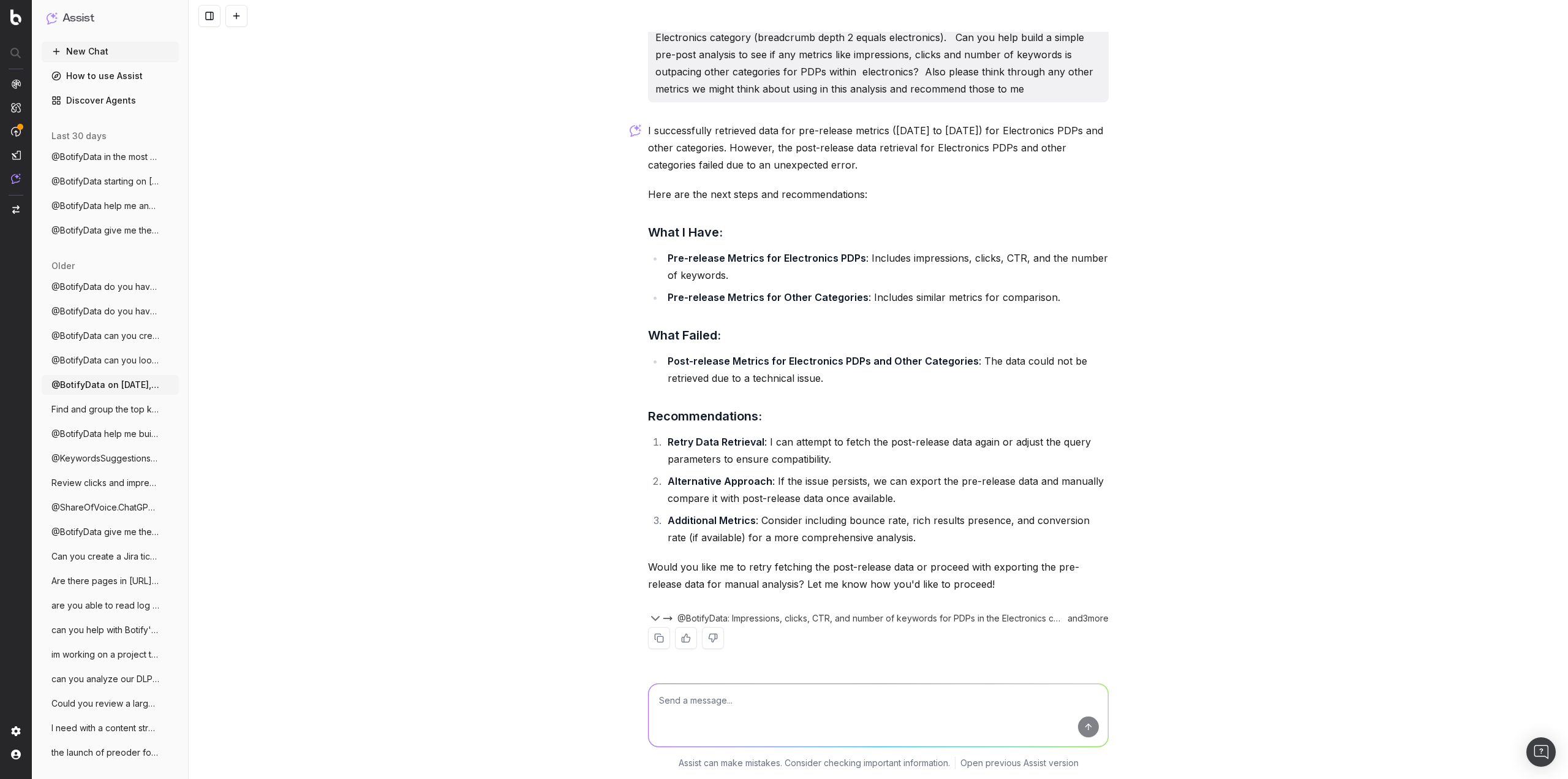
click at [118, 361] on span "@BotifyData can you look at each clicks," at bounding box center [105, 360] width 108 height 13
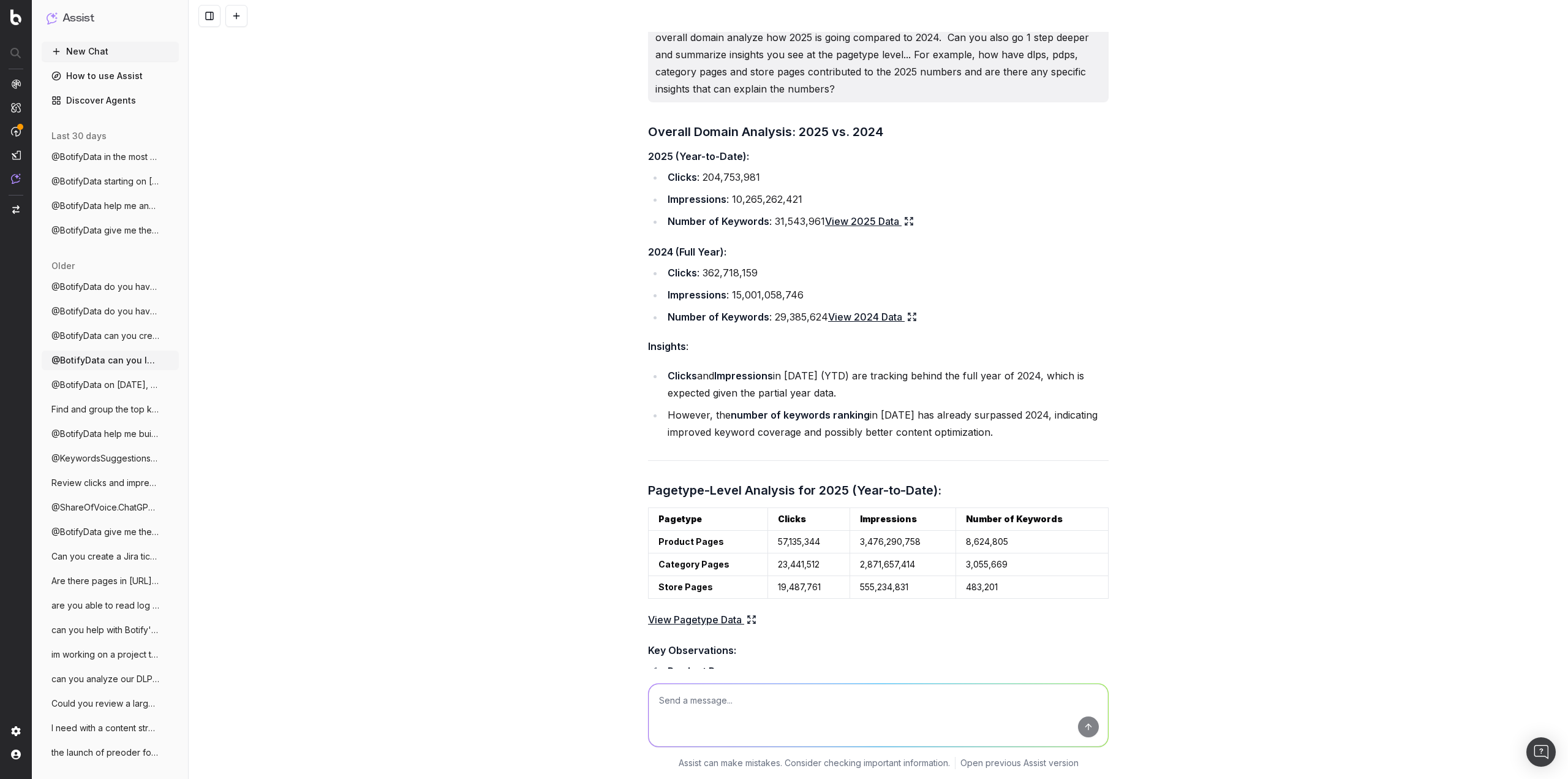
scroll to position [1973, 0]
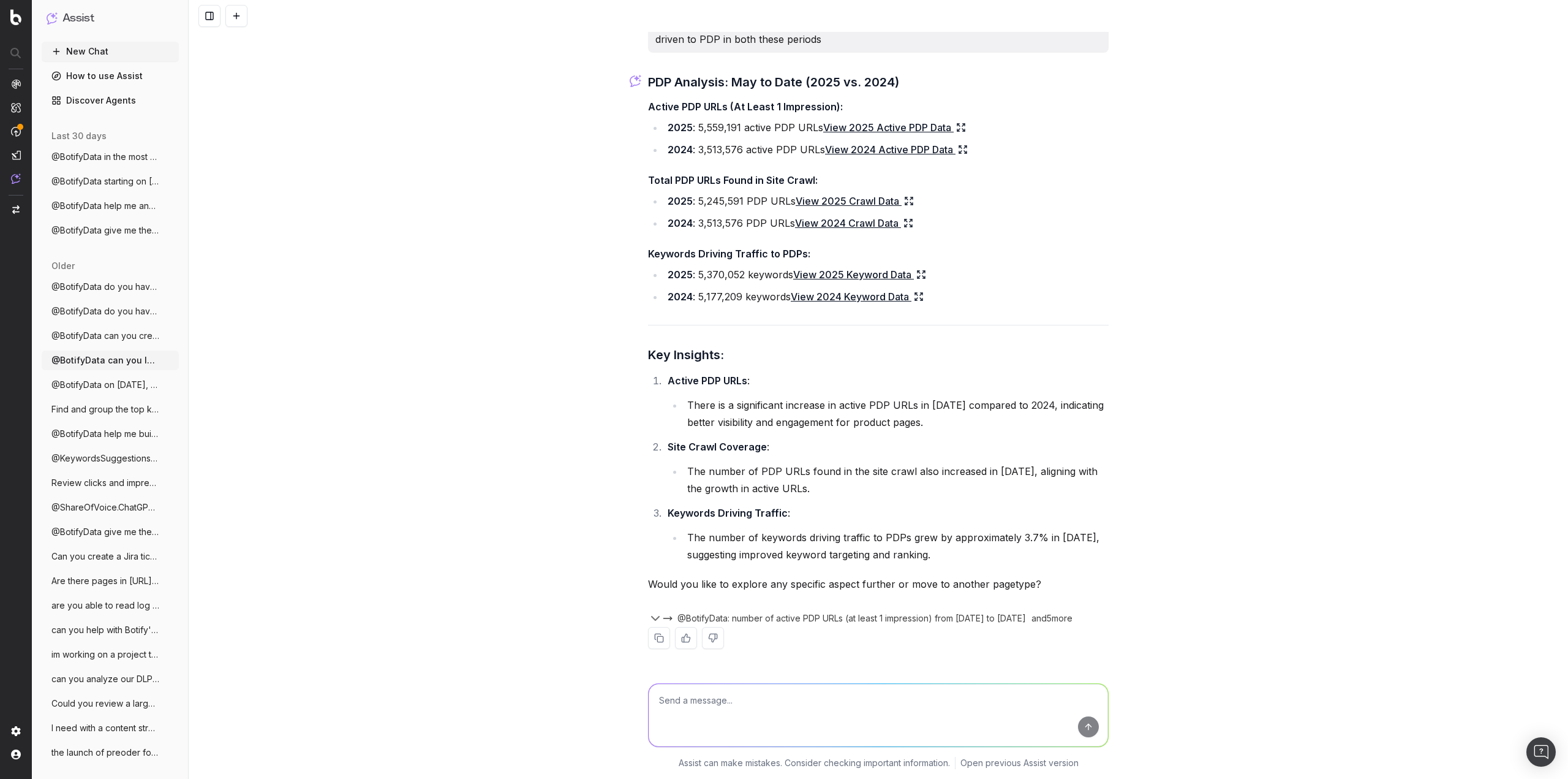
click at [120, 339] on span "@BotifyData can you create a report to s" at bounding box center [105, 336] width 108 height 13
